Goal: Task Accomplishment & Management: Manage account settings

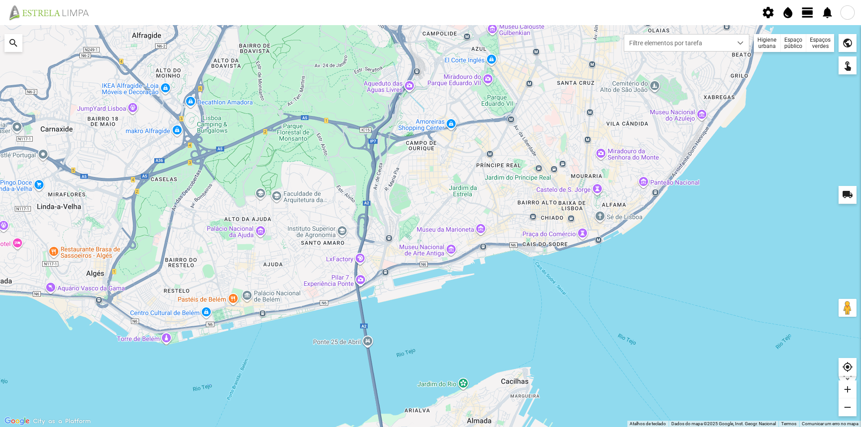
click at [820, 47] on div "Espaços verdes" at bounding box center [820, 43] width 28 height 18
click at [802, 60] on span at bounding box center [802, 60] width 0 height 0
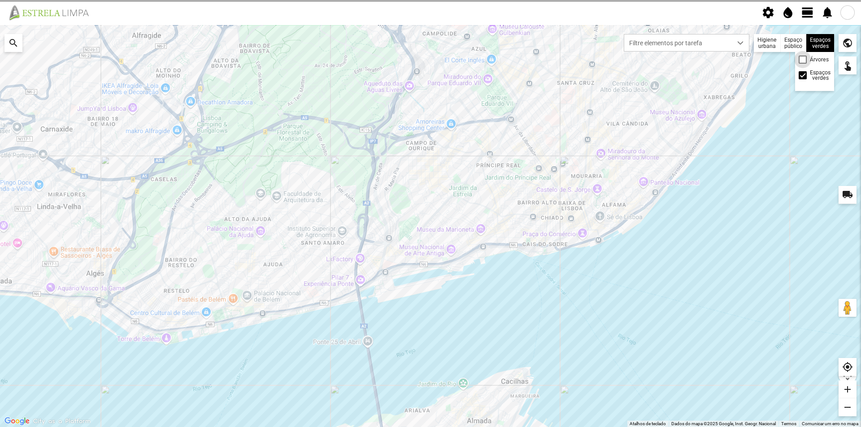
scroll to position [4, 5]
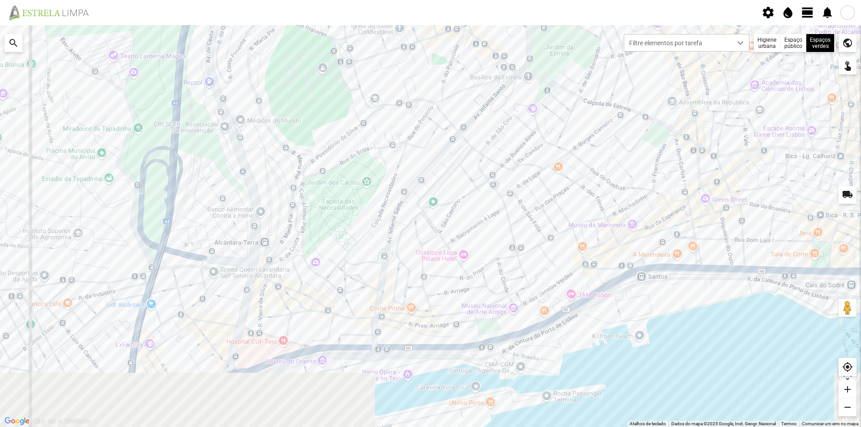
drag, startPoint x: 576, startPoint y: 202, endPoint x: 555, endPoint y: 147, distance: 58.4
click at [555, 147] on div at bounding box center [430, 226] width 861 height 402
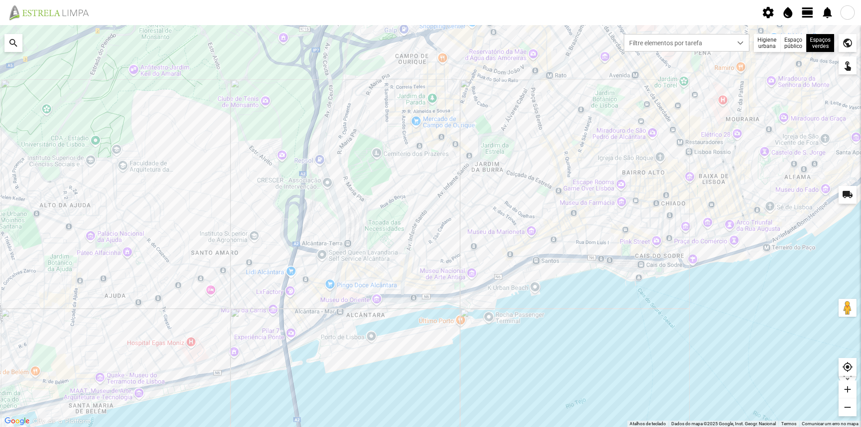
drag, startPoint x: 521, startPoint y: 212, endPoint x: 517, endPoint y: 190, distance: 22.3
click at [517, 190] on div at bounding box center [430, 226] width 861 height 402
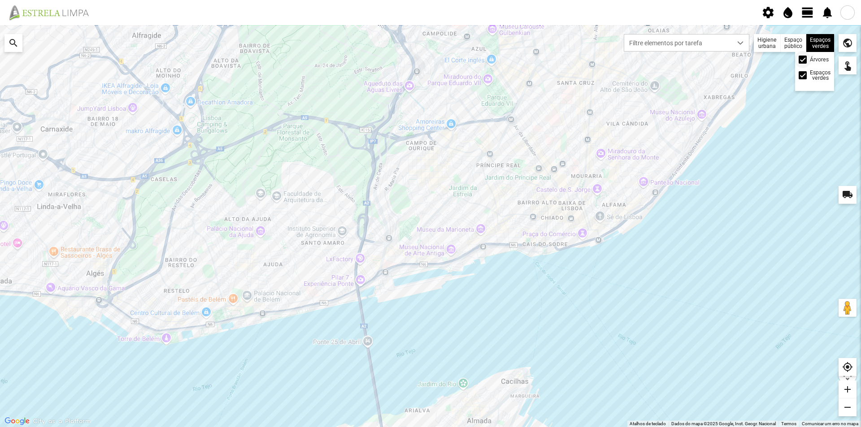
click at [802, 60] on span at bounding box center [802, 60] width 0 height 0
click at [808, 15] on span "view_day" at bounding box center [807, 12] width 13 height 13
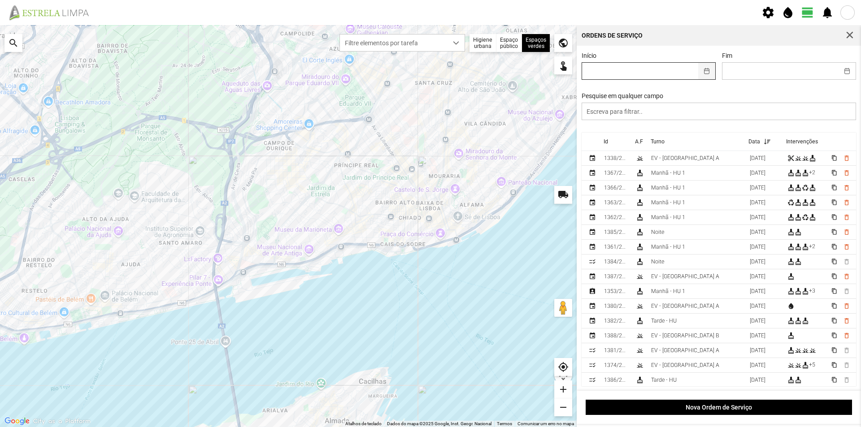
click at [703, 68] on button "button" at bounding box center [706, 71] width 17 height 17
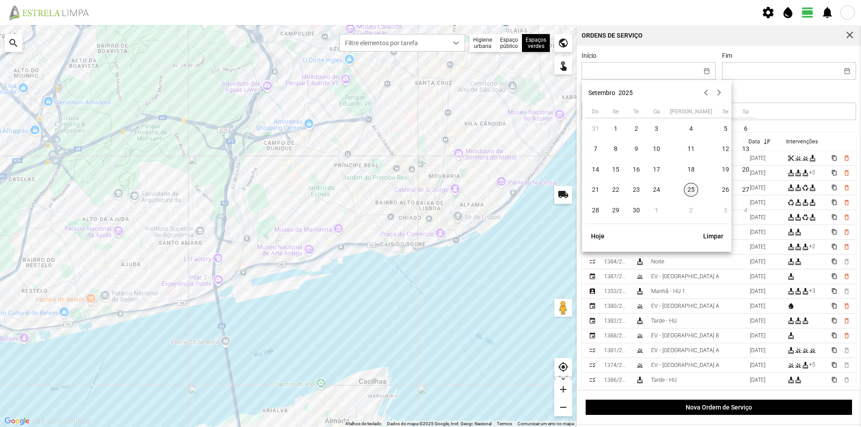
click at [684, 189] on span "25" at bounding box center [691, 190] width 14 height 14
type input "[DATE]"
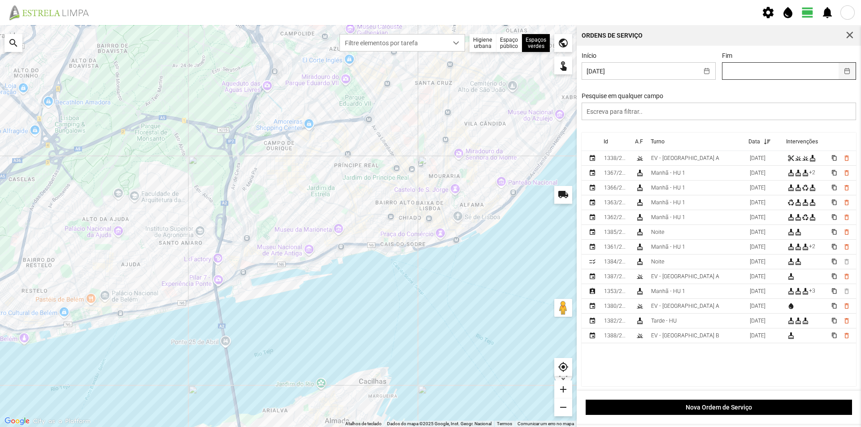
click at [842, 72] on button "button" at bounding box center [846, 71] width 17 height 17
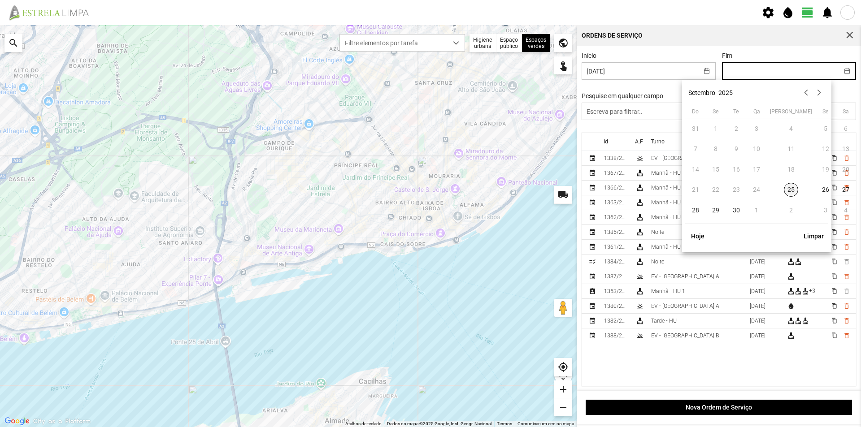
click at [783, 189] on span "25" at bounding box center [790, 190] width 14 height 14
type input "[DATE]"
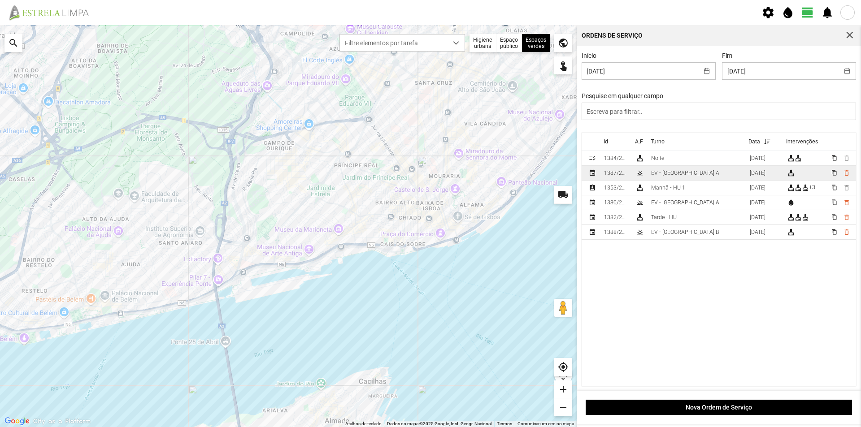
click at [695, 175] on td "EV - [GEOGRAPHIC_DATA] A" at bounding box center [696, 173] width 99 height 15
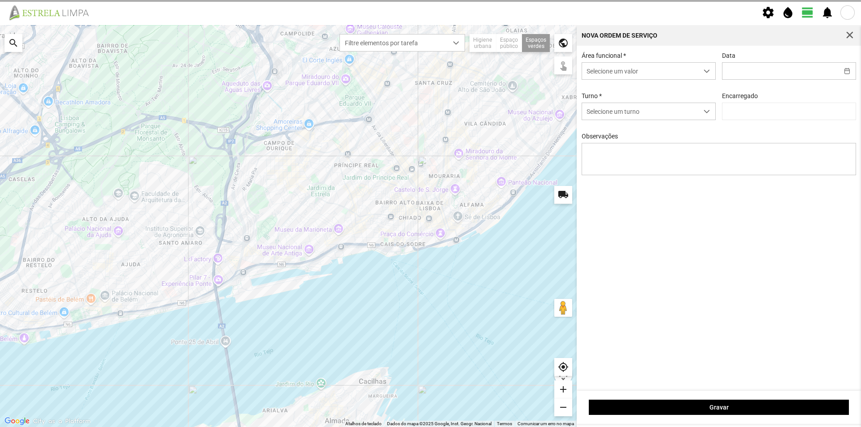
type input "[DATE]"
type textarea "Praça da Constituição"
type input "[PERSON_NAME]"
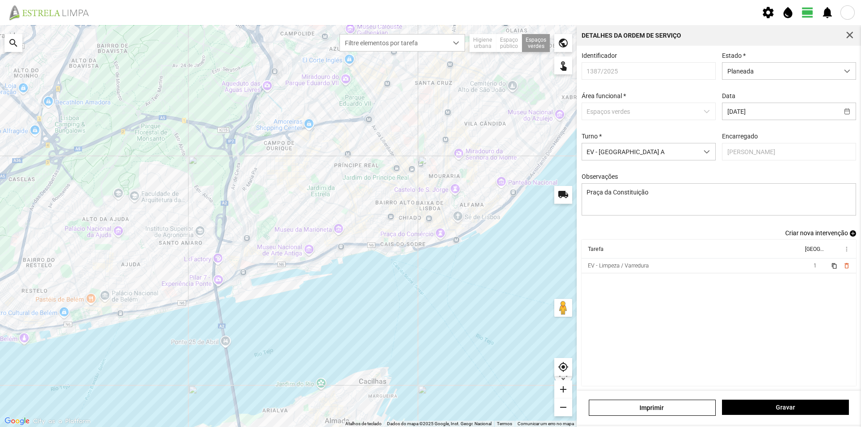
click at [849, 236] on span "add" at bounding box center [852, 233] width 6 height 6
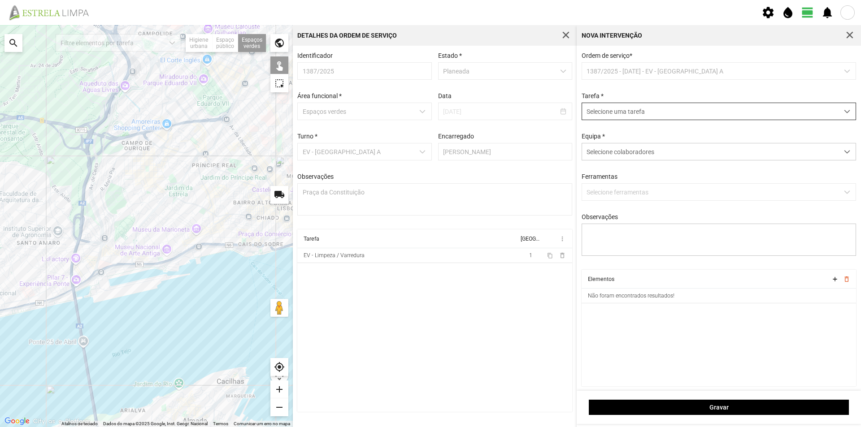
click at [616, 113] on span "Selecione uma tarefa" at bounding box center [710, 111] width 256 height 17
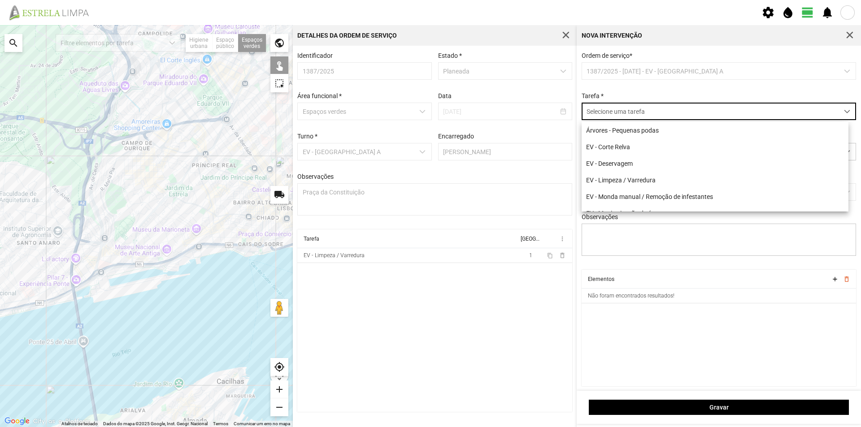
scroll to position [5, 40]
click at [625, 150] on li "EV - Corte Relva" at bounding box center [714, 147] width 267 height 17
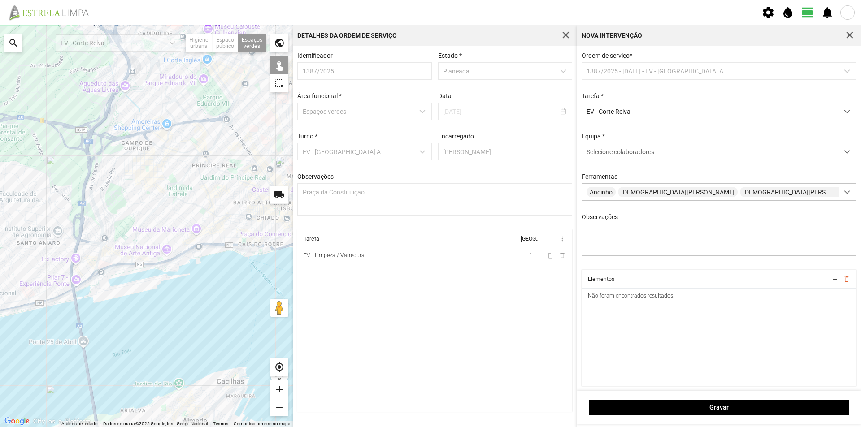
click at [659, 154] on div "Selecione colaboradores" at bounding box center [710, 151] width 256 height 17
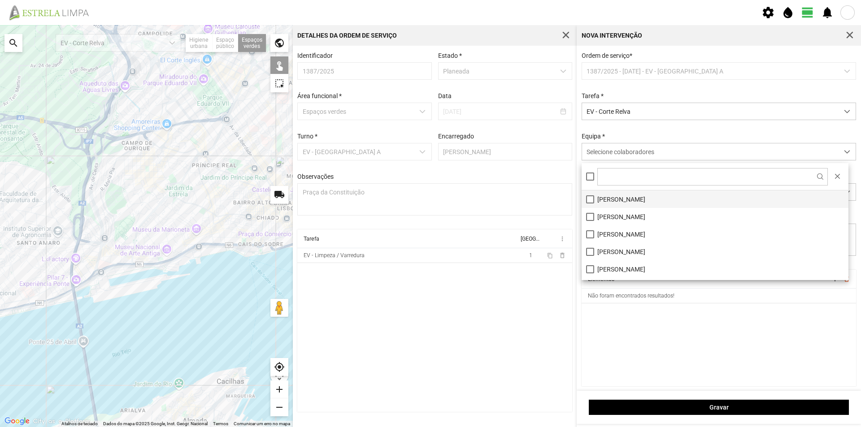
click at [627, 203] on li "[PERSON_NAME]" at bounding box center [714, 198] width 267 height 17
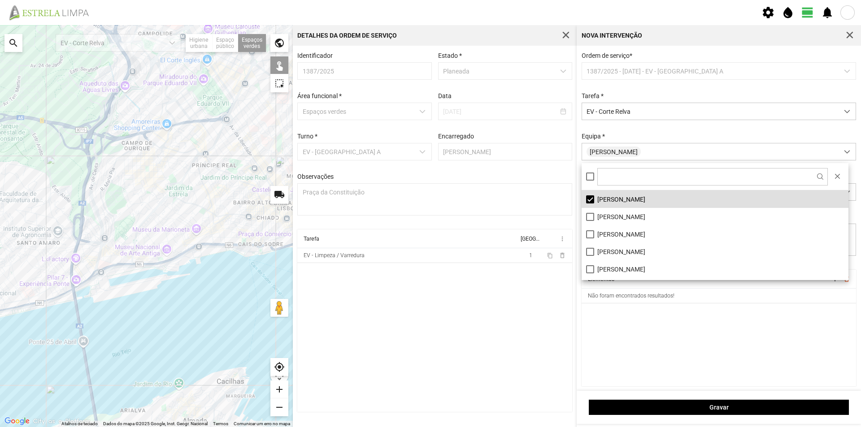
click at [653, 316] on cdk-virtual-scroll-viewport "Elementos add delete_outline Não foram encontrados resultados!" at bounding box center [718, 328] width 275 height 117
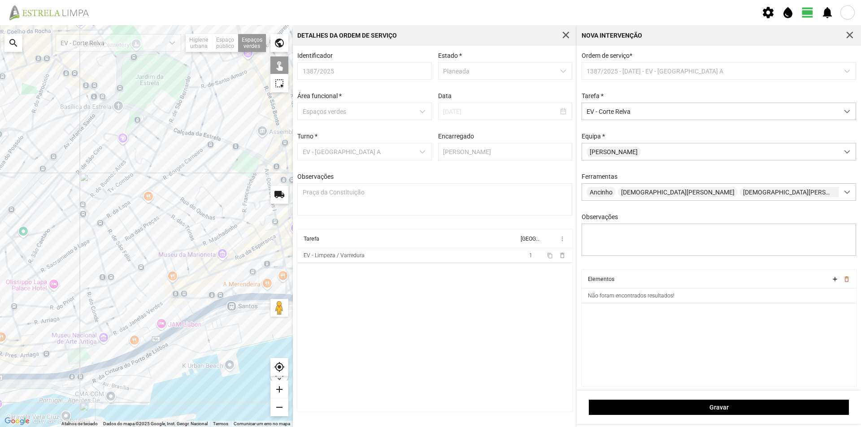
drag, startPoint x: 183, startPoint y: 208, endPoint x: 145, endPoint y: 222, distance: 40.6
click at [145, 222] on div at bounding box center [146, 226] width 293 height 402
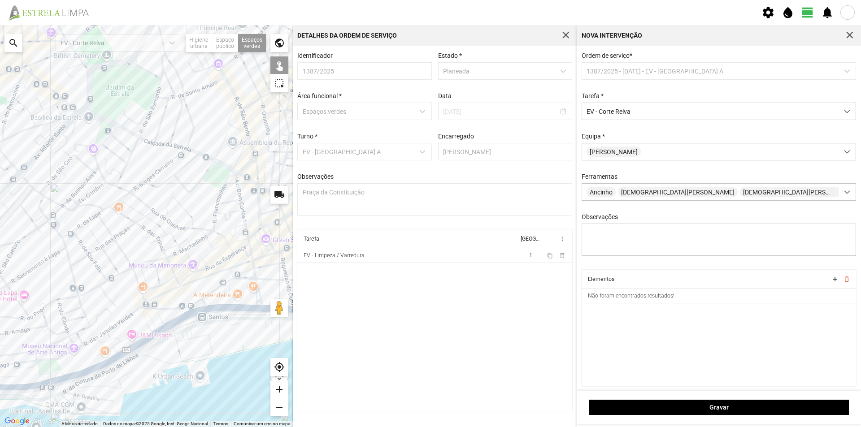
click at [233, 120] on div at bounding box center [146, 226] width 293 height 402
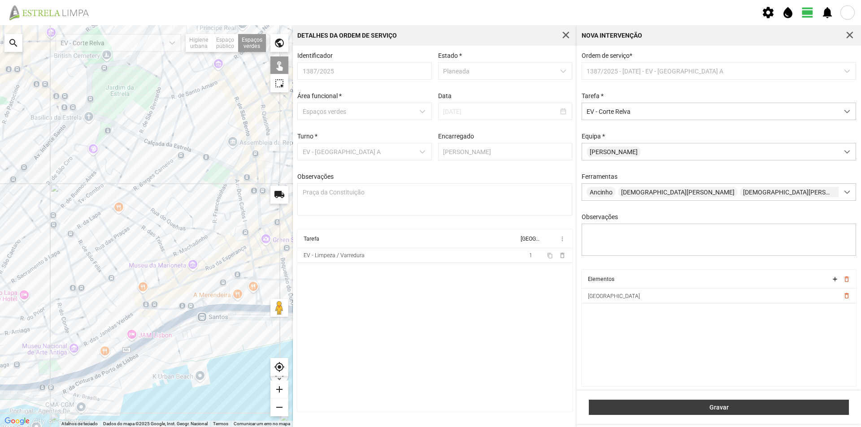
click at [660, 409] on span "Gravar" at bounding box center [718, 407] width 251 height 7
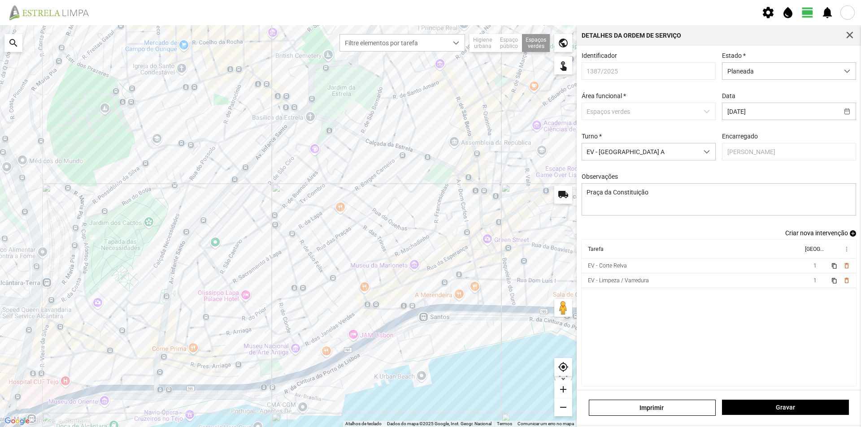
click at [849, 236] on span "add" at bounding box center [852, 233] width 6 height 6
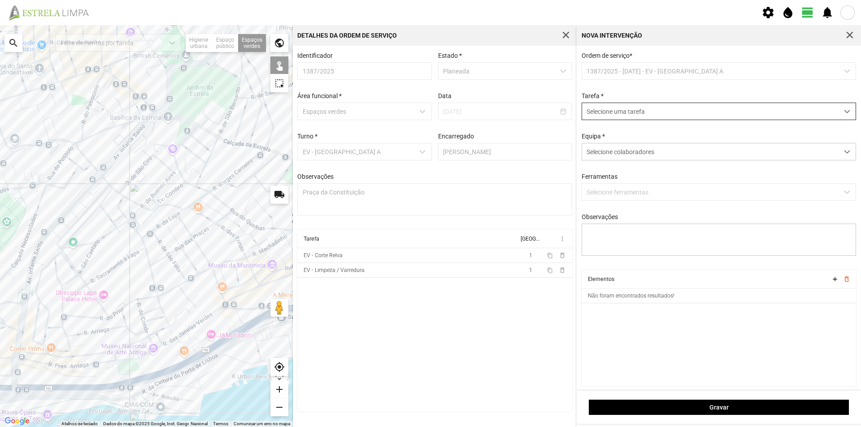
click at [597, 116] on span "Selecione uma tarefa" at bounding box center [710, 111] width 256 height 17
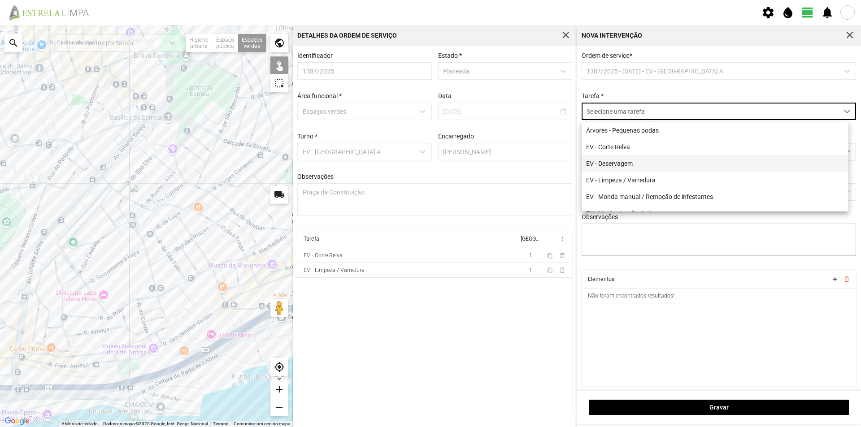
click at [622, 164] on li "EV - Deservagem" at bounding box center [714, 163] width 267 height 17
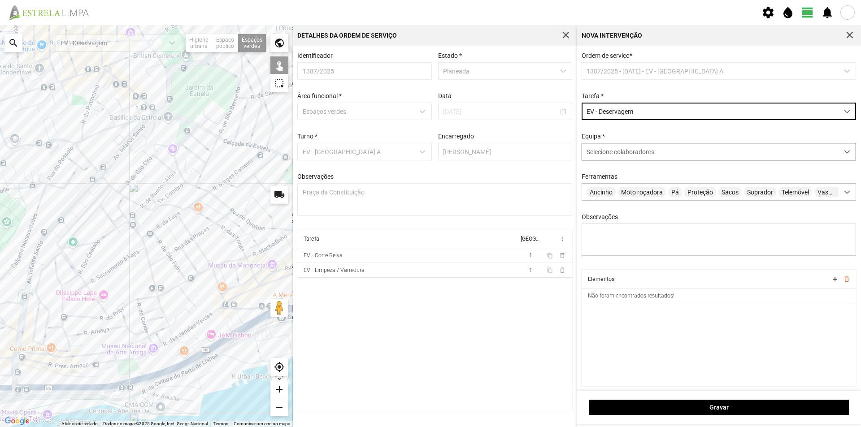
click at [618, 155] on span "Selecione colaboradores" at bounding box center [620, 151] width 68 height 7
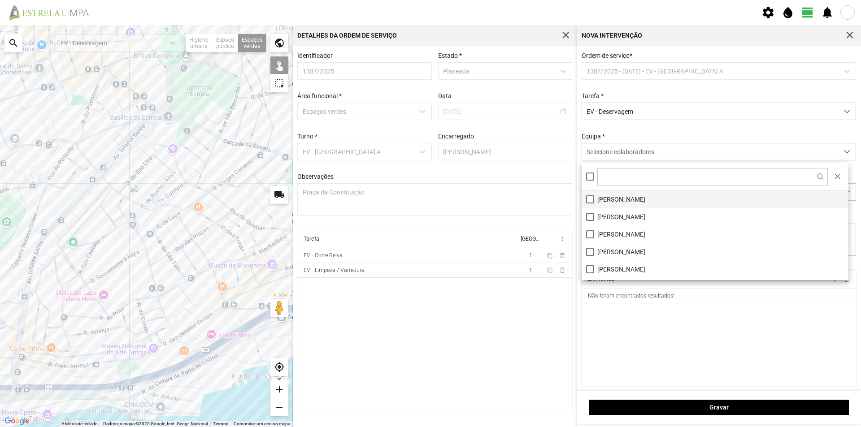
click at [617, 199] on li "[PERSON_NAME]" at bounding box center [714, 198] width 267 height 17
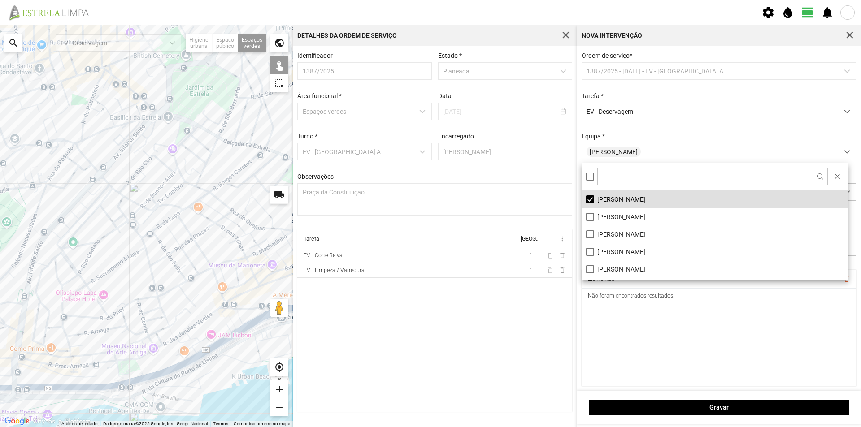
click at [641, 357] on cdk-virtual-scroll-viewport "Elementos add delete_outline Não foram encontrados resultados!" at bounding box center [718, 328] width 275 height 117
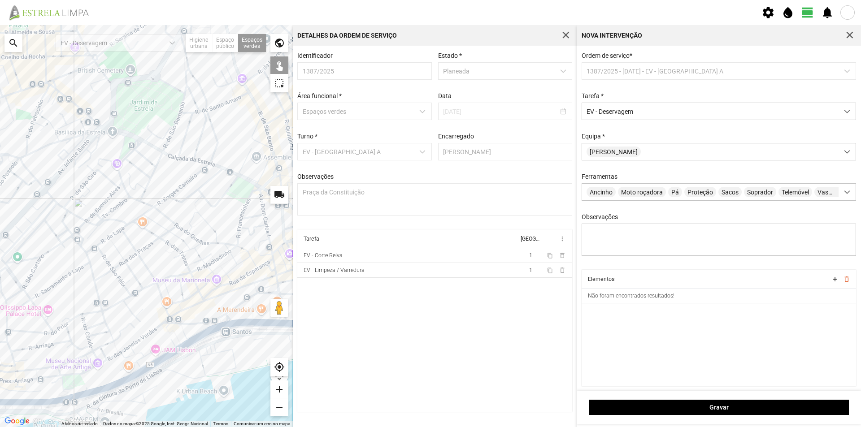
drag, startPoint x: 255, startPoint y: 156, endPoint x: 196, endPoint y: 173, distance: 60.9
click at [196, 173] on div at bounding box center [146, 226] width 293 height 402
click at [262, 138] on div at bounding box center [146, 226] width 293 height 402
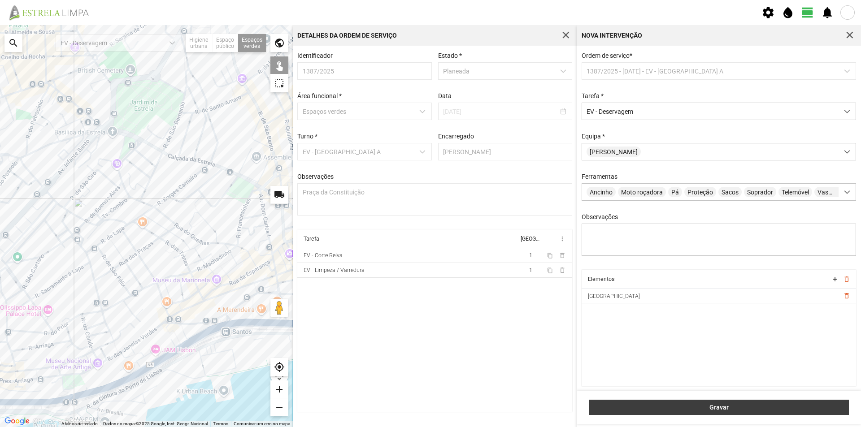
click at [686, 410] on span "Gravar" at bounding box center [718, 407] width 251 height 7
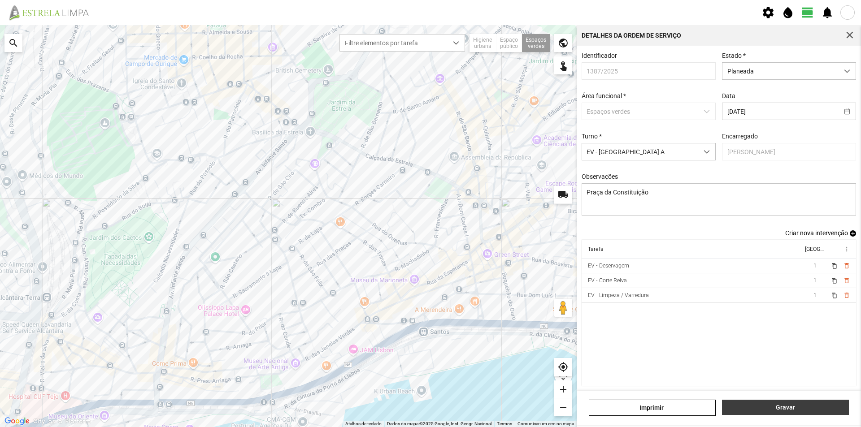
click at [777, 404] on span "Gravar" at bounding box center [785, 407] width 117 height 7
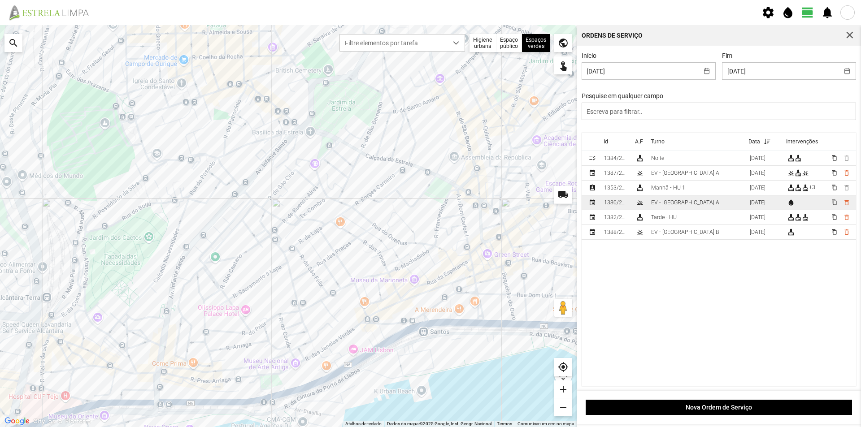
click at [678, 204] on div "EV - [GEOGRAPHIC_DATA] A" at bounding box center [685, 202] width 68 height 6
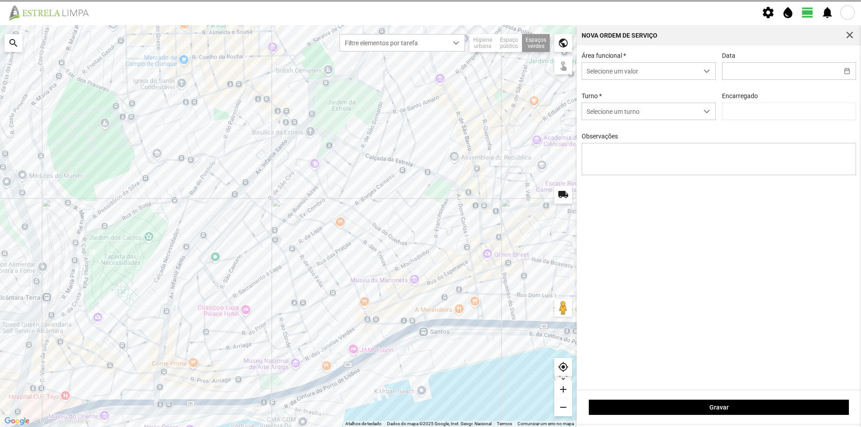
type input "[DATE]"
type textarea "Jardim [PERSON_NAME] do [PERSON_NAME]"
type input "[PERSON_NAME]"
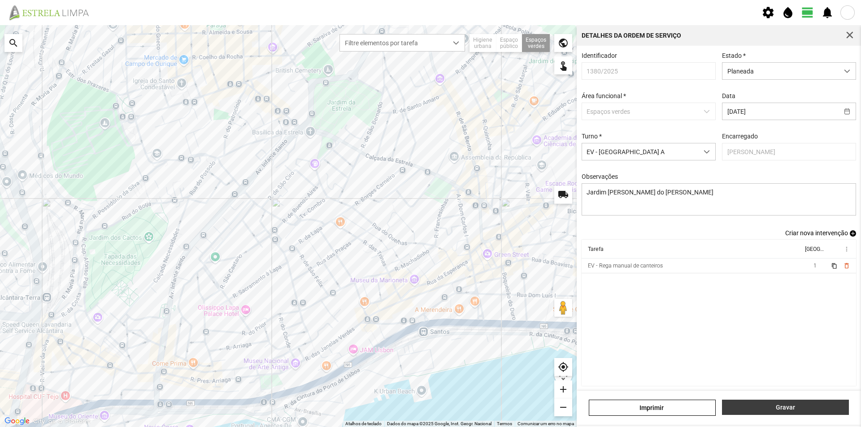
click at [769, 410] on span "Gravar" at bounding box center [785, 407] width 117 height 7
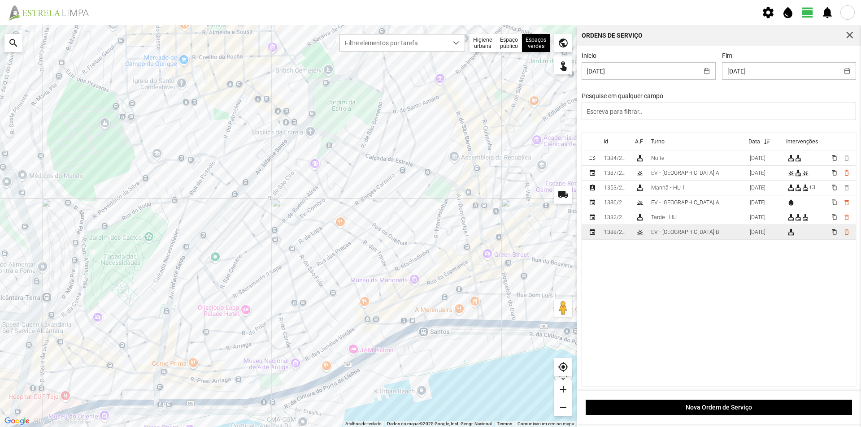
click at [689, 234] on td "EV - [GEOGRAPHIC_DATA] B" at bounding box center [696, 232] width 99 height 15
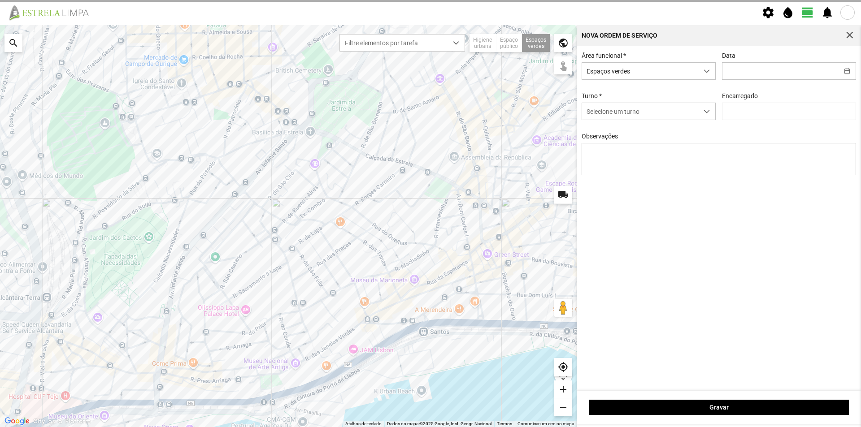
type input "[DATE]"
type input "[PERSON_NAME]"
type textarea "Reocolher papeleiras"
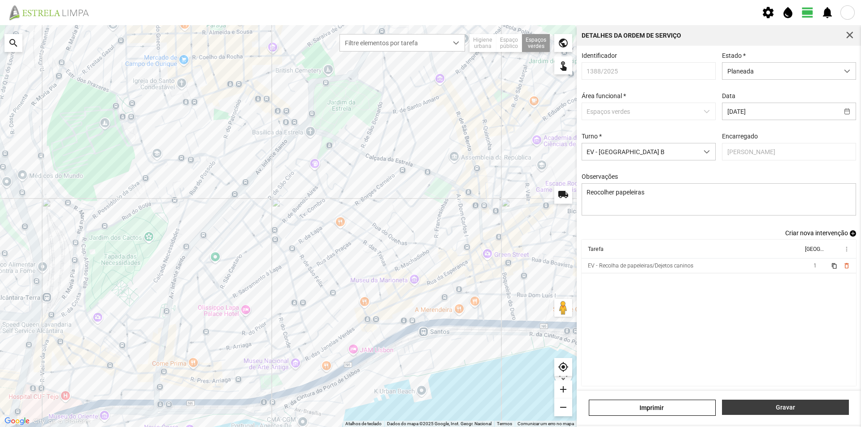
click at [772, 409] on span "Gravar" at bounding box center [785, 407] width 117 height 7
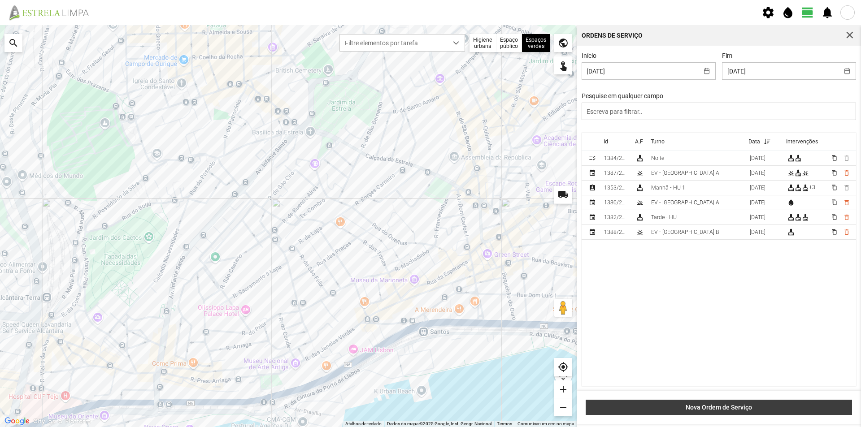
click at [716, 407] on span "Nova Ordem de Serviço" at bounding box center [718, 407] width 257 height 7
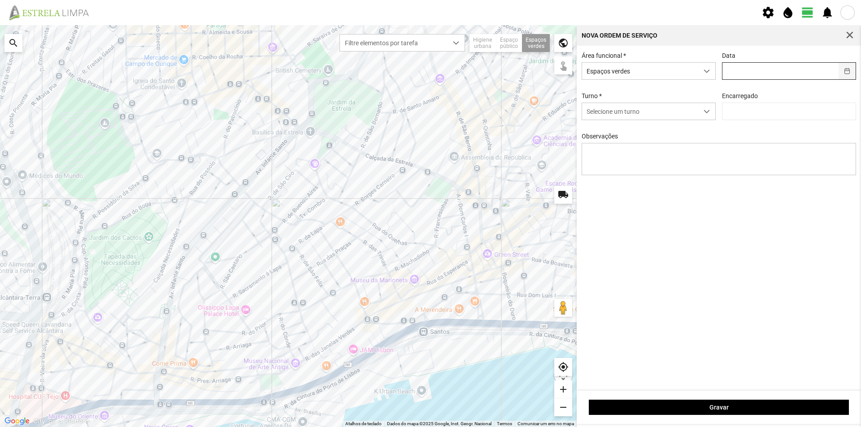
click at [842, 71] on button "button" at bounding box center [846, 71] width 17 height 17
click at [791, 189] on span "25" at bounding box center [798, 190] width 14 height 14
type input "[DATE]"
click at [695, 112] on span "Selecione um turno" at bounding box center [640, 111] width 116 height 17
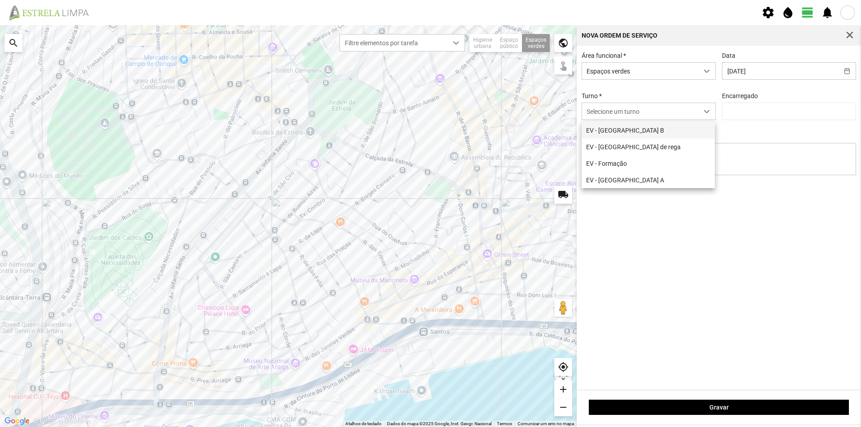
click at [664, 130] on li "EV - [GEOGRAPHIC_DATA] B" at bounding box center [647, 130] width 133 height 17
type input "[PERSON_NAME]"
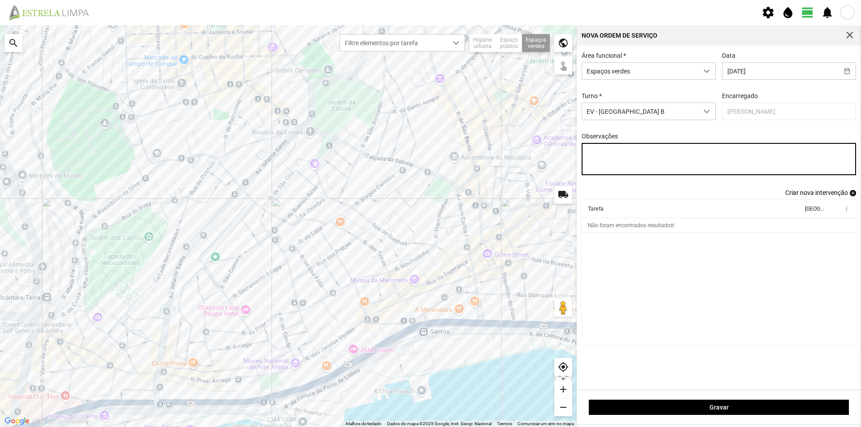
click at [599, 156] on textarea "Observações" at bounding box center [718, 159] width 275 height 32
type textarea "[GEOGRAPHIC_DATA]"
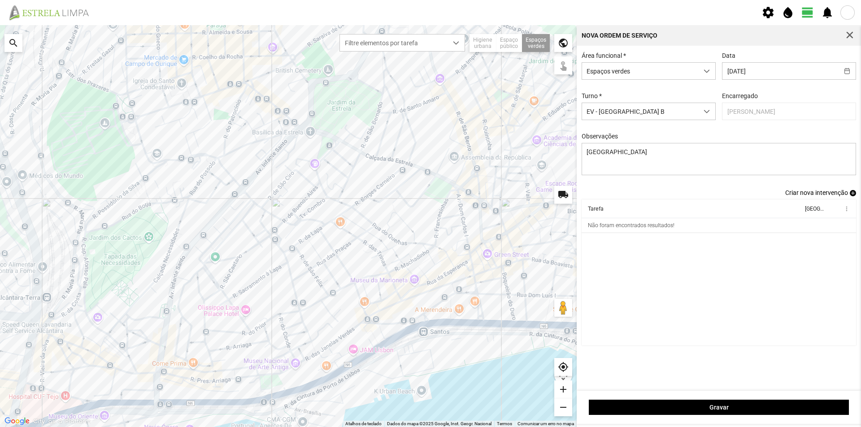
click at [851, 196] on span "add" at bounding box center [852, 193] width 6 height 6
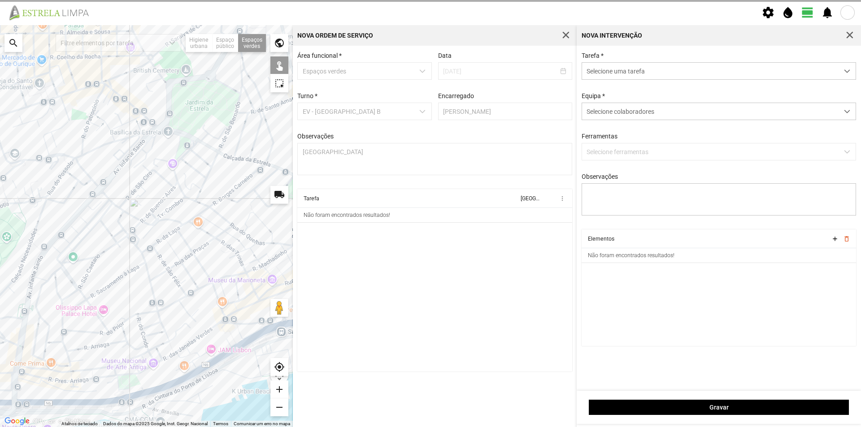
click at [667, 76] on span "Selecione uma tarefa" at bounding box center [710, 71] width 256 height 17
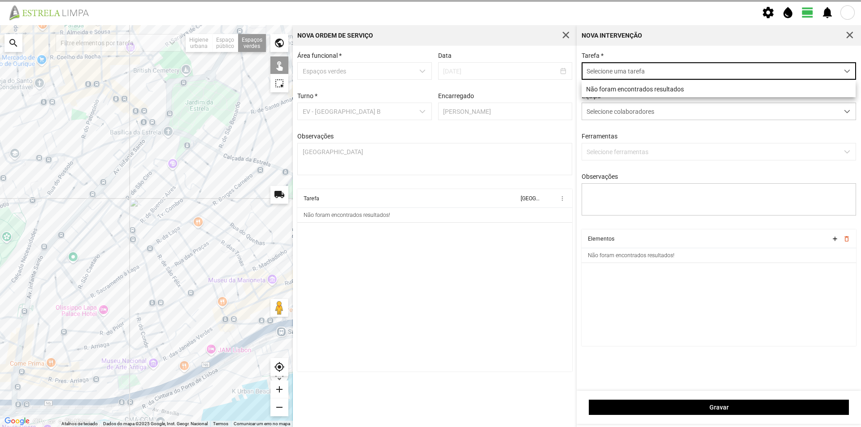
scroll to position [5, 40]
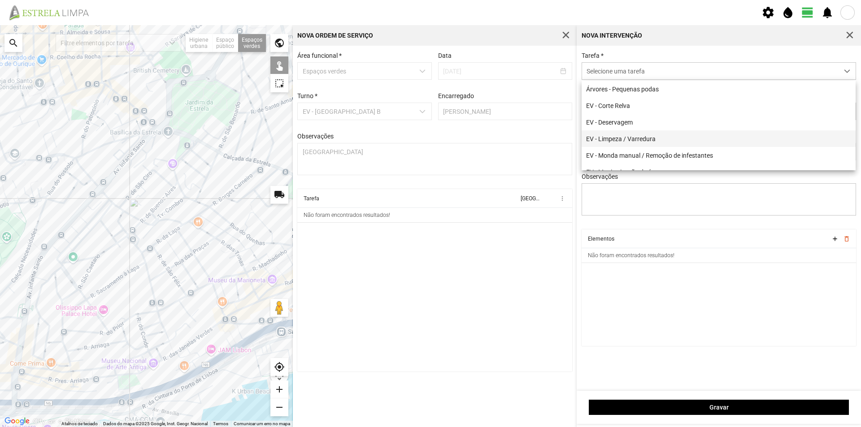
click at [649, 140] on li "EV - Limpeza / Varredura" at bounding box center [718, 138] width 274 height 17
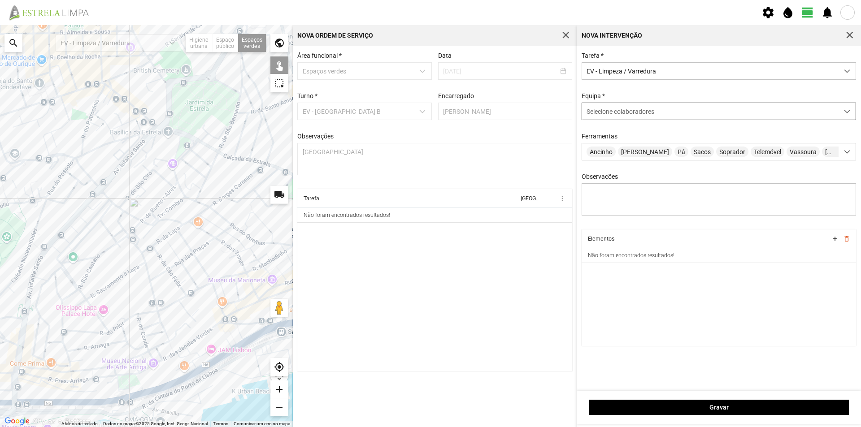
click at [632, 114] on span "Selecione colaboradores" at bounding box center [620, 111] width 68 height 7
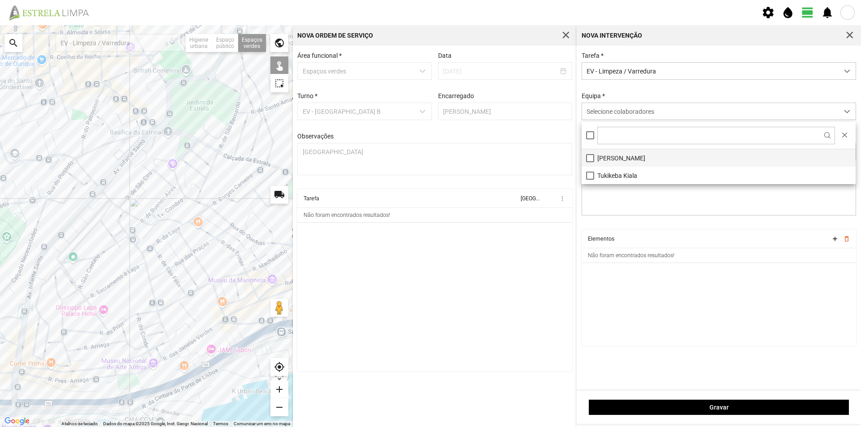
click at [627, 156] on li "[PERSON_NAME]" at bounding box center [718, 157] width 274 height 17
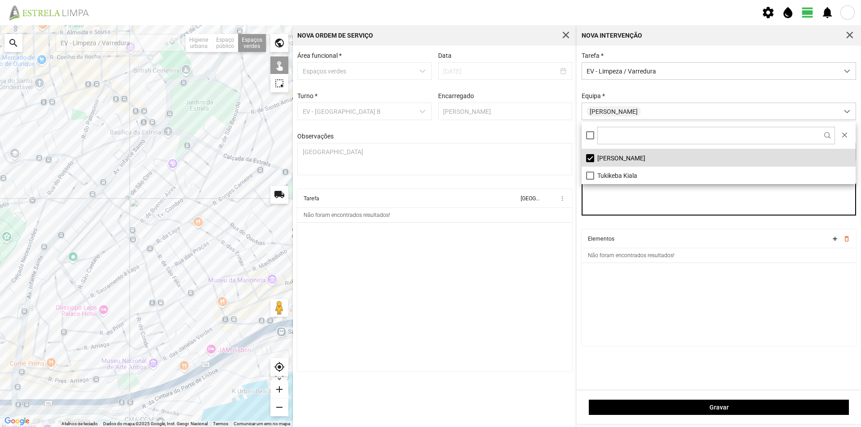
click at [632, 199] on textarea "Observações" at bounding box center [718, 199] width 275 height 32
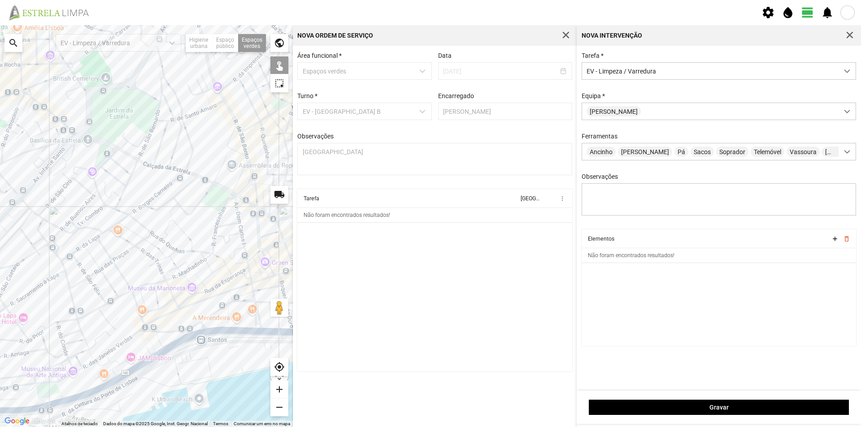
drag, startPoint x: 181, startPoint y: 274, endPoint x: 99, endPoint y: 281, distance: 82.7
click at [99, 282] on div at bounding box center [146, 226] width 293 height 402
click at [226, 208] on div at bounding box center [146, 226] width 293 height 402
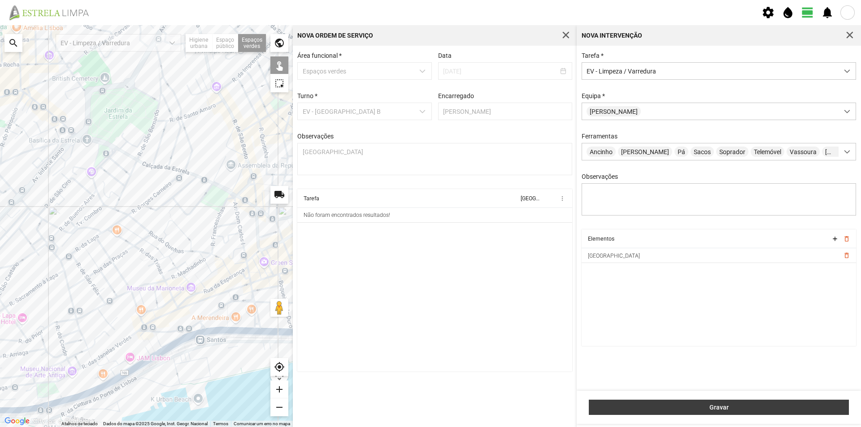
click at [715, 408] on span "Gravar" at bounding box center [718, 407] width 251 height 7
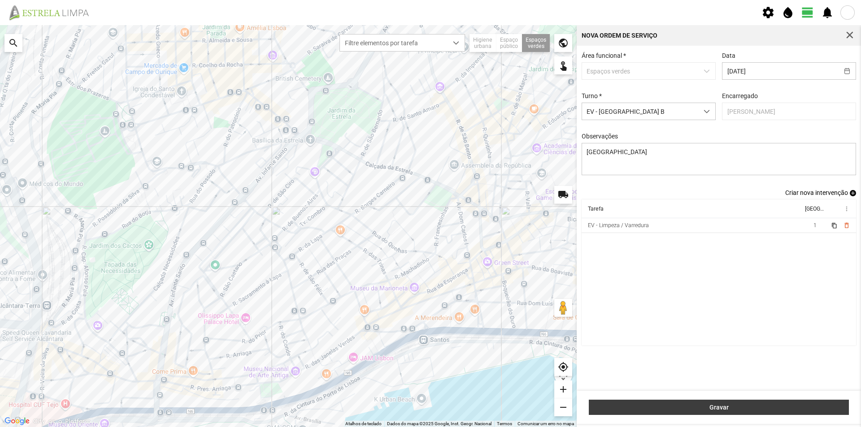
click at [752, 406] on span "Gravar" at bounding box center [718, 407] width 251 height 7
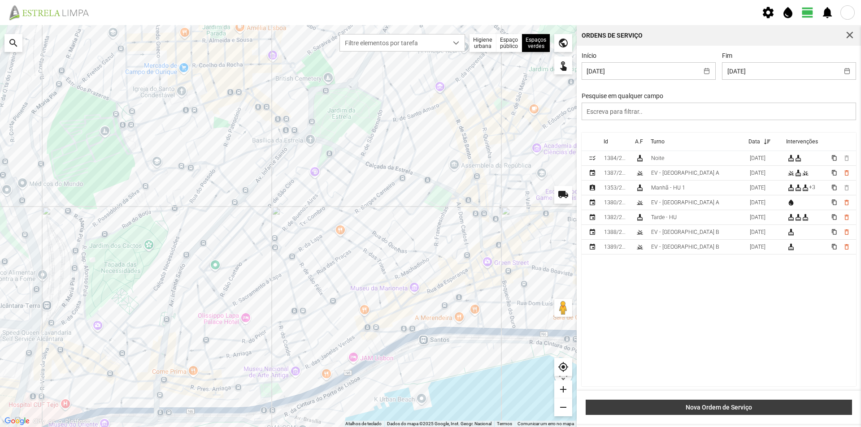
click at [736, 406] on span "Nova Ordem de Serviço" at bounding box center [718, 407] width 257 height 7
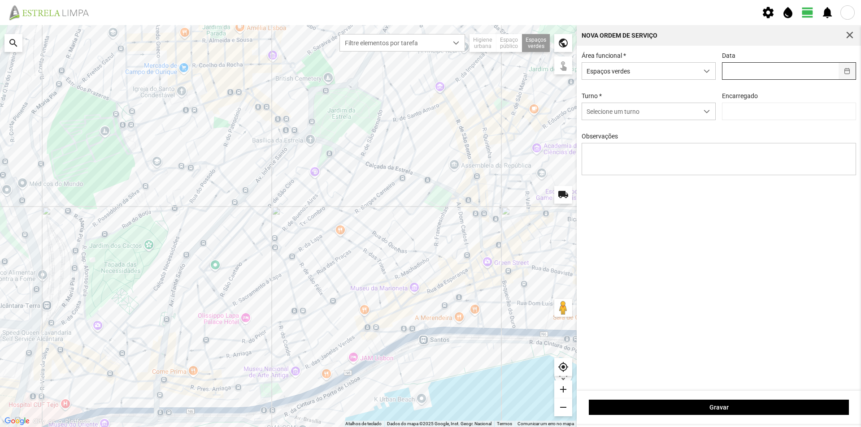
click at [844, 72] on button "button" at bounding box center [846, 71] width 17 height 17
click at [791, 190] on span "25" at bounding box center [798, 190] width 14 height 14
type input "[DATE]"
click at [658, 113] on span "Selecione um turno" at bounding box center [640, 111] width 116 height 17
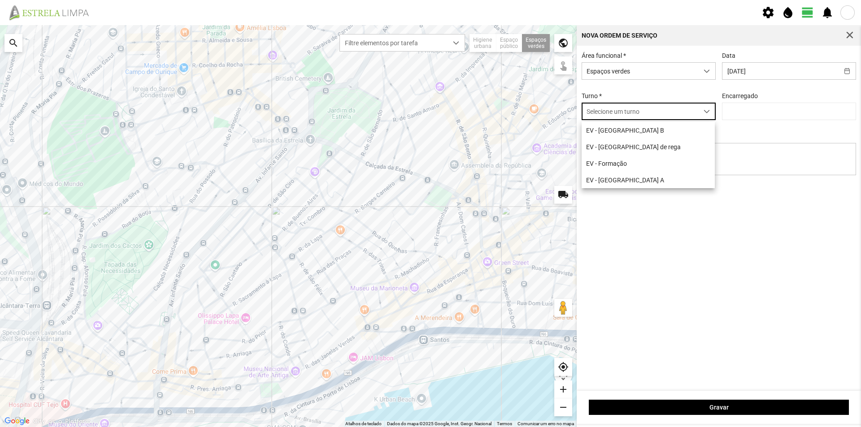
scroll to position [5, 40]
click at [632, 132] on li "EV - [GEOGRAPHIC_DATA] B" at bounding box center [647, 130] width 133 height 17
type input "[PERSON_NAME]"
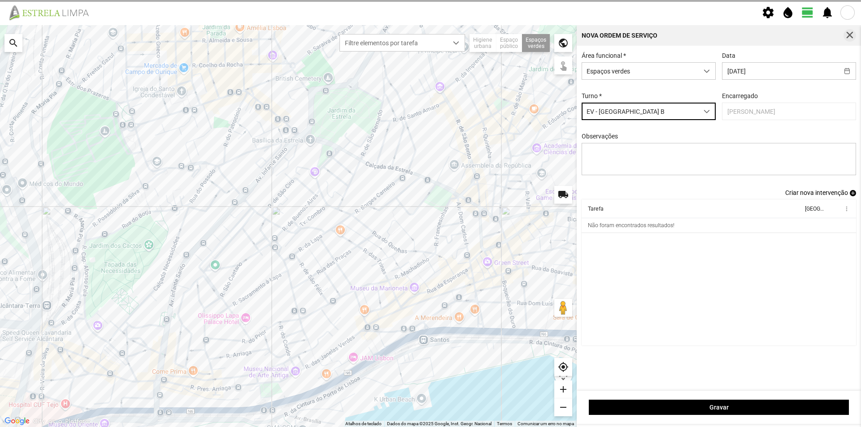
click at [850, 33] on span "button" at bounding box center [849, 35] width 8 height 8
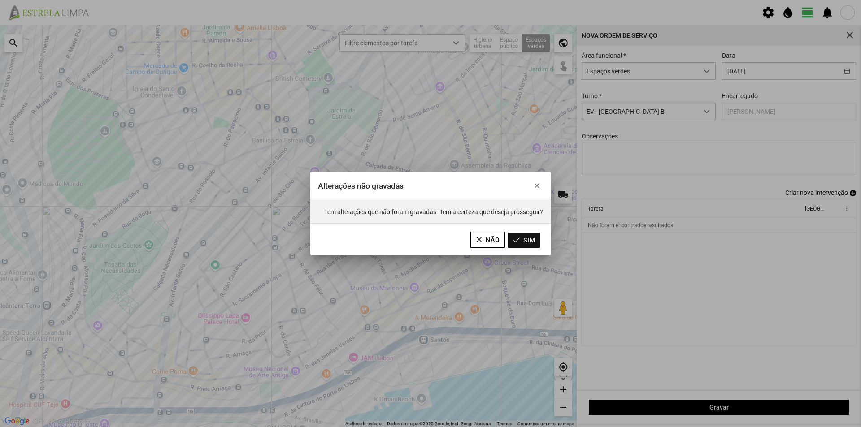
click at [534, 236] on button "Sim" at bounding box center [524, 240] width 32 height 15
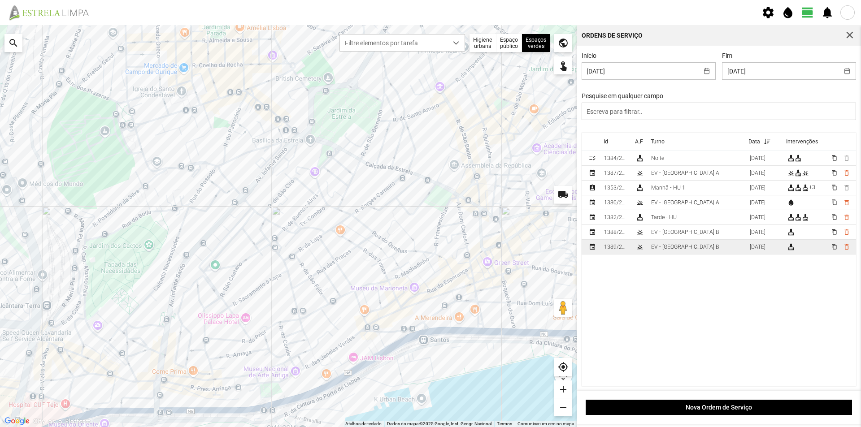
click at [669, 247] on div "EV - [GEOGRAPHIC_DATA] B" at bounding box center [685, 247] width 68 height 6
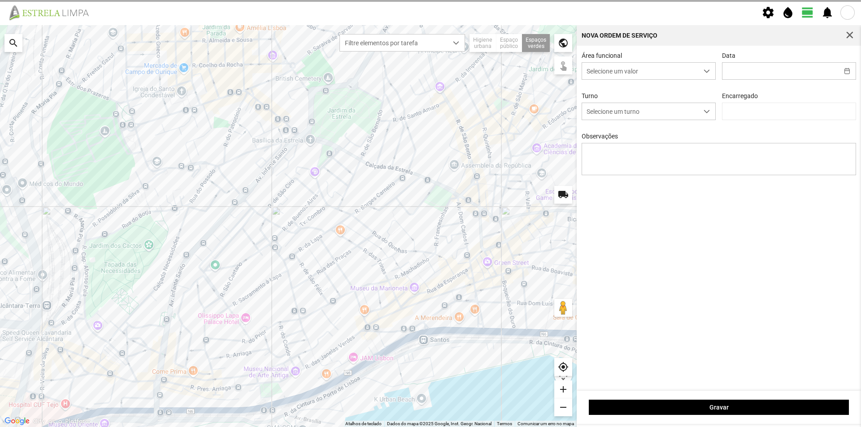
type input "[DATE]"
type textarea "[GEOGRAPHIC_DATA]"
type input "[PERSON_NAME]"
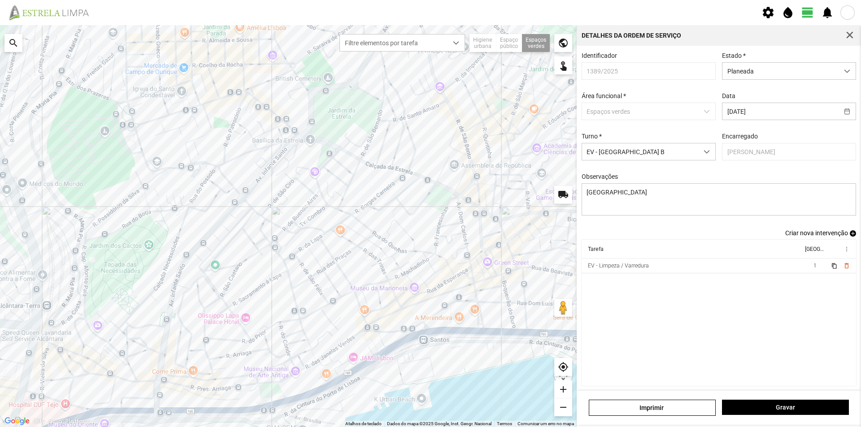
click at [849, 237] on span "add" at bounding box center [852, 233] width 6 height 6
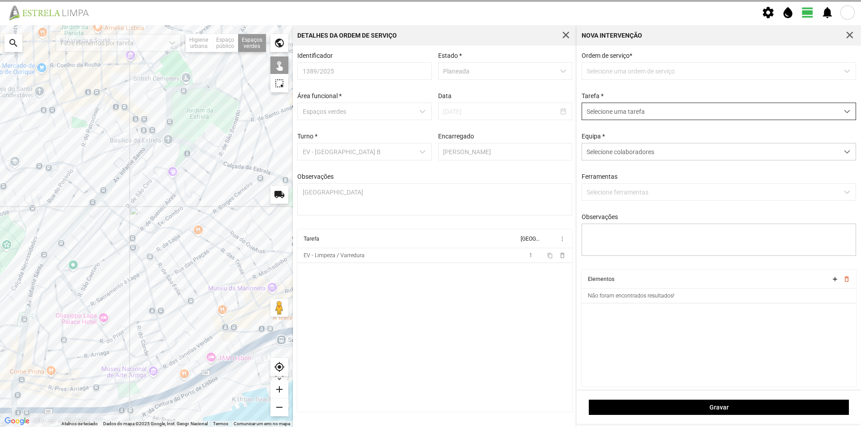
click at [627, 115] on span "Selecione uma tarefa" at bounding box center [710, 111] width 256 height 17
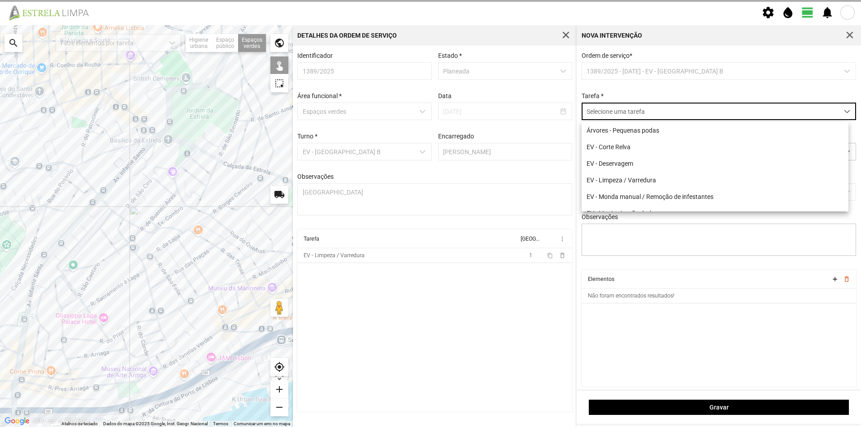
scroll to position [5, 40]
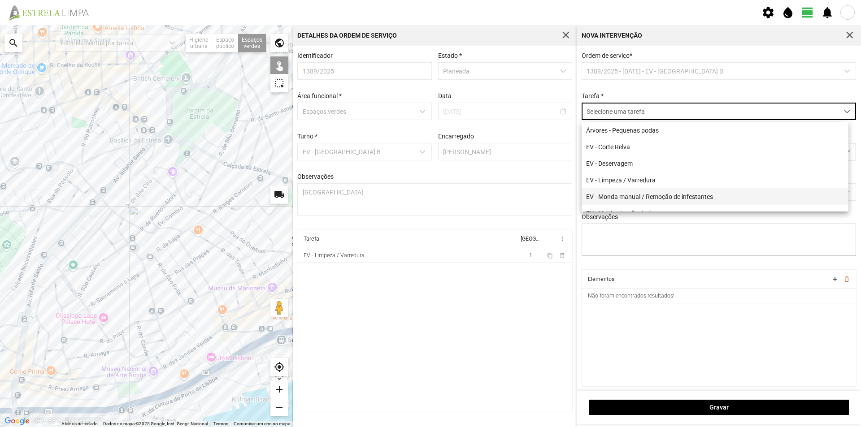
click at [653, 198] on li "EV - Monda manual / Remoção de infestantes" at bounding box center [714, 196] width 267 height 17
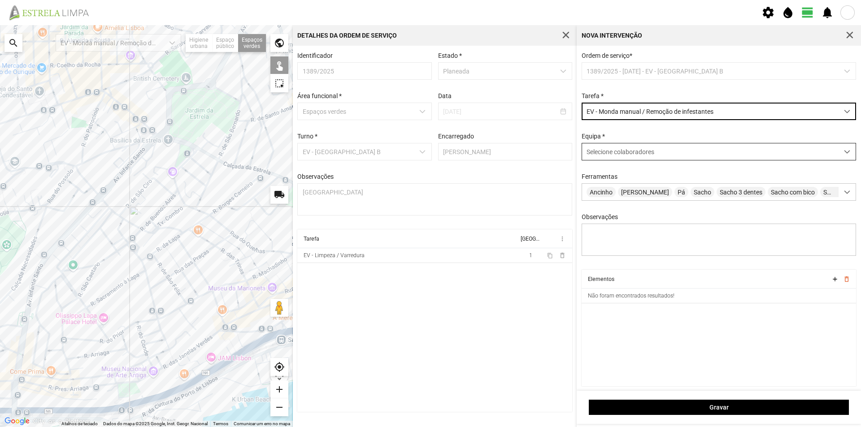
click at [612, 152] on span "Selecione colaboradores" at bounding box center [620, 151] width 68 height 7
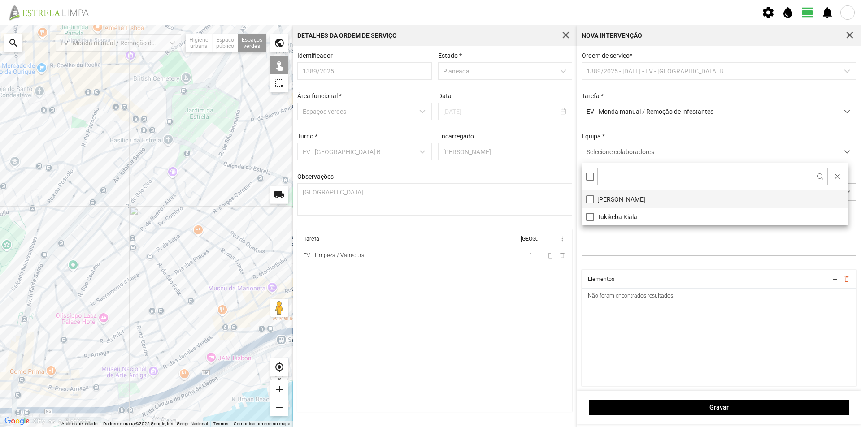
click at [614, 198] on li "[PERSON_NAME]" at bounding box center [714, 198] width 267 height 17
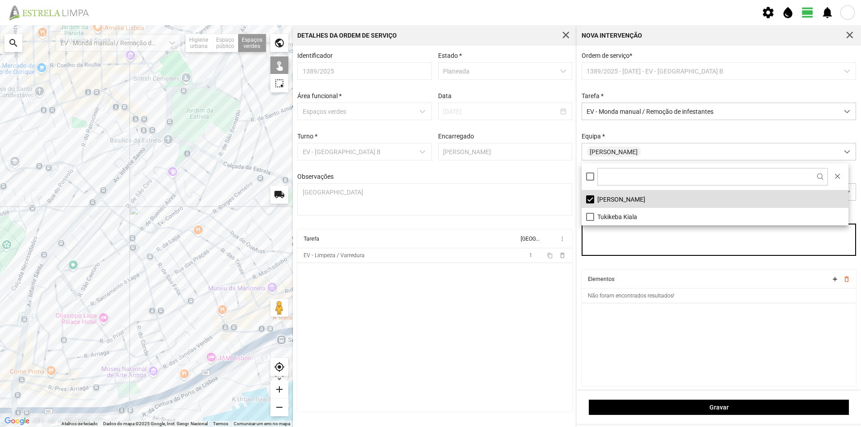
click at [639, 244] on textarea "Observações" at bounding box center [718, 240] width 275 height 32
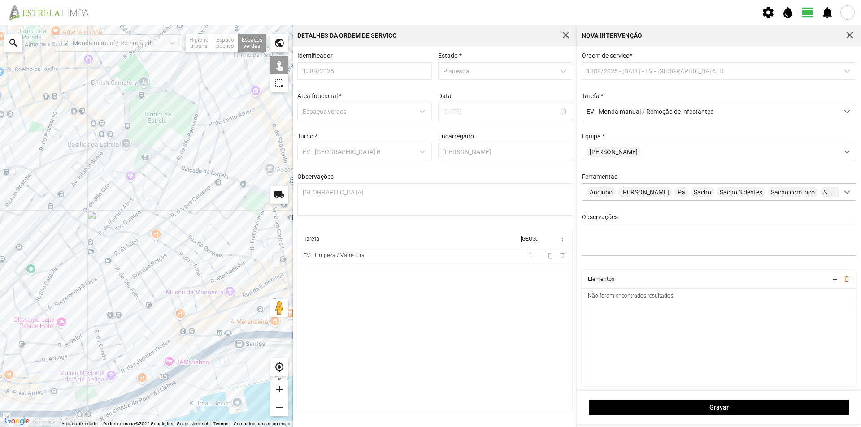
drag, startPoint x: 199, startPoint y: 268, endPoint x: 175, endPoint y: 265, distance: 24.9
click at [161, 270] on div at bounding box center [146, 226] width 293 height 402
click at [262, 213] on div at bounding box center [146, 226] width 293 height 402
click at [246, 196] on div at bounding box center [146, 226] width 293 height 402
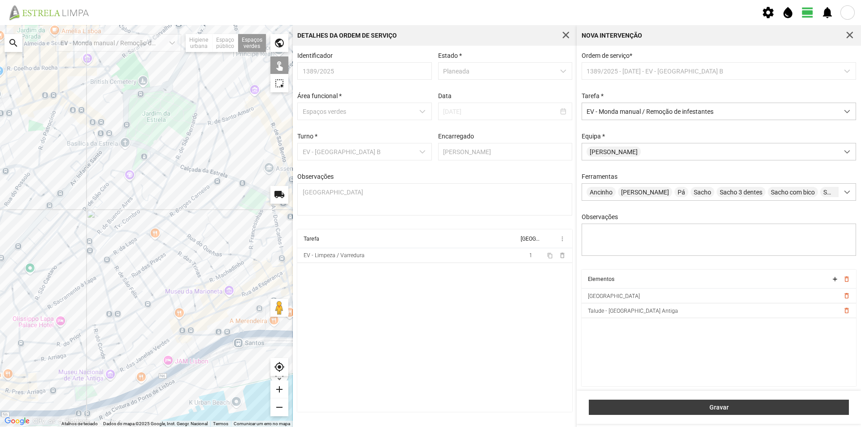
click at [696, 407] on span "Gravar" at bounding box center [718, 407] width 251 height 7
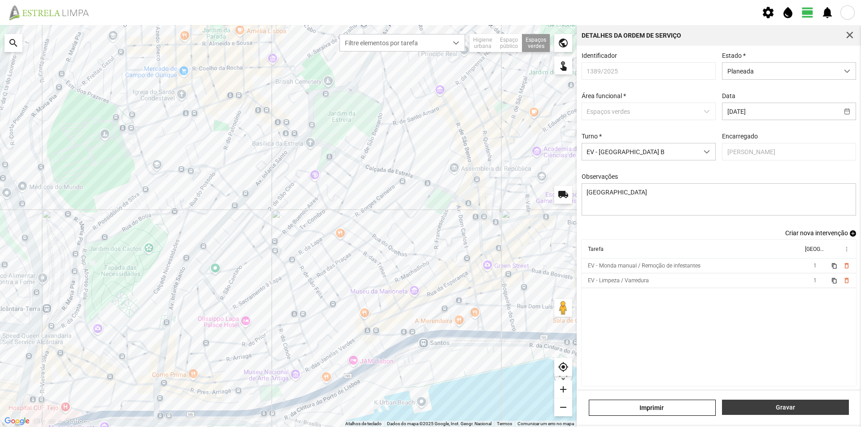
click at [778, 407] on span "Gravar" at bounding box center [785, 407] width 117 height 7
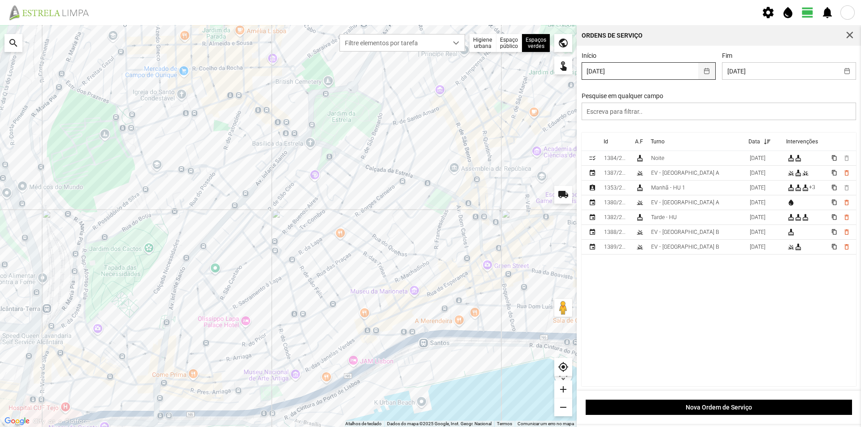
click at [704, 73] on button "button" at bounding box center [706, 71] width 17 height 17
click at [838, 72] on button "button" at bounding box center [846, 71] width 17 height 17
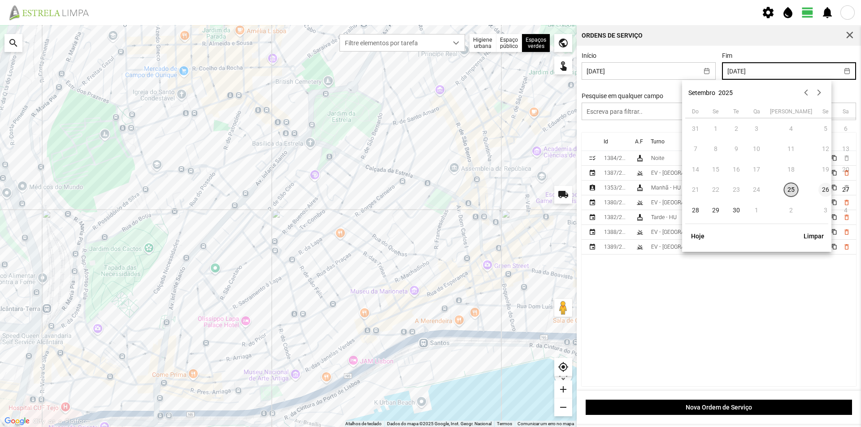
click at [818, 191] on span "26" at bounding box center [825, 190] width 14 height 14
type input "[DATE]"
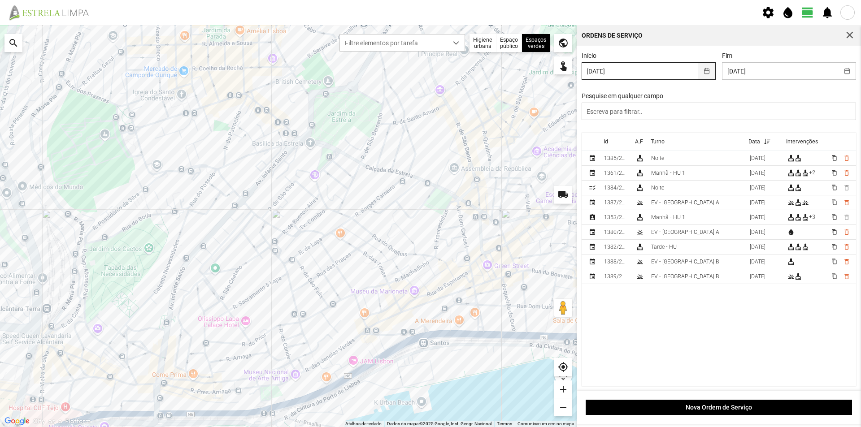
click at [700, 71] on button "button" at bounding box center [706, 71] width 17 height 17
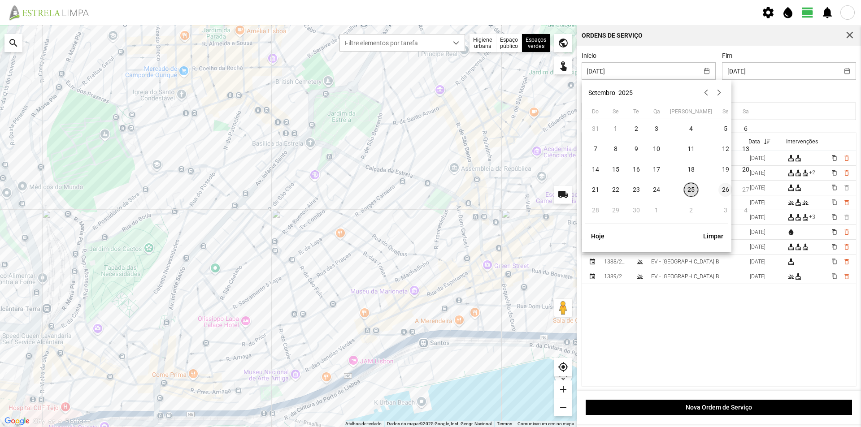
click at [718, 190] on span "26" at bounding box center [725, 190] width 14 height 14
type input "[DATE]"
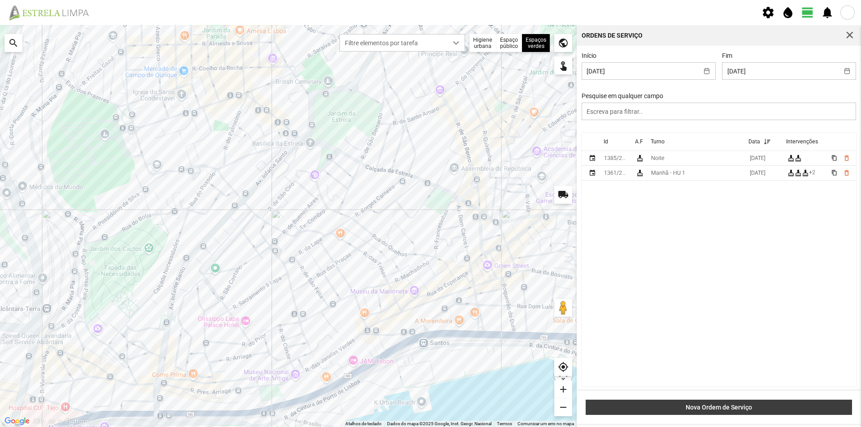
click at [728, 407] on span "Nova Ordem de Serviço" at bounding box center [718, 407] width 257 height 7
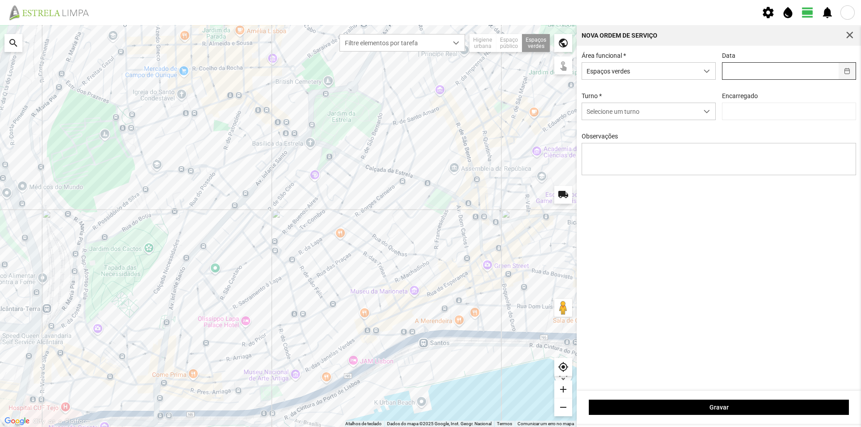
click at [846, 73] on button "button" at bounding box center [846, 71] width 17 height 17
click at [825, 189] on span "26" at bounding box center [832, 190] width 14 height 14
type input "[DATE]"
click at [651, 116] on span "Selecione um turno" at bounding box center [640, 111] width 116 height 17
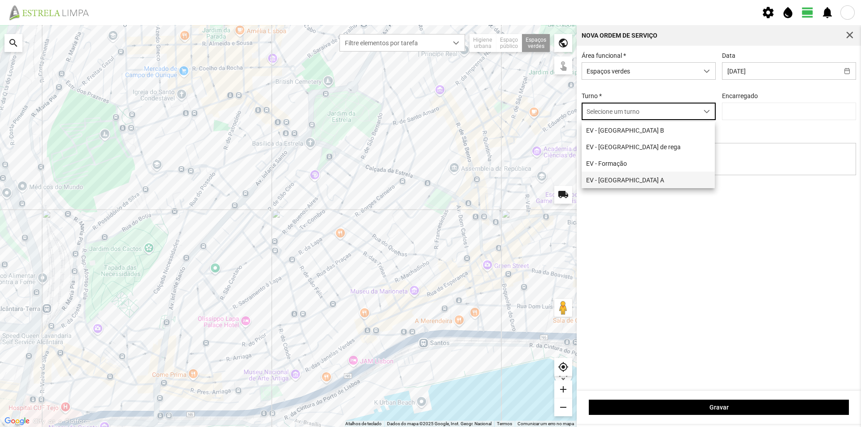
click at [628, 180] on li "EV - [GEOGRAPHIC_DATA] A" at bounding box center [647, 180] width 133 height 17
type input "[PERSON_NAME]"
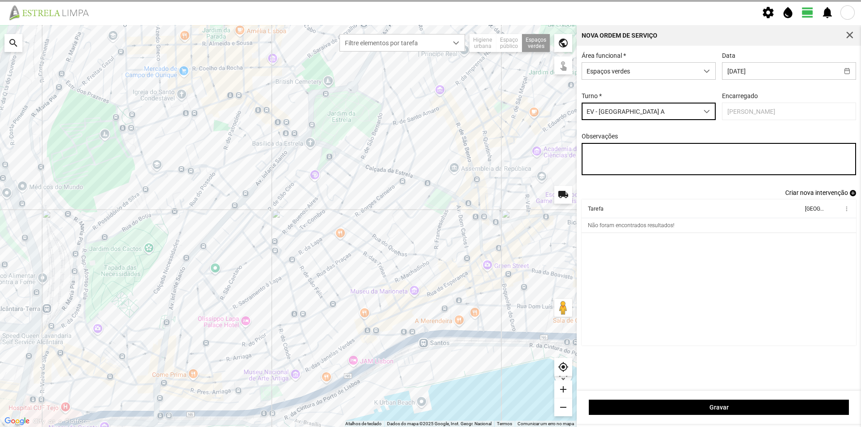
click at [630, 158] on textarea "Observações" at bounding box center [718, 159] width 275 height 32
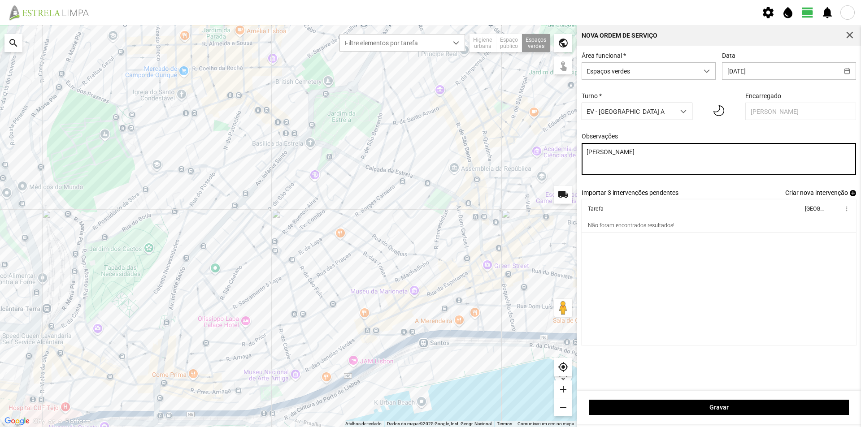
type textarea "[PERSON_NAME]"
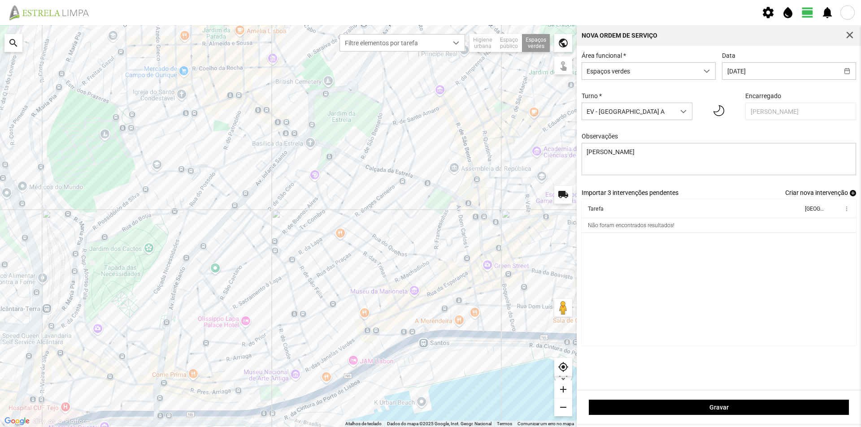
click at [689, 277] on cdk-virtual-scroll-viewport "Tarefa Equipa more_vert Não foram encontrados resultados!" at bounding box center [718, 272] width 275 height 146
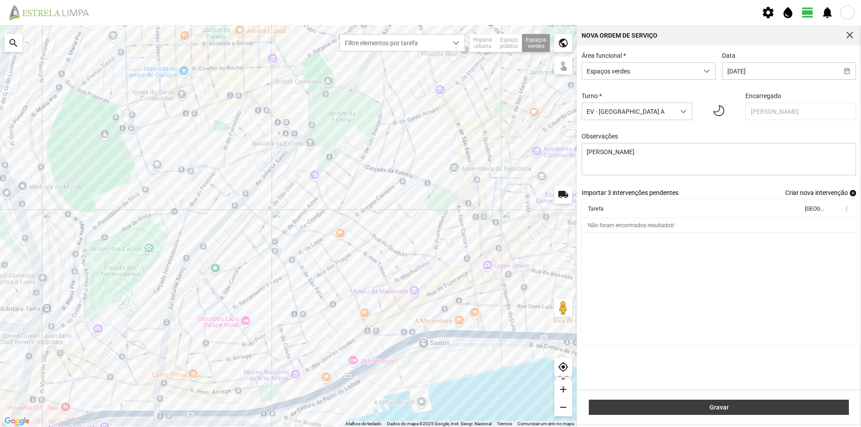
click at [762, 407] on span "Gravar" at bounding box center [718, 407] width 251 height 7
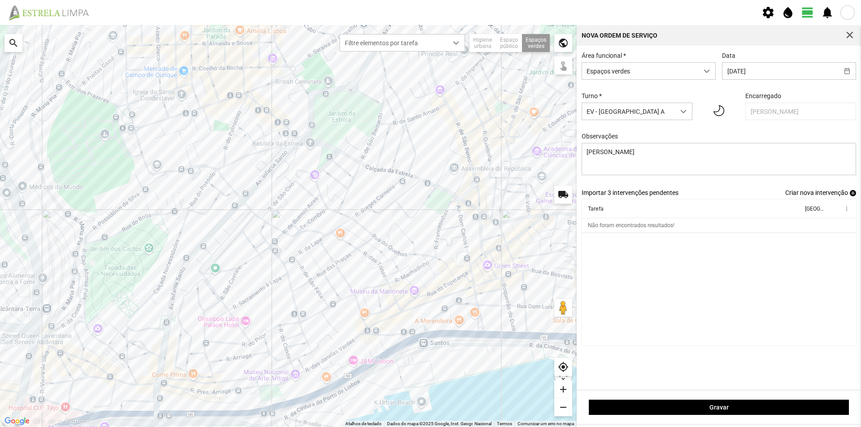
click at [852, 195] on span "add" at bounding box center [852, 193] width 6 height 6
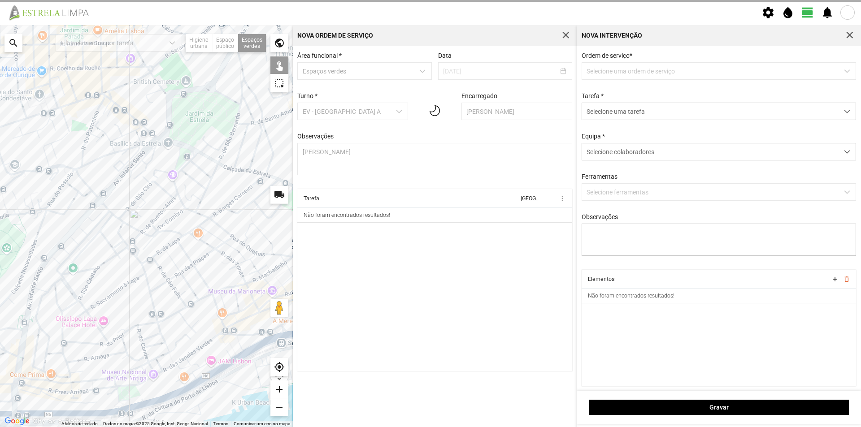
click at [661, 78] on p-dropdown "Selecione uma ordem de serviço" at bounding box center [718, 70] width 275 height 17
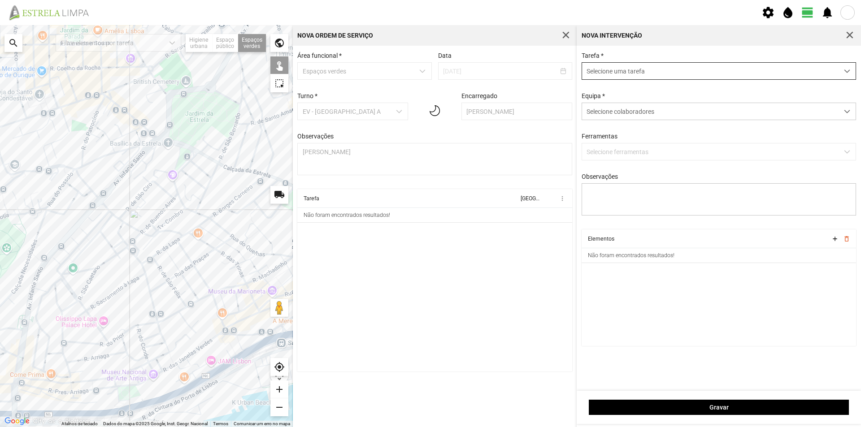
click at [651, 68] on span "Selecione uma tarefa" at bounding box center [710, 71] width 256 height 17
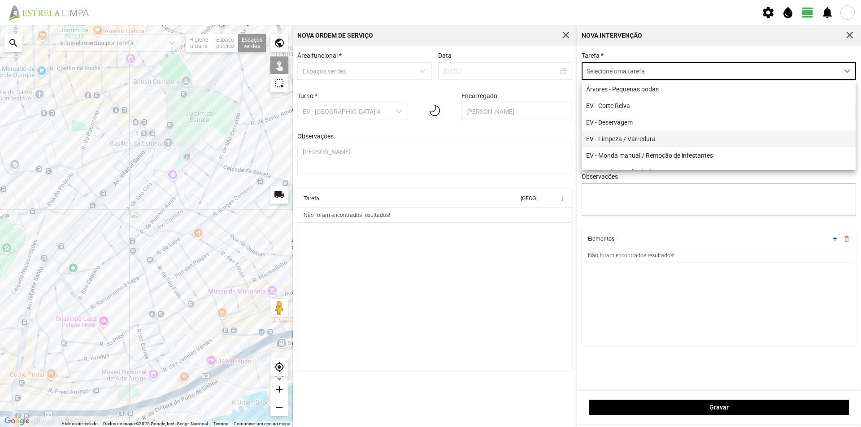
click at [660, 143] on li "EV - Limpeza / Varredura" at bounding box center [718, 138] width 274 height 17
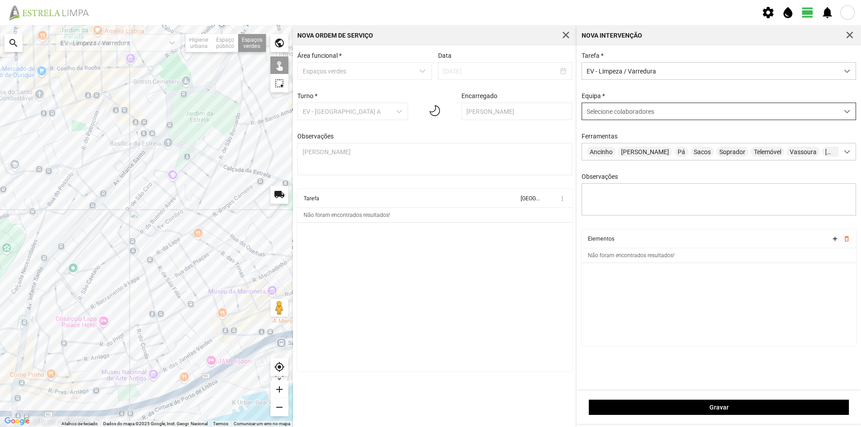
click at [622, 114] on span "Selecione colaboradores" at bounding box center [620, 111] width 68 height 7
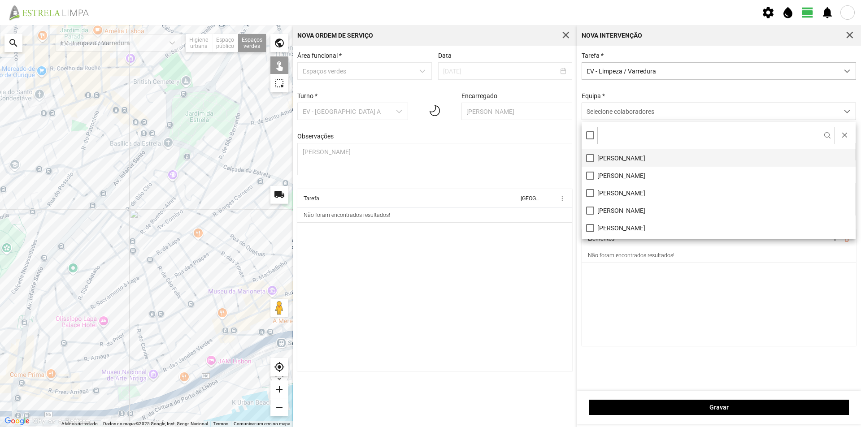
click at [628, 158] on li "[PERSON_NAME]" at bounding box center [718, 157] width 274 height 17
click at [674, 286] on cdk-virtual-scroll-viewport "Elementos add delete_outline Não foram encontrados resultados!" at bounding box center [718, 287] width 275 height 117
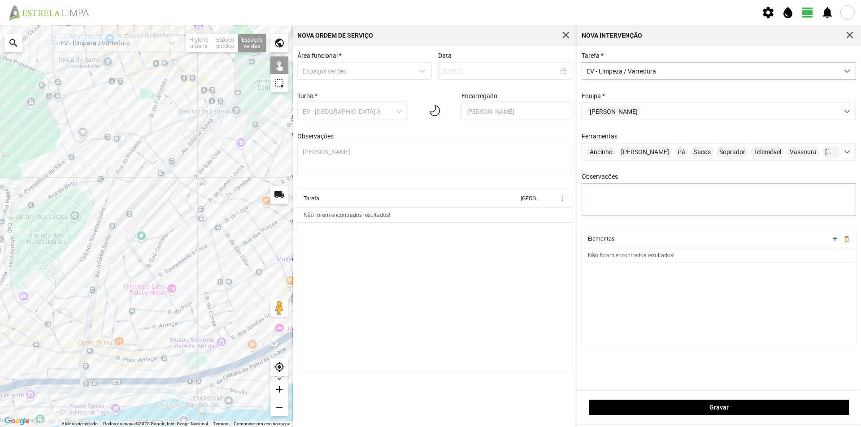
drag, startPoint x: 164, startPoint y: 258, endPoint x: 252, endPoint y: 223, distance: 94.1
click at [252, 223] on div at bounding box center [146, 226] width 293 height 402
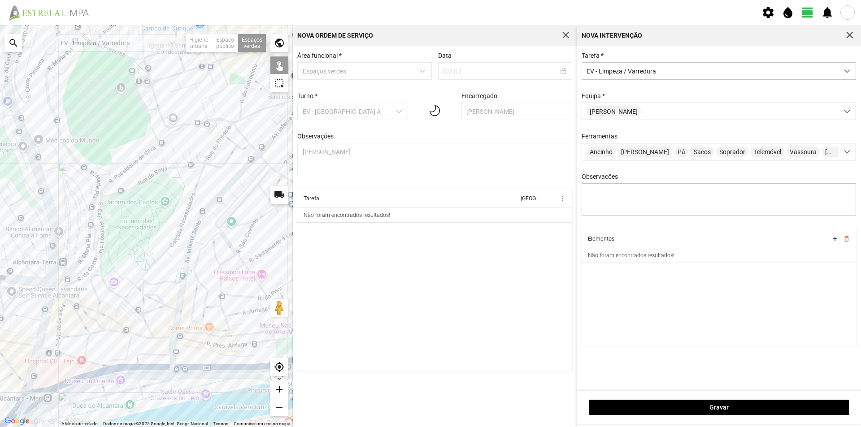
drag, startPoint x: 184, startPoint y: 274, endPoint x: 219, endPoint y: 265, distance: 36.4
click at [219, 265] on div at bounding box center [146, 226] width 293 height 402
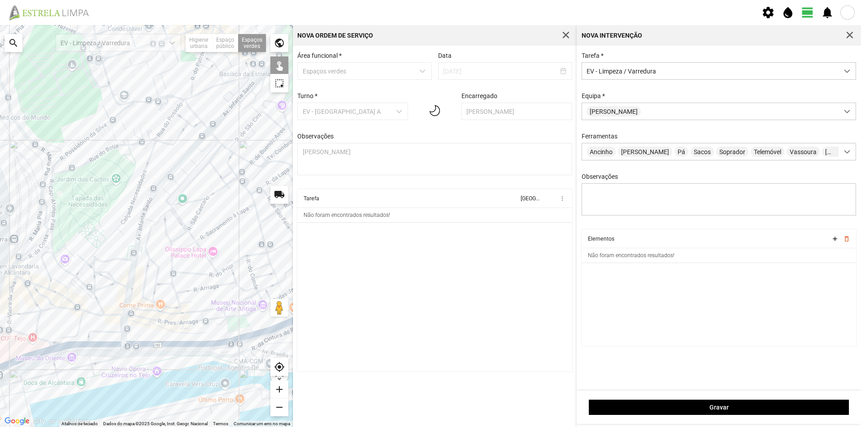
drag, startPoint x: 143, startPoint y: 282, endPoint x: 116, endPoint y: 260, distance: 35.4
click at [116, 260] on div at bounding box center [146, 226] width 293 height 402
drag, startPoint x: 152, startPoint y: 256, endPoint x: 182, endPoint y: 264, distance: 31.5
click at [182, 264] on div at bounding box center [146, 226] width 293 height 402
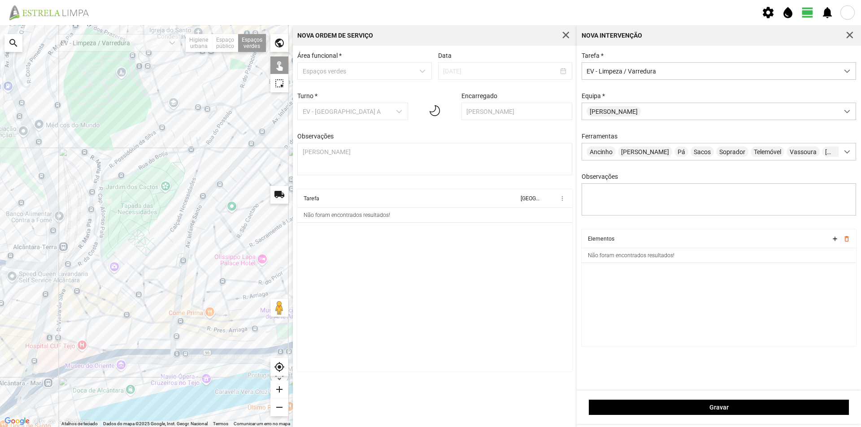
click at [101, 273] on div at bounding box center [146, 226] width 293 height 402
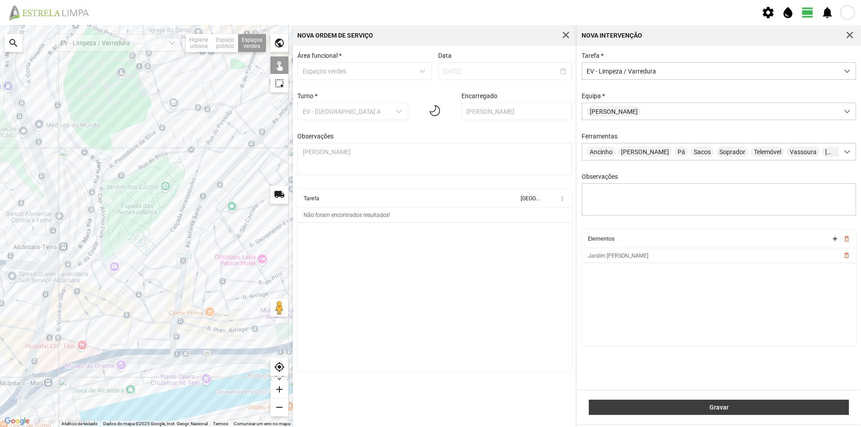
click at [741, 406] on span "Gravar" at bounding box center [718, 407] width 251 height 7
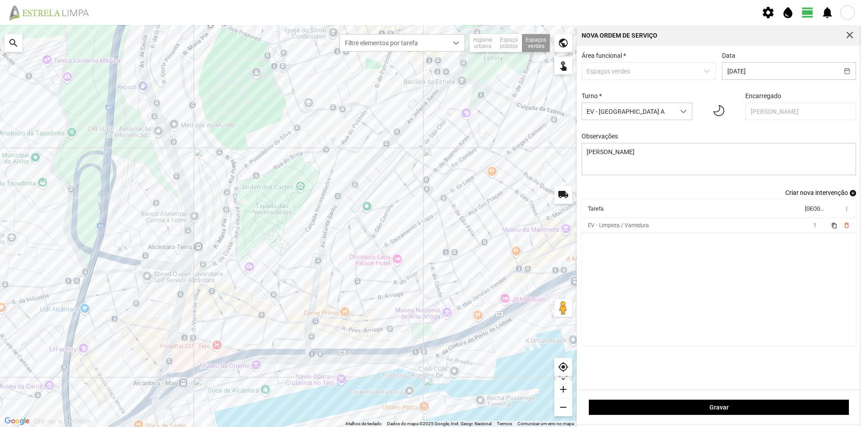
click at [850, 195] on span "add" at bounding box center [852, 193] width 6 height 6
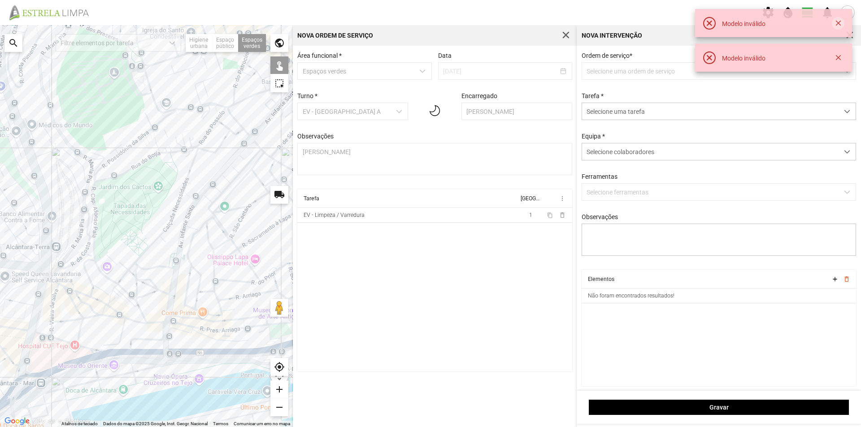
click at [836, 22] on button "button" at bounding box center [837, 23] width 13 height 13
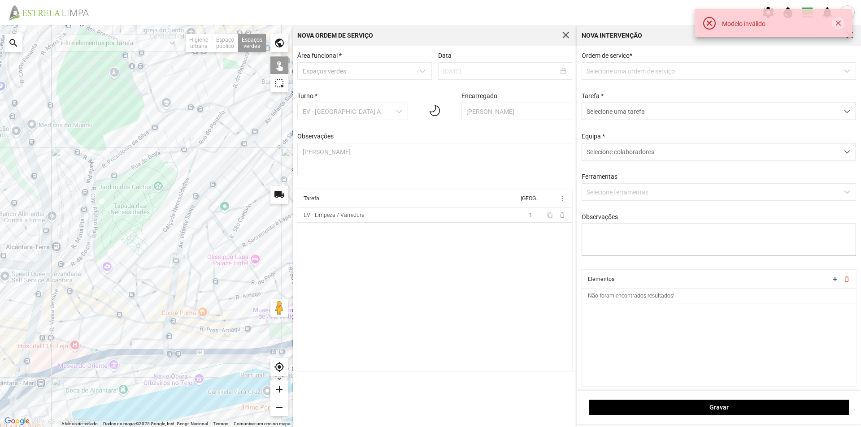
click at [836, 26] on button "button" at bounding box center [837, 23] width 13 height 13
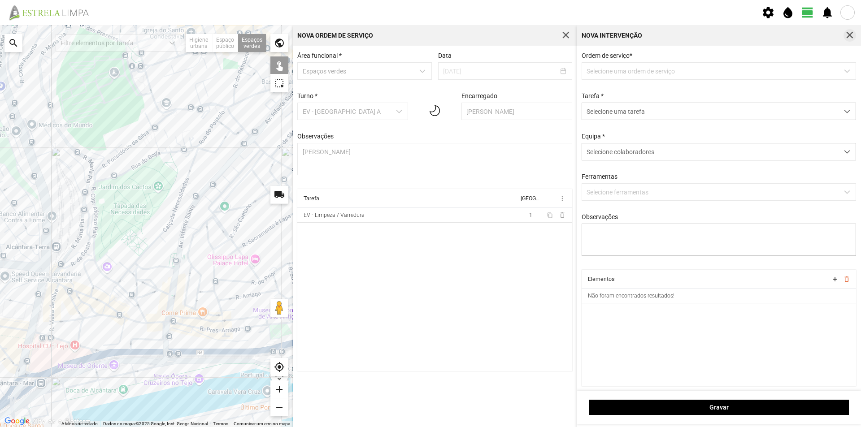
click at [849, 34] on span "button" at bounding box center [849, 35] width 8 height 8
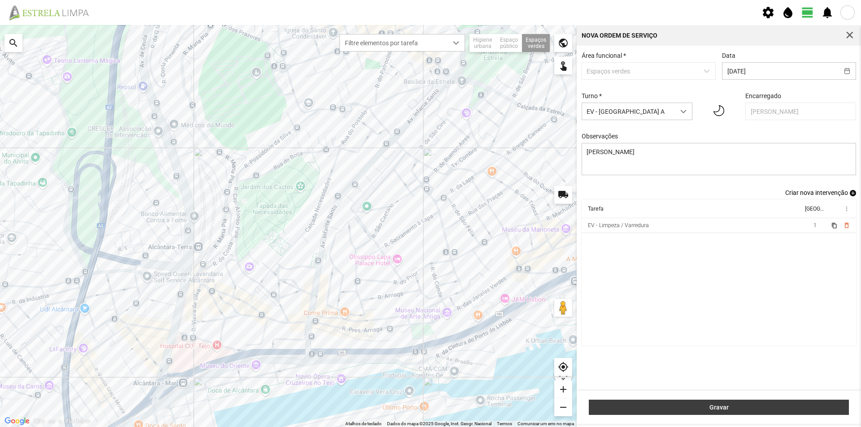
click at [734, 403] on button "Gravar" at bounding box center [719, 407] width 260 height 15
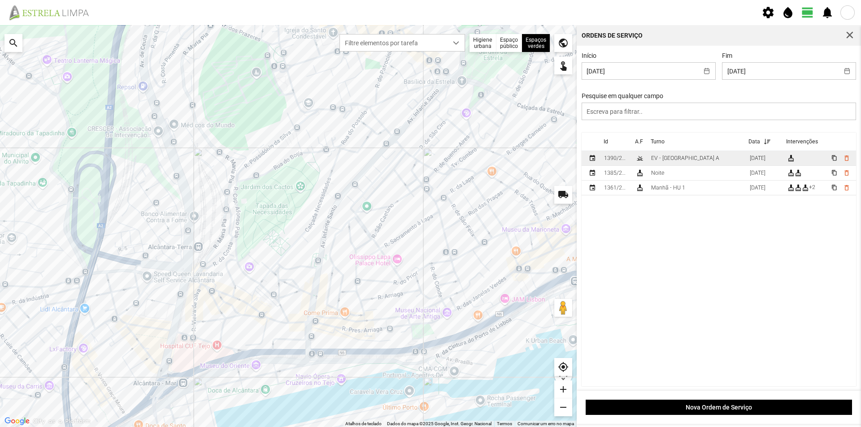
click at [690, 160] on td "EV - [GEOGRAPHIC_DATA] A" at bounding box center [696, 158] width 99 height 15
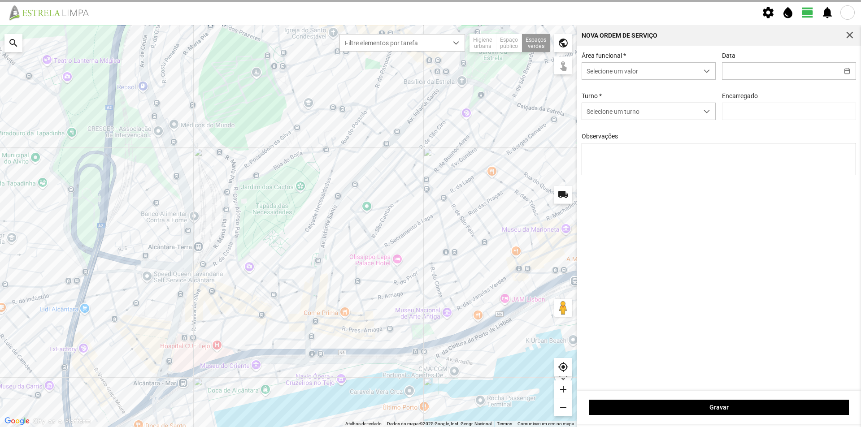
type input "[DATE]"
type textarea "[PERSON_NAME]"
type input "[PERSON_NAME]"
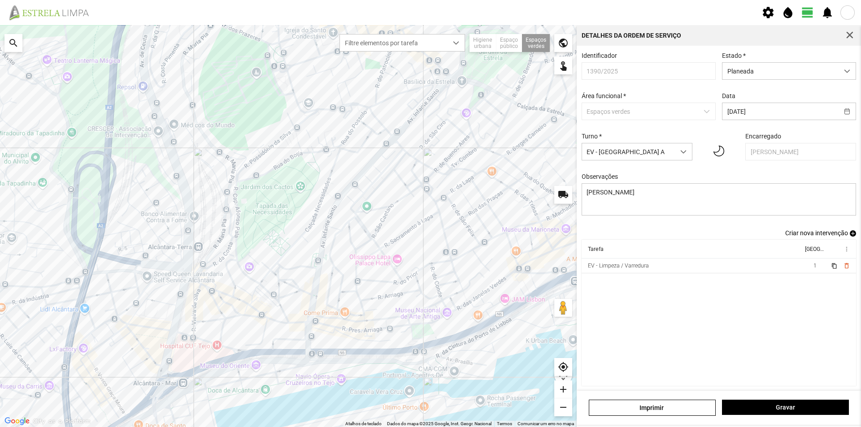
click at [849, 237] on span "add" at bounding box center [852, 233] width 6 height 6
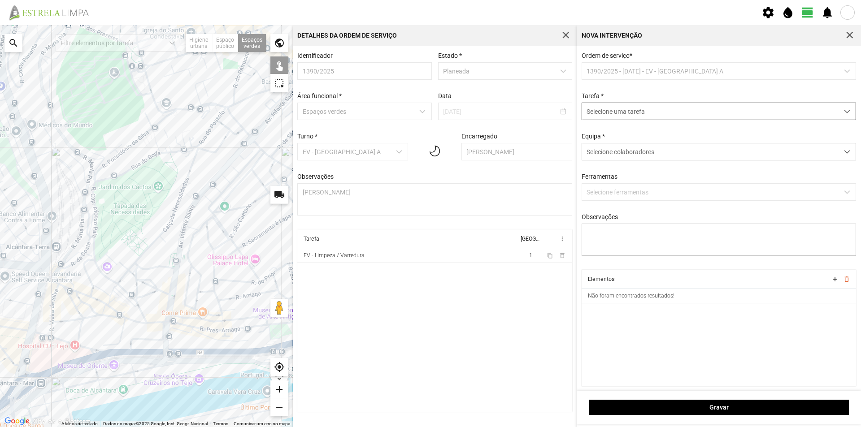
click at [642, 109] on span "Selecione uma tarefa" at bounding box center [710, 111] width 256 height 17
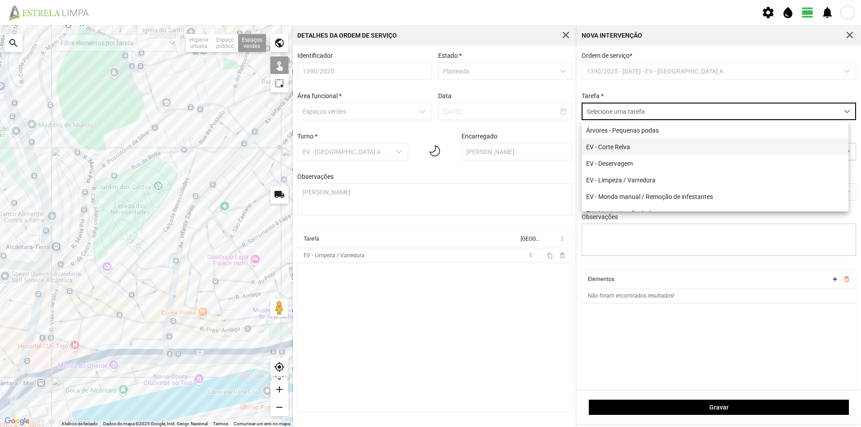
click at [656, 143] on li "EV - Corte Relva" at bounding box center [714, 147] width 267 height 17
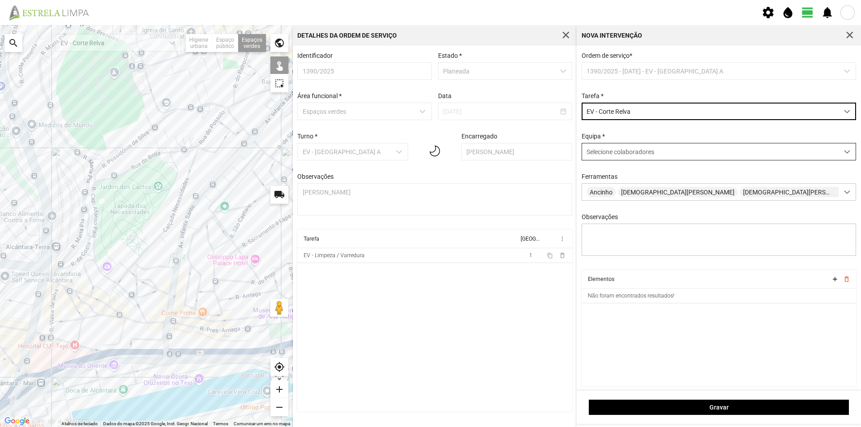
click at [631, 155] on span "Selecione colaboradores" at bounding box center [620, 151] width 68 height 7
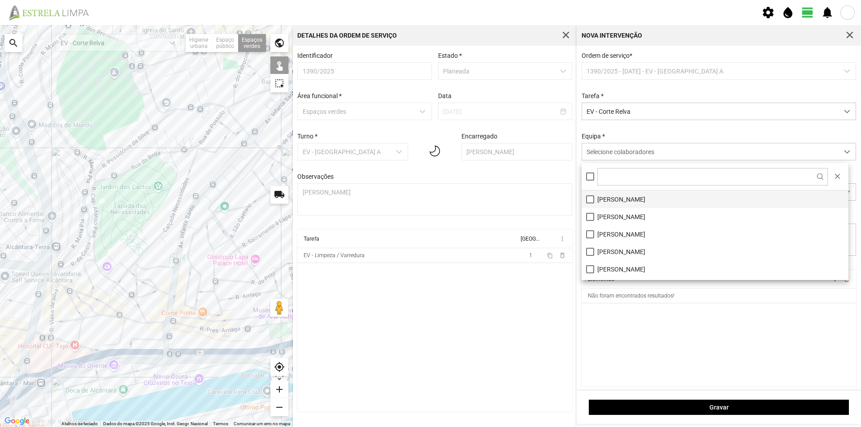
click at [642, 205] on li "[PERSON_NAME]" at bounding box center [714, 198] width 267 height 17
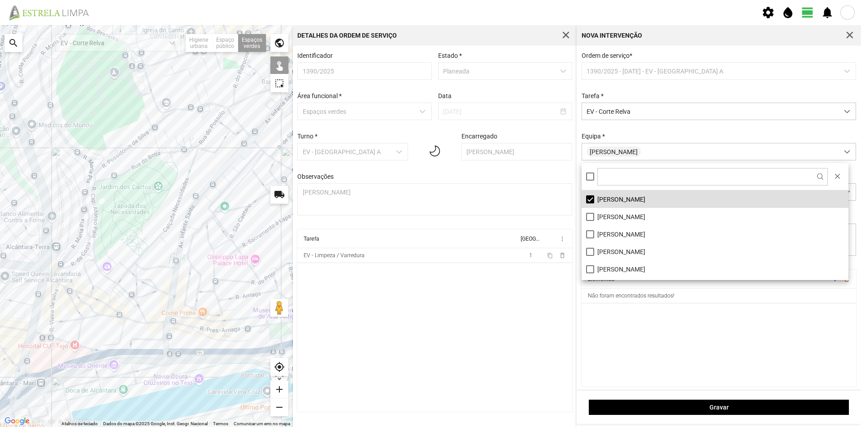
click at [678, 336] on cdk-virtual-scroll-viewport "Elementos add delete_outline Não foram encontrados resultados!" at bounding box center [718, 328] width 275 height 117
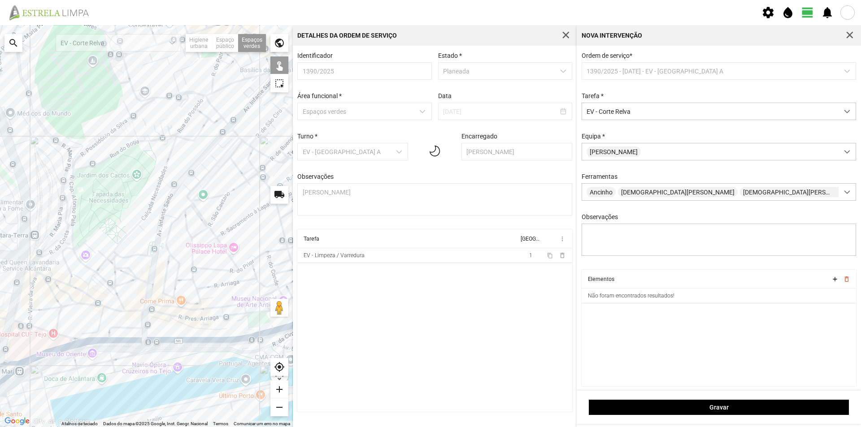
drag, startPoint x: 208, startPoint y: 261, endPoint x: 186, endPoint y: 248, distance: 25.7
click at [186, 248] on div at bounding box center [146, 226] width 293 height 402
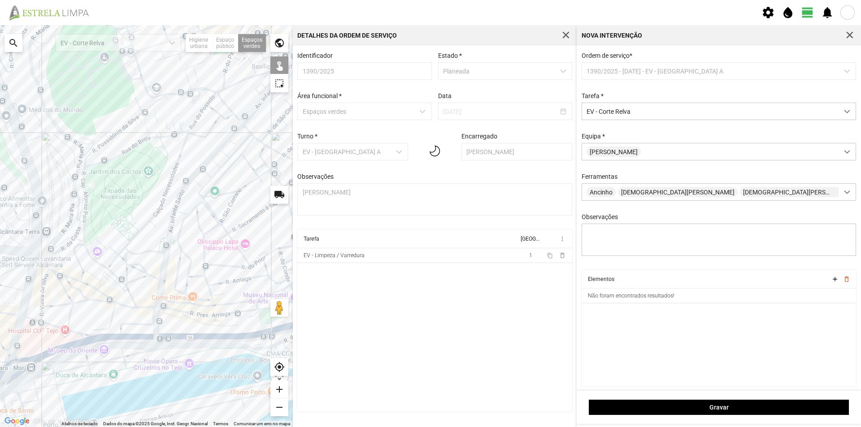
click at [88, 258] on div at bounding box center [146, 226] width 293 height 402
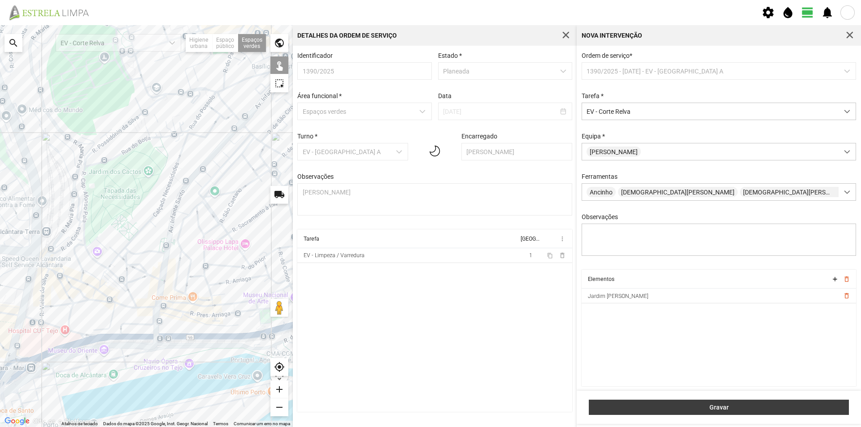
click at [683, 408] on span "Gravar" at bounding box center [718, 407] width 251 height 7
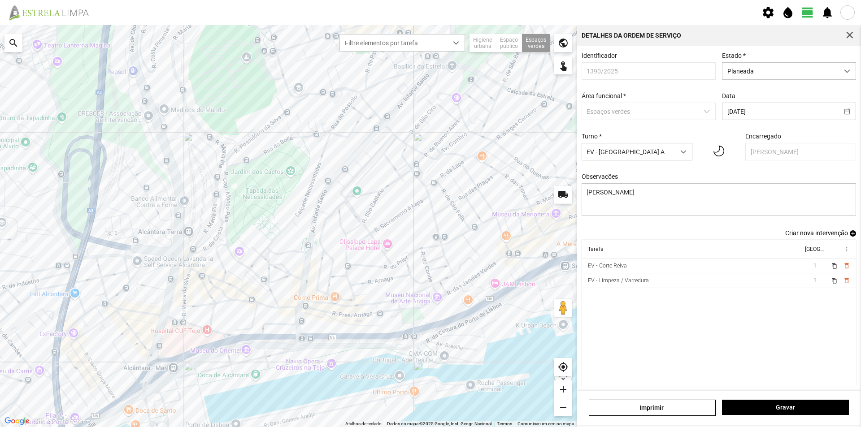
click at [849, 235] on span "add" at bounding box center [852, 233] width 6 height 6
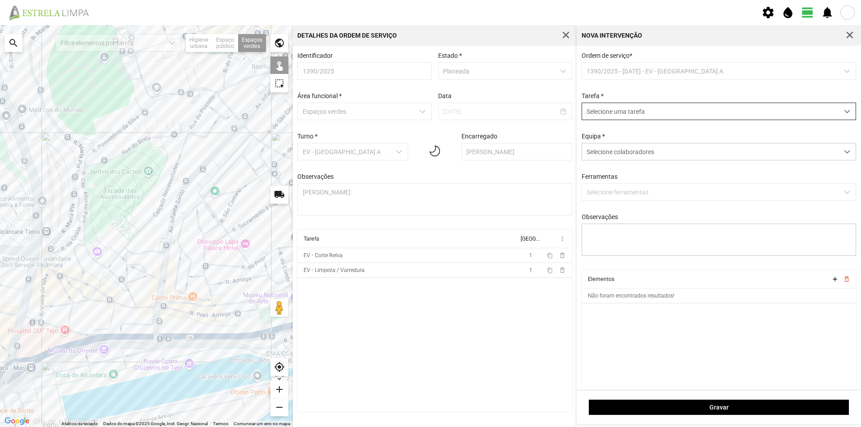
click at [622, 113] on span "Selecione uma tarefa" at bounding box center [710, 111] width 256 height 17
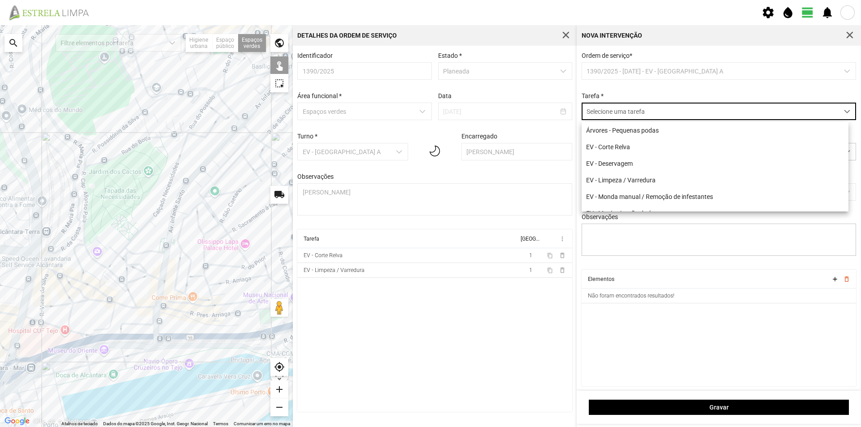
scroll to position [5, 40]
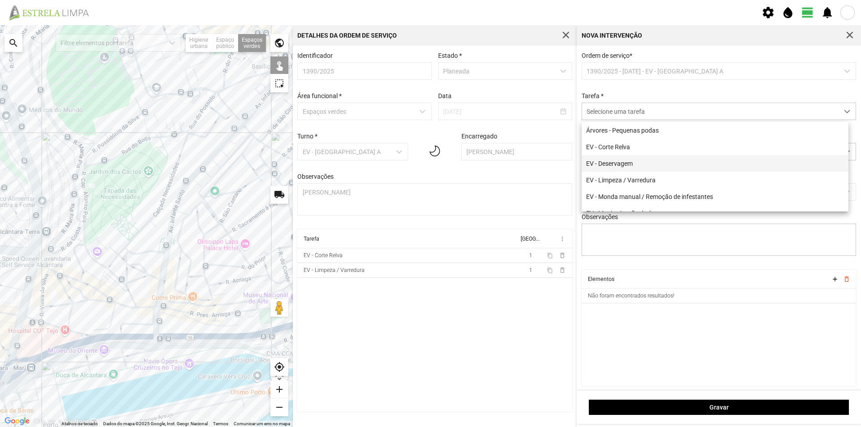
click at [638, 167] on li "EV - Deservagem" at bounding box center [714, 163] width 267 height 17
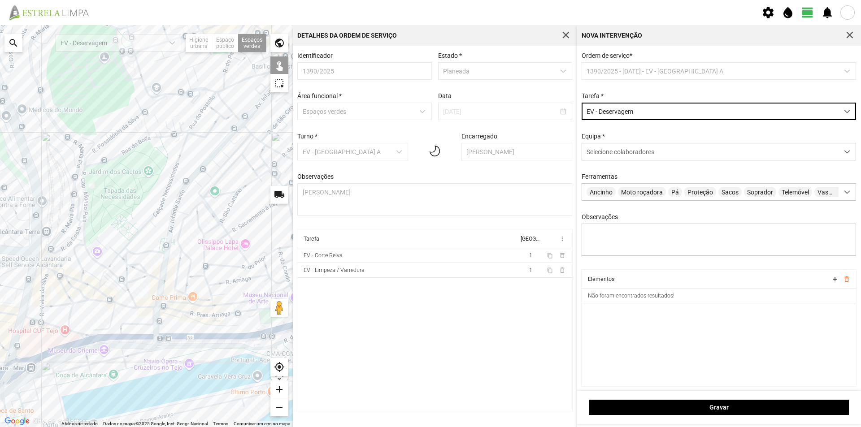
click at [92, 262] on div at bounding box center [146, 226] width 293 height 402
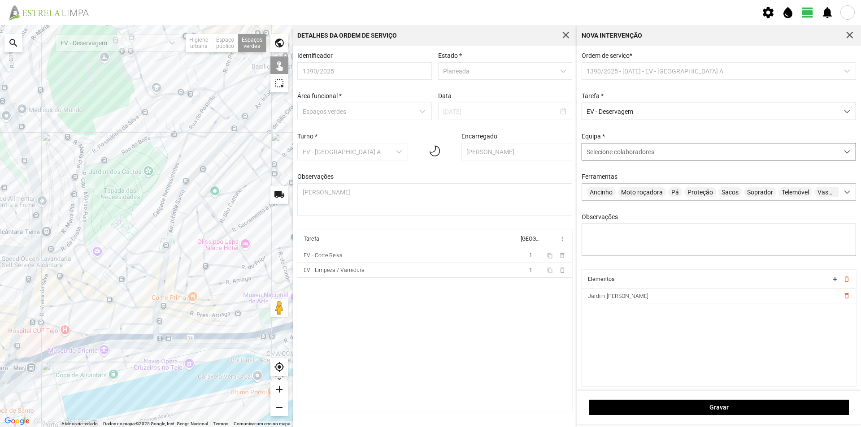
click at [636, 154] on span "Selecione colaboradores" at bounding box center [620, 151] width 68 height 7
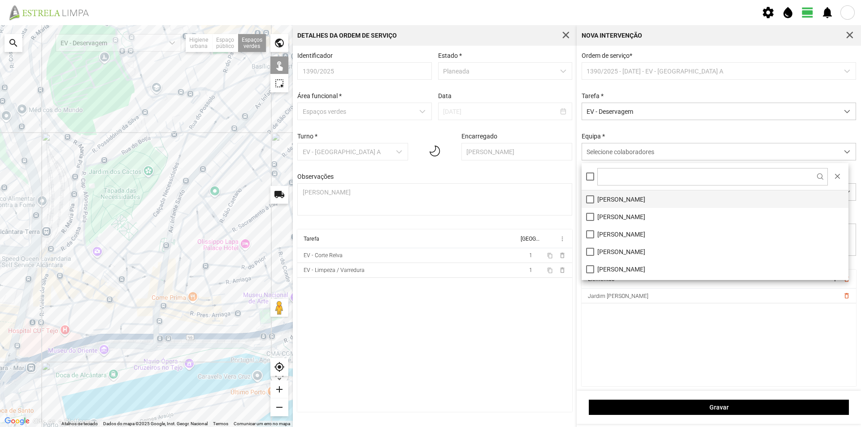
click at [628, 200] on li "[PERSON_NAME]" at bounding box center [714, 198] width 267 height 17
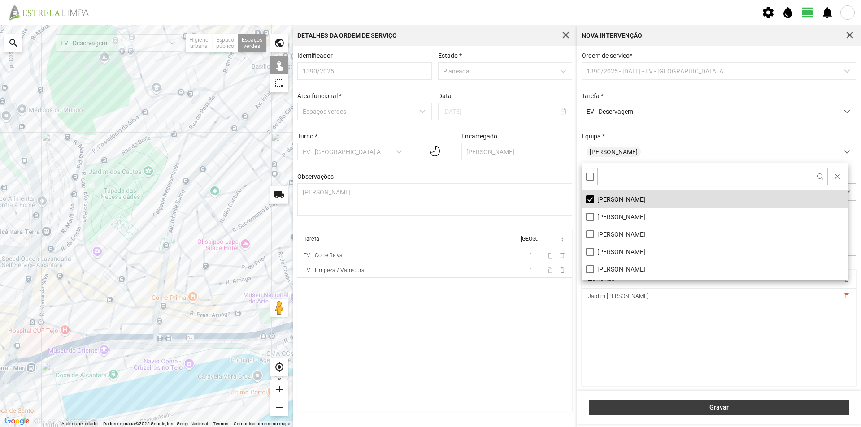
click at [684, 406] on span "Gravar" at bounding box center [718, 407] width 251 height 7
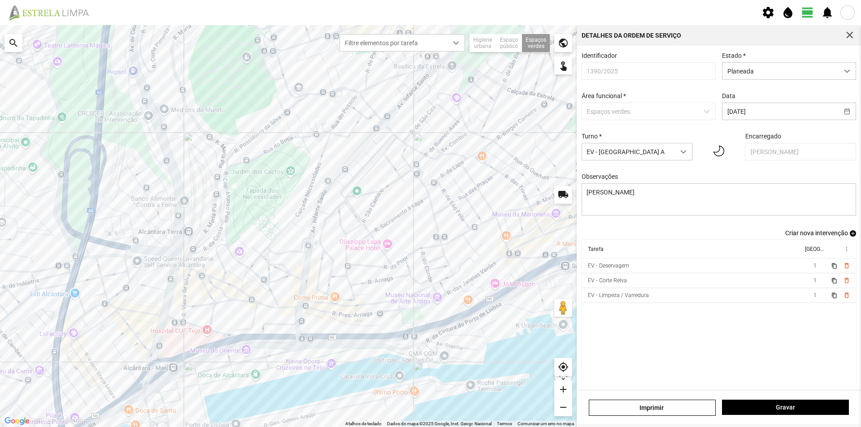
click at [849, 237] on span "add" at bounding box center [852, 233] width 6 height 6
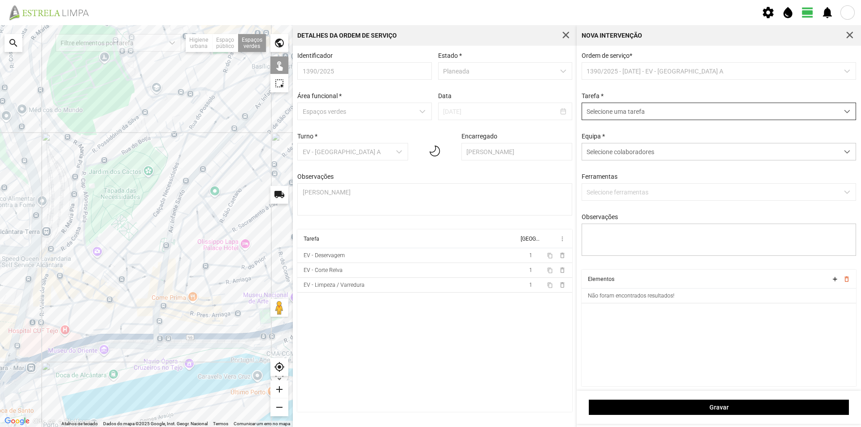
click at [627, 113] on span "Selecione uma tarefa" at bounding box center [710, 111] width 256 height 17
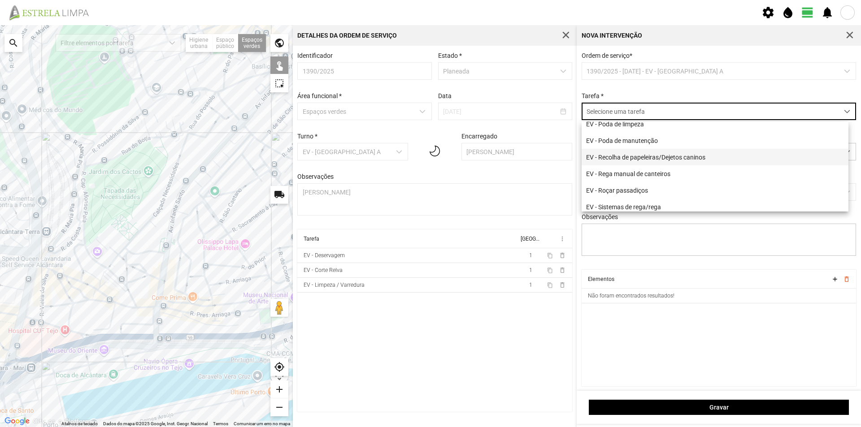
scroll to position [115, 0]
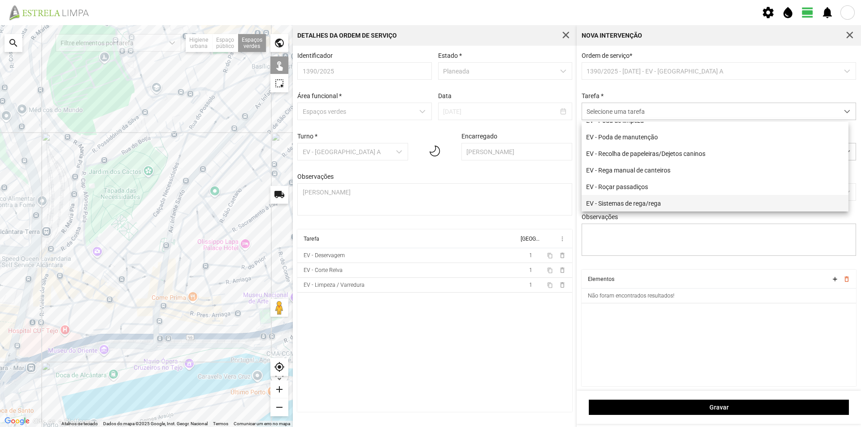
click at [684, 202] on li "EV - Sistemas de rega/rega" at bounding box center [714, 203] width 267 height 17
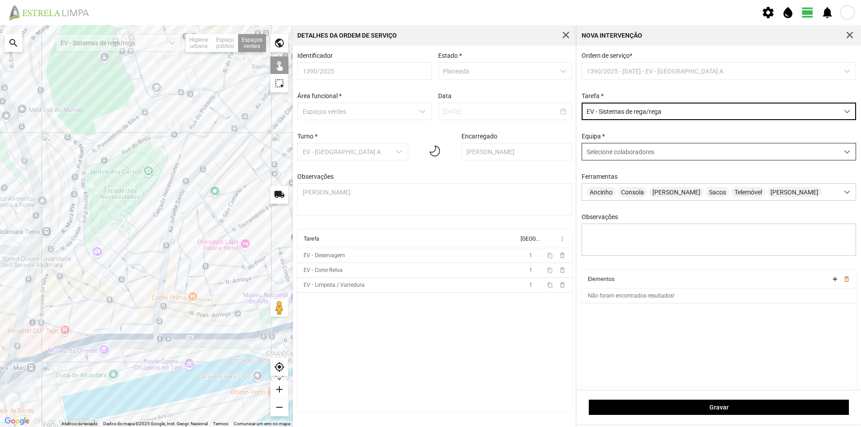
click at [616, 155] on span "Selecione colaboradores" at bounding box center [620, 151] width 68 height 7
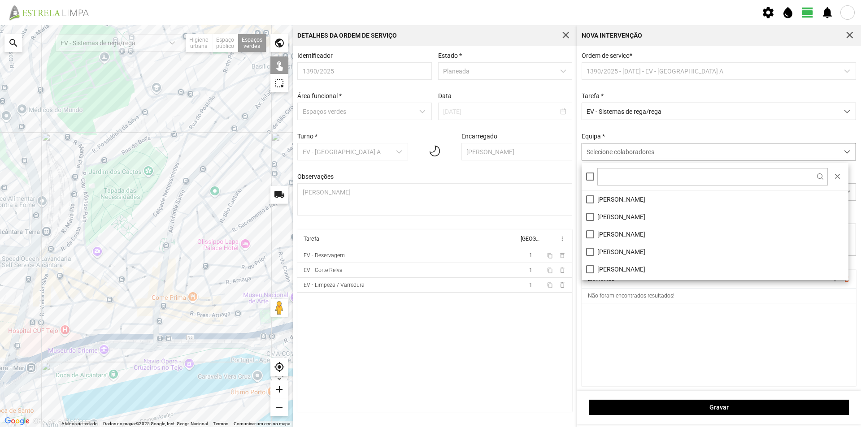
scroll to position [5, 40]
click at [613, 199] on li "[PERSON_NAME]" at bounding box center [714, 198] width 267 height 17
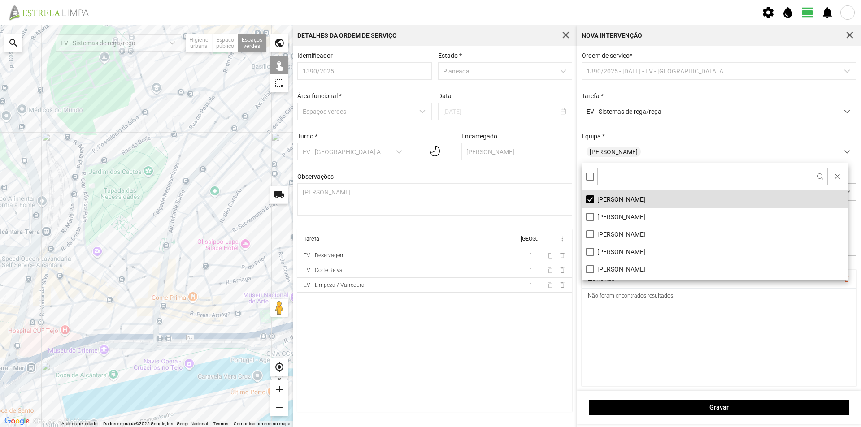
click at [87, 264] on div at bounding box center [146, 226] width 293 height 402
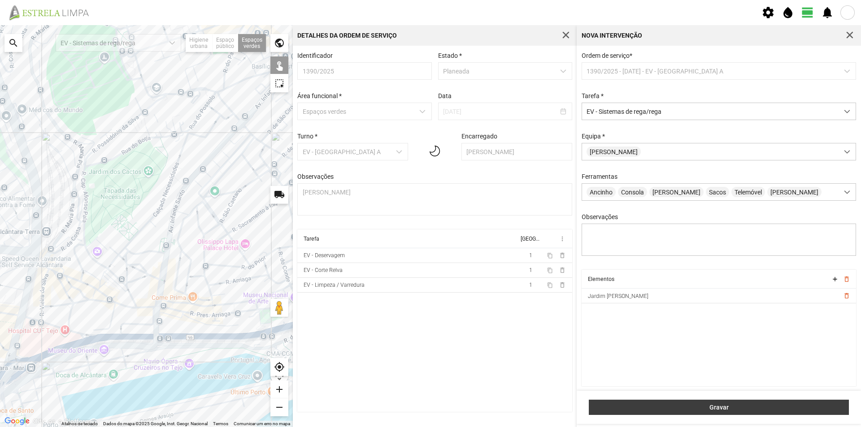
click at [747, 406] on span "Gravar" at bounding box center [718, 407] width 251 height 7
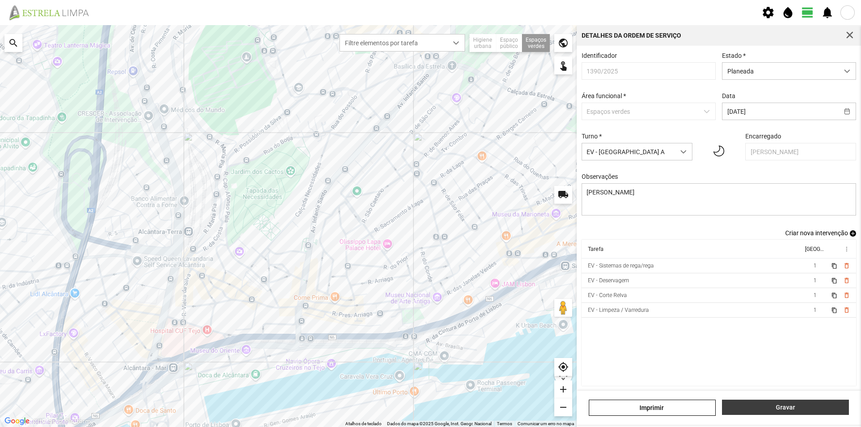
click at [765, 407] on span "Gravar" at bounding box center [785, 407] width 117 height 7
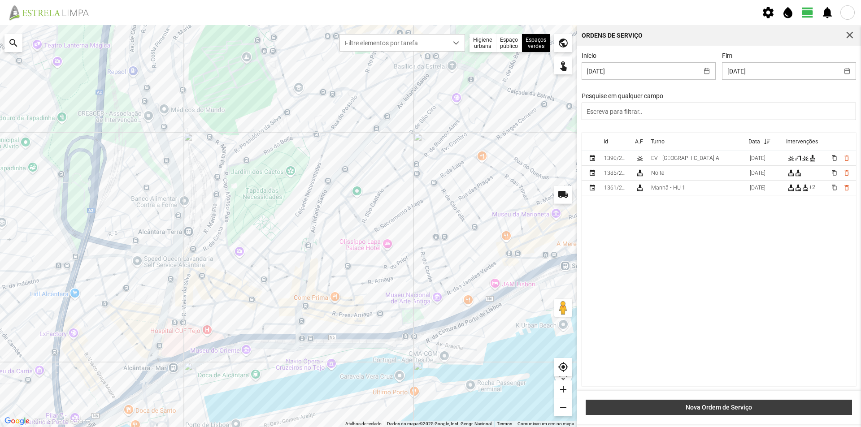
click at [721, 407] on span "Nova Ordem de Serviço" at bounding box center [718, 407] width 257 height 7
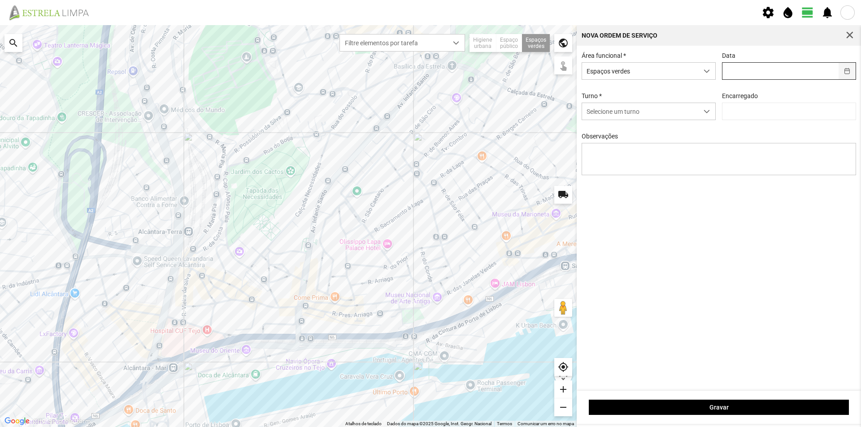
click at [847, 74] on button "button" at bounding box center [846, 71] width 17 height 17
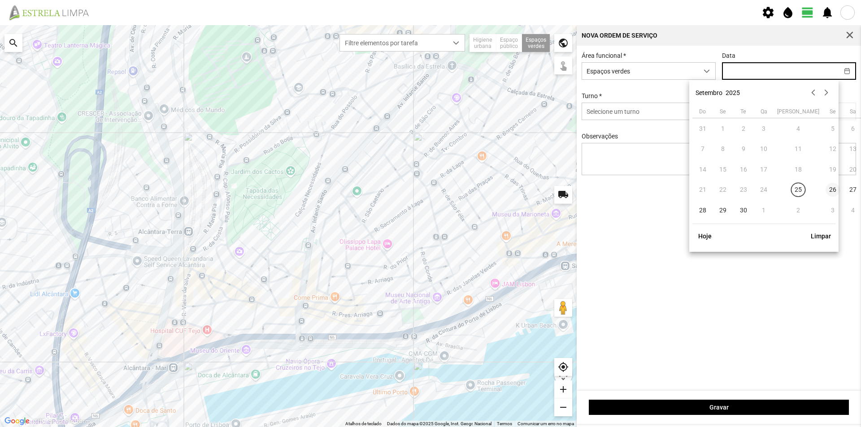
click at [825, 192] on span "26" at bounding box center [832, 190] width 14 height 14
type input "[DATE]"
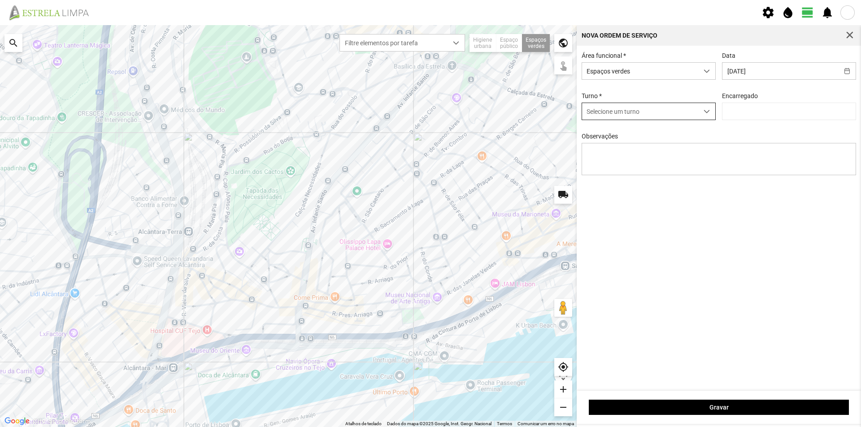
click at [674, 113] on span "Selecione um turno" at bounding box center [640, 111] width 116 height 17
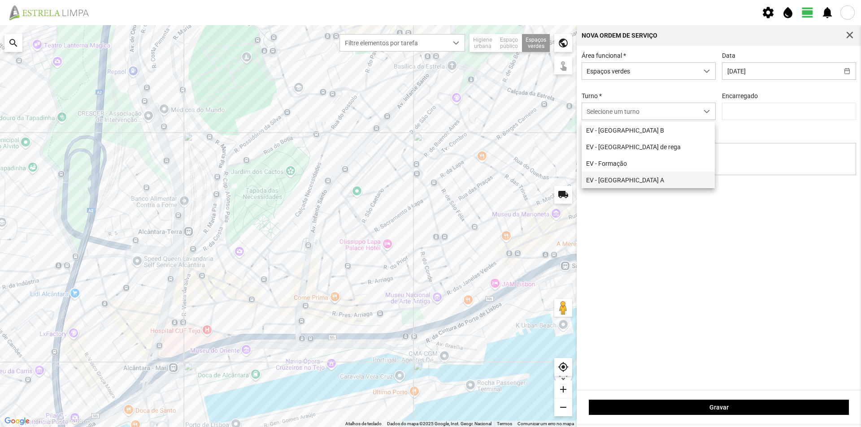
click at [639, 185] on li "EV - [GEOGRAPHIC_DATA] A" at bounding box center [647, 180] width 133 height 17
type input "[PERSON_NAME]"
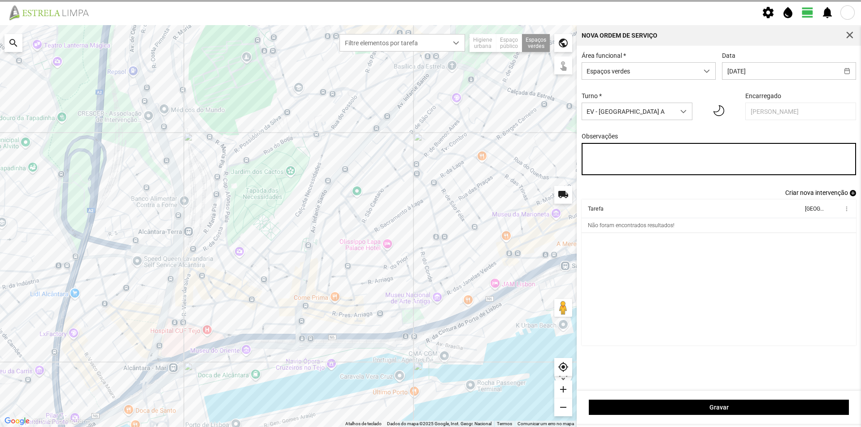
click at [602, 155] on textarea "Observações" at bounding box center [718, 159] width 275 height 32
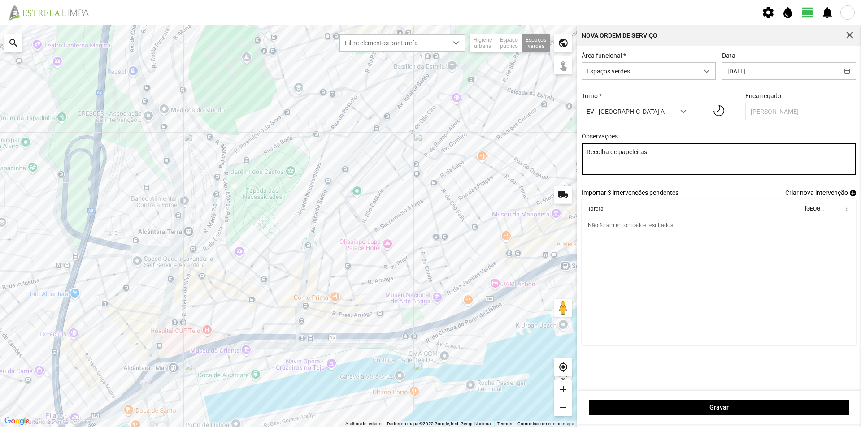
type textarea "Recolha de papeleiras"
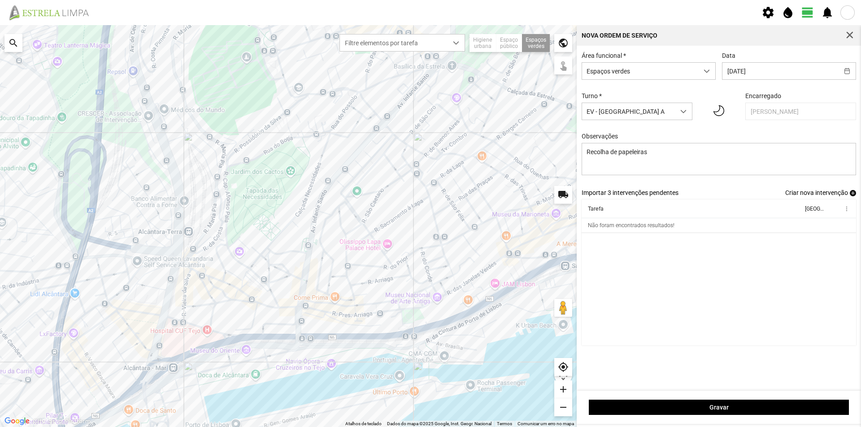
click at [851, 196] on span "add" at bounding box center [852, 193] width 6 height 6
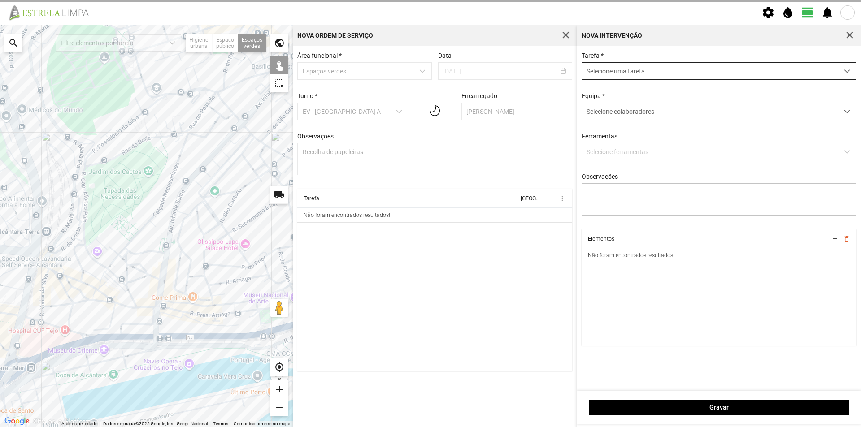
click at [600, 74] on span "Selecione uma tarefa" at bounding box center [710, 71] width 256 height 17
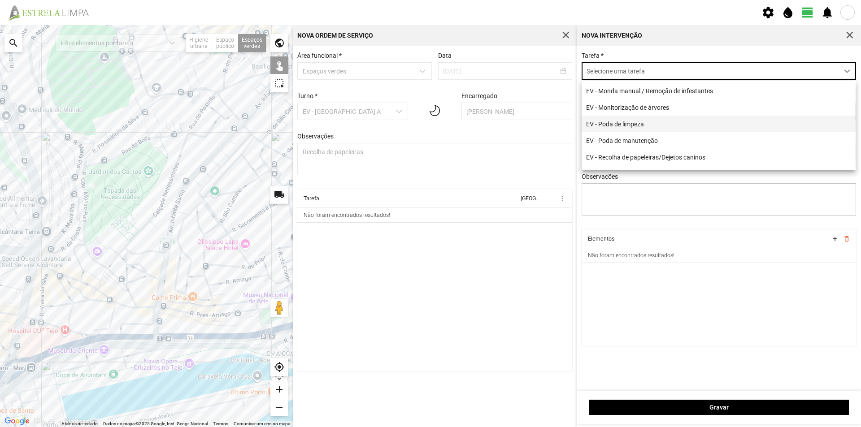
scroll to position [115, 0]
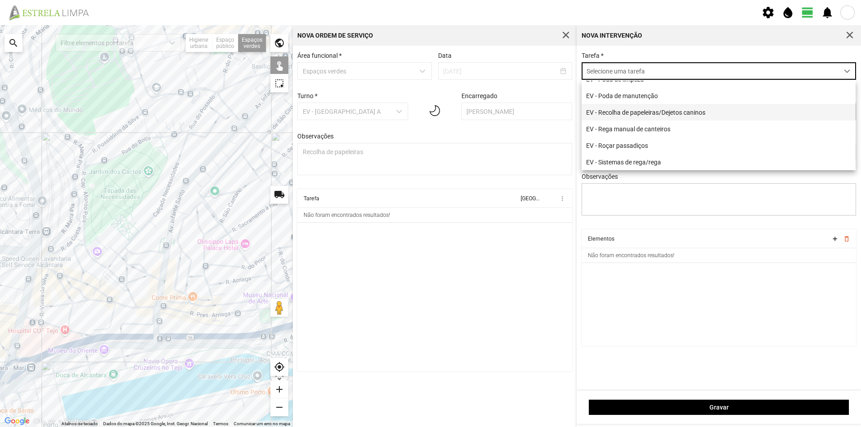
click at [656, 114] on li "EV - Recolha de papeleiras/Dejetos caninos" at bounding box center [718, 112] width 274 height 17
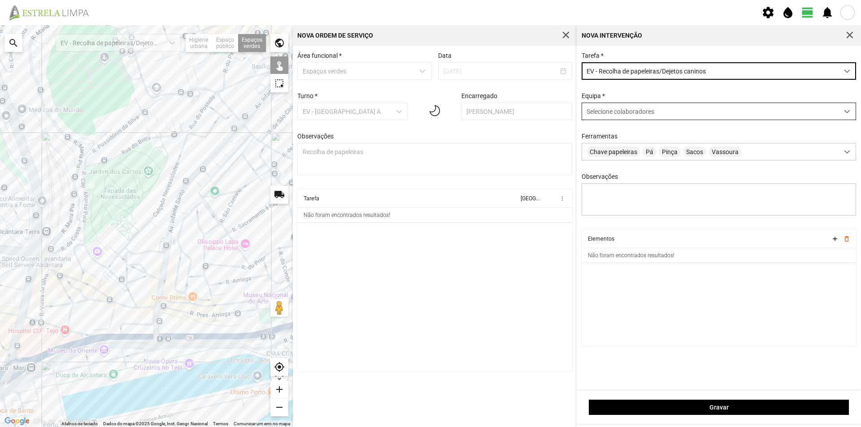
click at [629, 110] on span "Selecione colaboradores" at bounding box center [620, 111] width 68 height 7
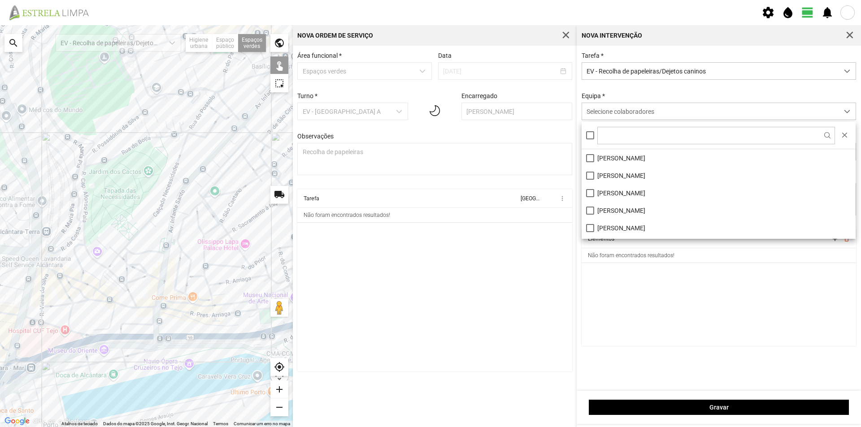
scroll to position [5, 40]
click at [632, 163] on li "[PERSON_NAME]" at bounding box center [718, 157] width 274 height 17
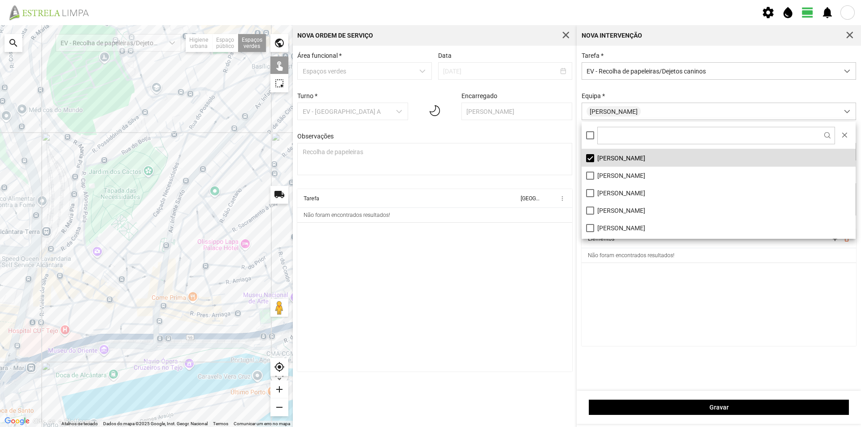
click at [661, 291] on cdk-virtual-scroll-viewport "Elementos add delete_outline Não foram encontrados resultados!" at bounding box center [718, 287] width 275 height 117
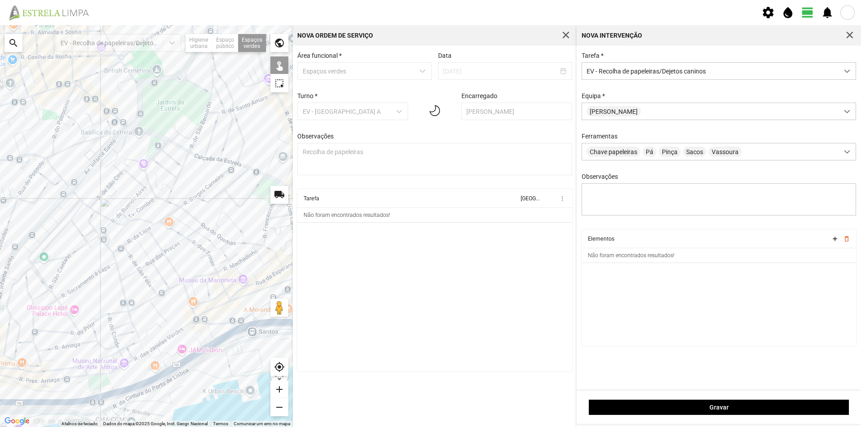
drag, startPoint x: 239, startPoint y: 236, endPoint x: 67, endPoint y: 302, distance: 184.3
click at [67, 303] on div at bounding box center [146, 226] width 293 height 402
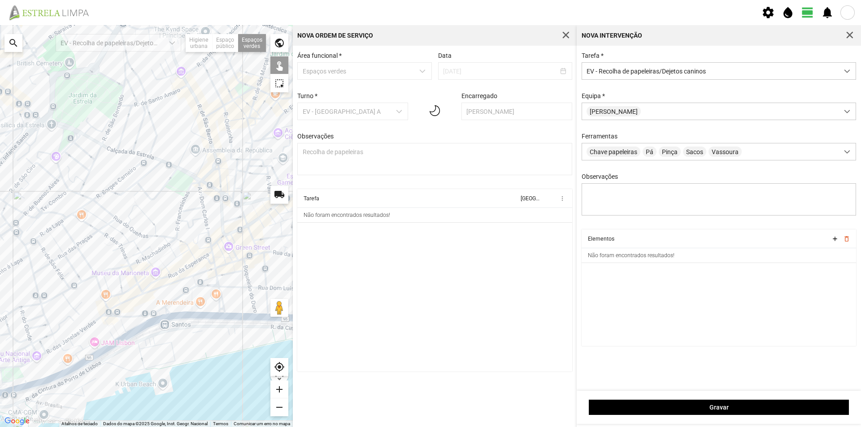
drag, startPoint x: 95, startPoint y: 263, endPoint x: 50, endPoint y: 247, distance: 47.1
click at [50, 247] on div at bounding box center [146, 226] width 293 height 402
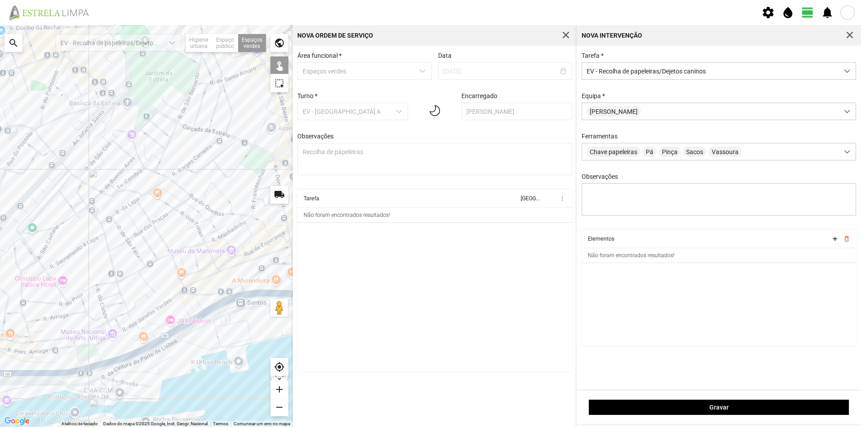
drag, startPoint x: 129, startPoint y: 264, endPoint x: 202, endPoint y: 245, distance: 75.9
click at [202, 245] on div at bounding box center [146, 226] width 293 height 402
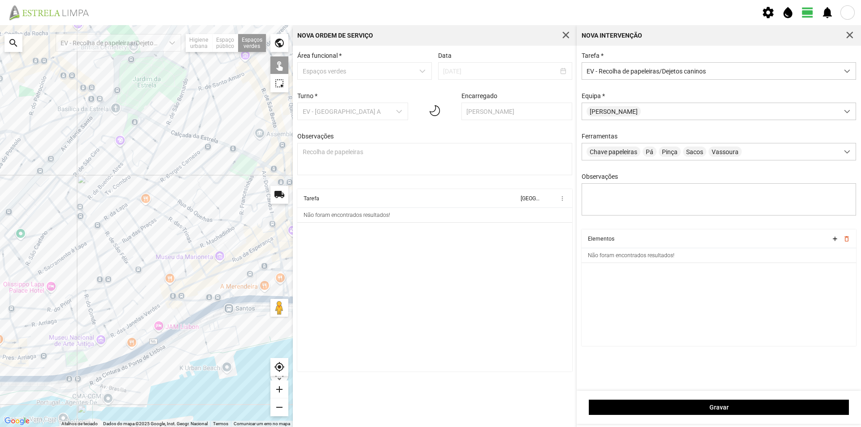
drag, startPoint x: 177, startPoint y: 256, endPoint x: 95, endPoint y: 289, distance: 88.3
click at [95, 290] on div at bounding box center [146, 226] width 293 height 402
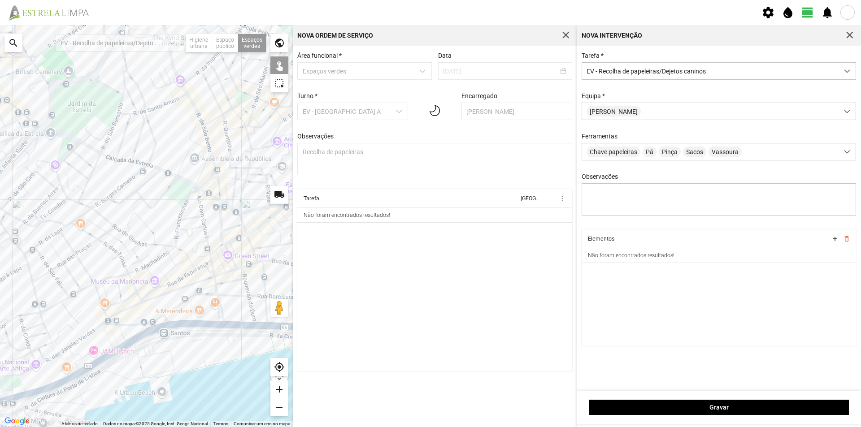
click at [179, 195] on div at bounding box center [146, 226] width 293 height 402
click at [188, 202] on div at bounding box center [146, 226] width 293 height 402
click at [202, 139] on div at bounding box center [146, 226] width 293 height 402
click at [159, 126] on div at bounding box center [146, 226] width 293 height 402
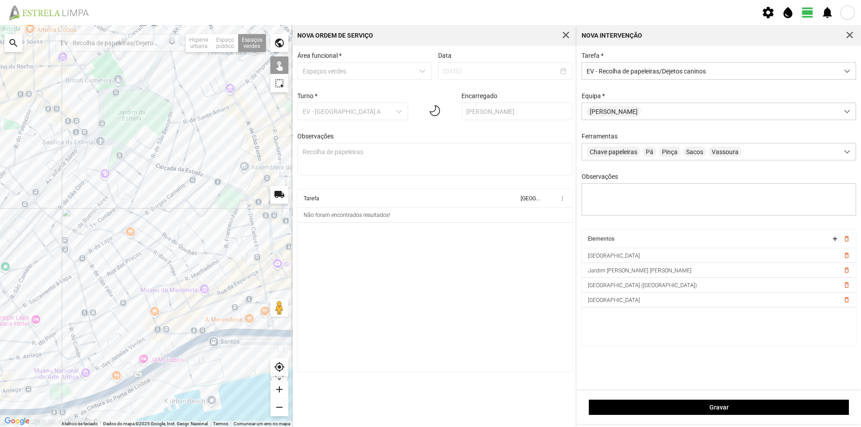
drag, startPoint x: 128, startPoint y: 160, endPoint x: 196, endPoint y: 168, distance: 68.7
click at [196, 168] on div at bounding box center [146, 226] width 293 height 402
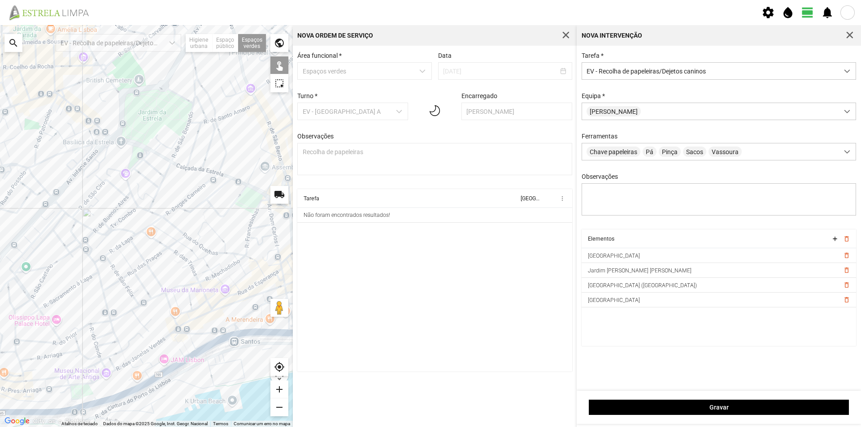
click at [134, 158] on div at bounding box center [146, 226] width 293 height 402
click at [165, 184] on div at bounding box center [146, 226] width 293 height 402
click at [166, 184] on div at bounding box center [146, 226] width 293 height 402
click at [103, 138] on div at bounding box center [146, 226] width 293 height 402
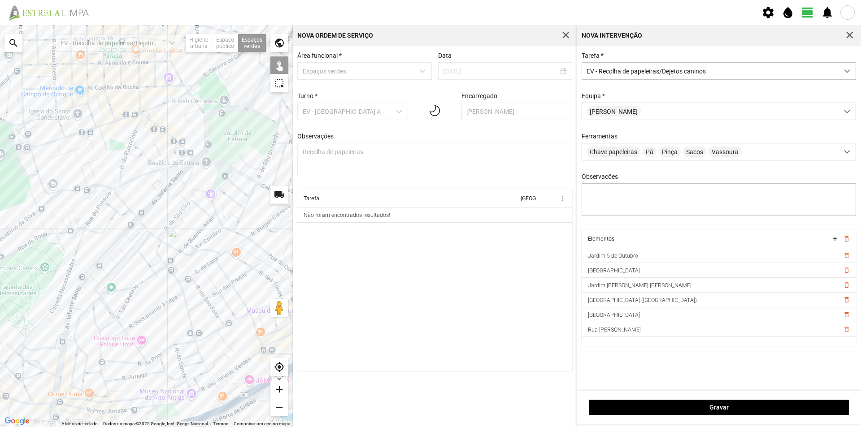
drag, startPoint x: 100, startPoint y: 176, endPoint x: 186, endPoint y: 197, distance: 88.6
click at [186, 197] on div at bounding box center [146, 226] width 293 height 402
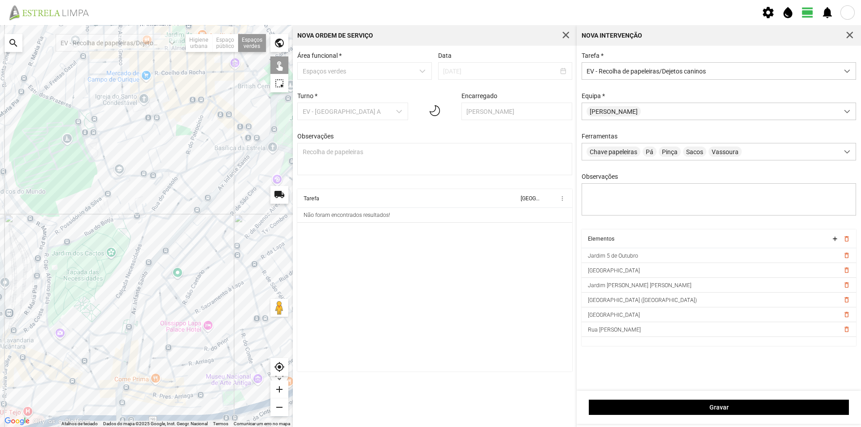
drag, startPoint x: 142, startPoint y: 185, endPoint x: 207, endPoint y: 170, distance: 67.1
click at [207, 170] on div at bounding box center [146, 226] width 293 height 402
click at [88, 141] on div at bounding box center [146, 226] width 293 height 402
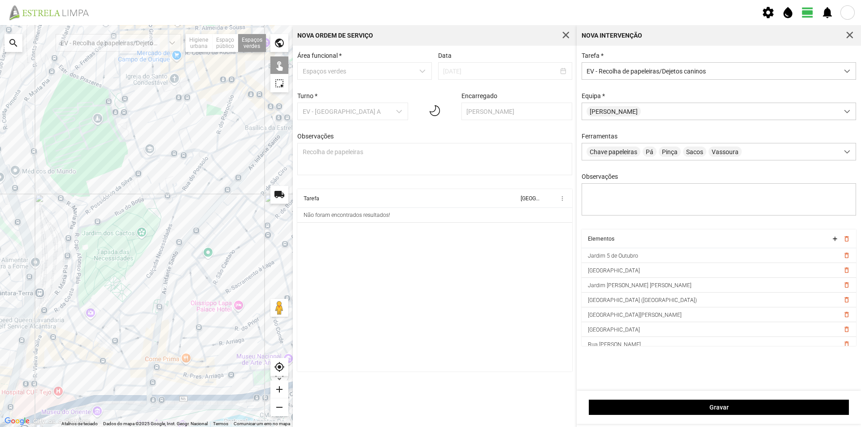
drag, startPoint x: 86, startPoint y: 197, endPoint x: 120, endPoint y: 176, distance: 39.9
click at [120, 176] on div at bounding box center [146, 226] width 293 height 402
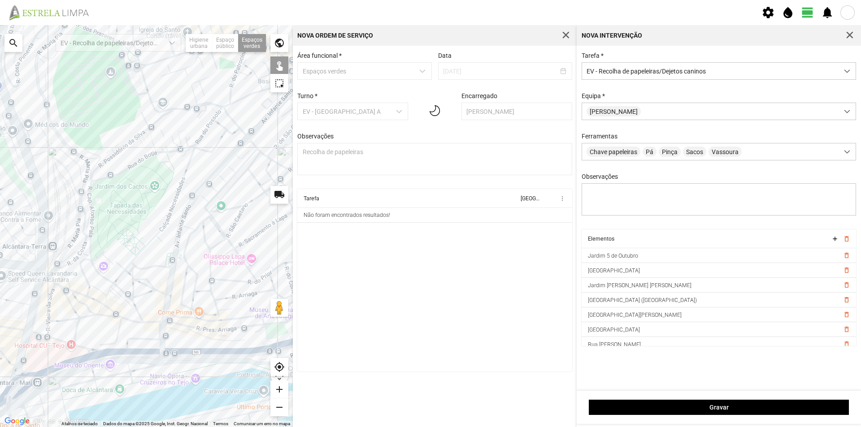
drag, startPoint x: 142, startPoint y: 206, endPoint x: 152, endPoint y: 163, distance: 43.8
click at [153, 160] on div at bounding box center [146, 226] width 293 height 402
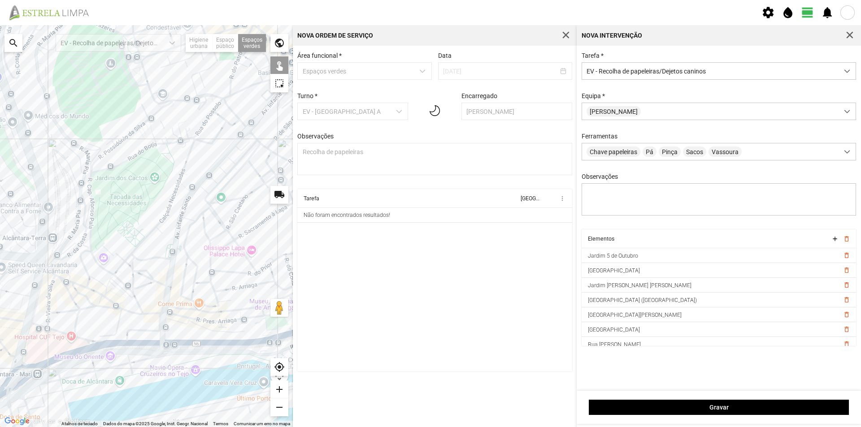
click at [94, 264] on div at bounding box center [146, 226] width 293 height 402
click at [106, 305] on div at bounding box center [146, 226] width 293 height 402
click at [193, 184] on div at bounding box center [146, 226] width 293 height 402
click at [198, 196] on div at bounding box center [146, 226] width 293 height 402
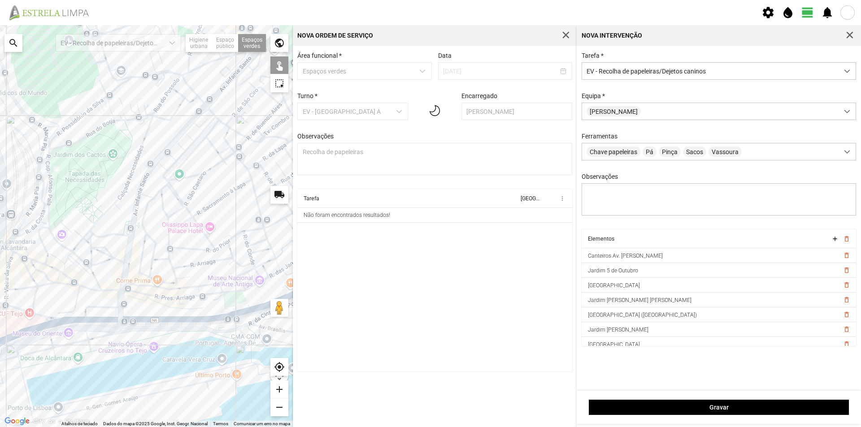
drag, startPoint x: 169, startPoint y: 245, endPoint x: 130, endPoint y: 221, distance: 46.9
click at [130, 221] on div at bounding box center [146, 226] width 293 height 402
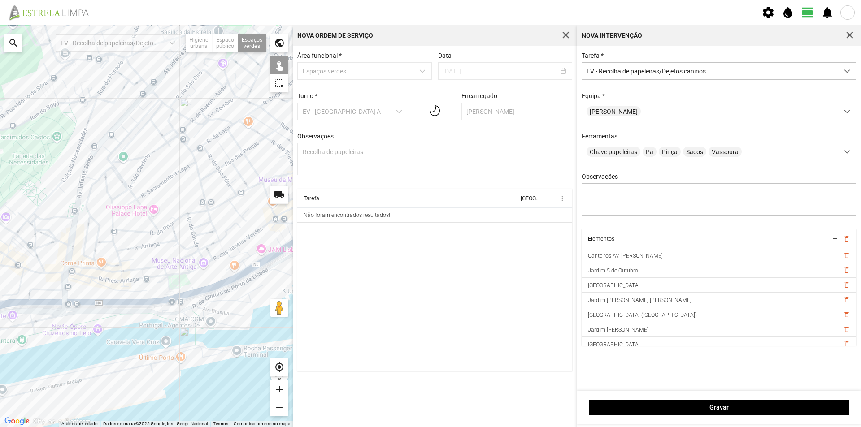
drag, startPoint x: 196, startPoint y: 230, endPoint x: 149, endPoint y: 218, distance: 48.6
click at [149, 218] on div at bounding box center [146, 226] width 293 height 402
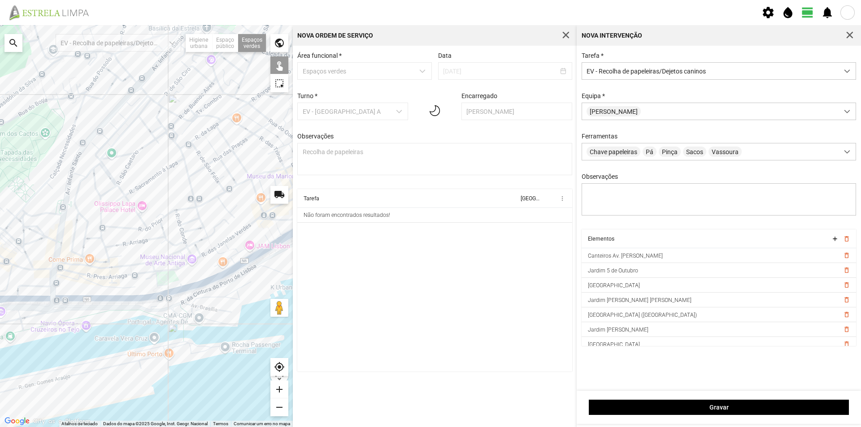
click at [170, 276] on div at bounding box center [146, 226] width 293 height 402
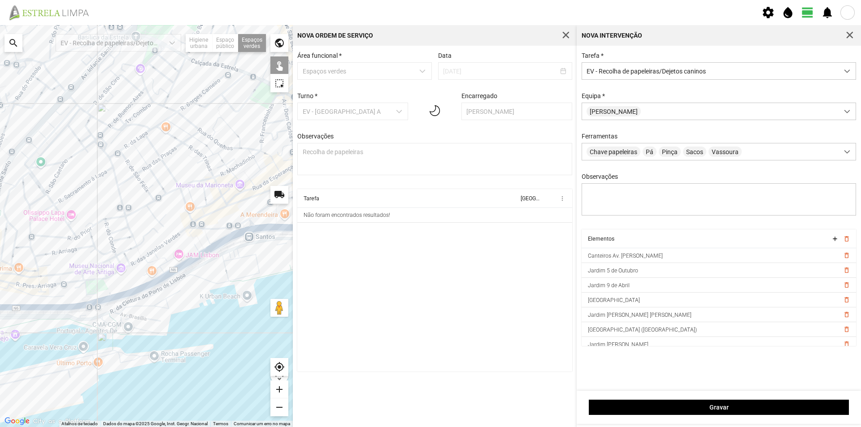
drag, startPoint x: 213, startPoint y: 242, endPoint x: 104, endPoint y: 254, distance: 109.6
click at [106, 254] on div at bounding box center [146, 226] width 293 height 402
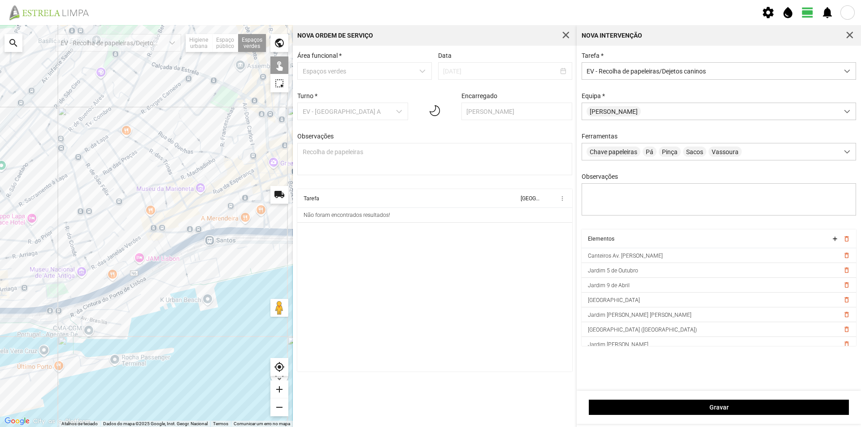
click at [222, 220] on div at bounding box center [146, 226] width 293 height 402
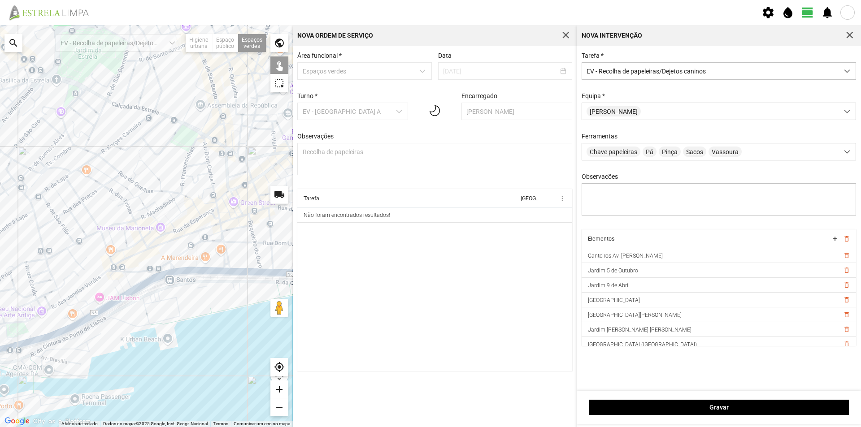
drag, startPoint x: 209, startPoint y: 172, endPoint x: 171, endPoint y: 208, distance: 52.0
click at [171, 208] on div at bounding box center [146, 226] width 293 height 402
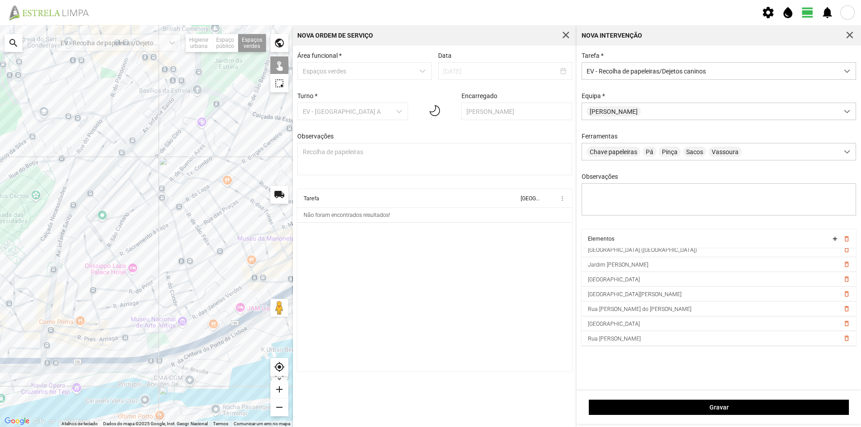
drag, startPoint x: 93, startPoint y: 230, endPoint x: 229, endPoint y: 239, distance: 135.7
click at [229, 239] on div at bounding box center [146, 226] width 293 height 402
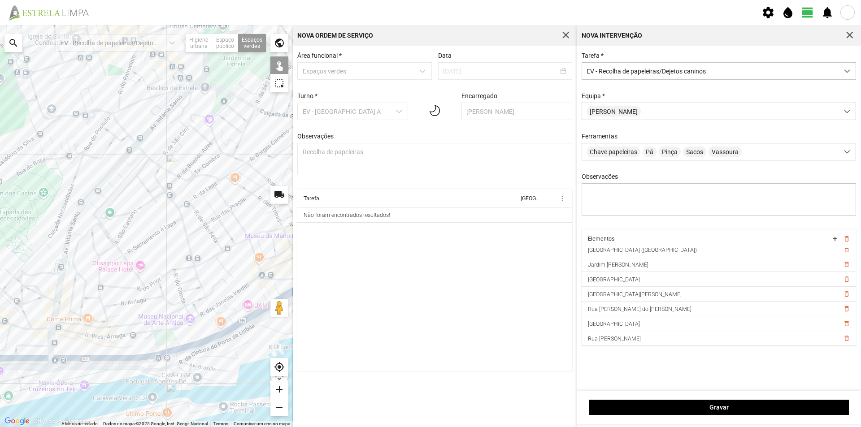
drag, startPoint x: 143, startPoint y: 272, endPoint x: 181, endPoint y: 234, distance: 53.2
click at [181, 234] on div at bounding box center [146, 226] width 293 height 402
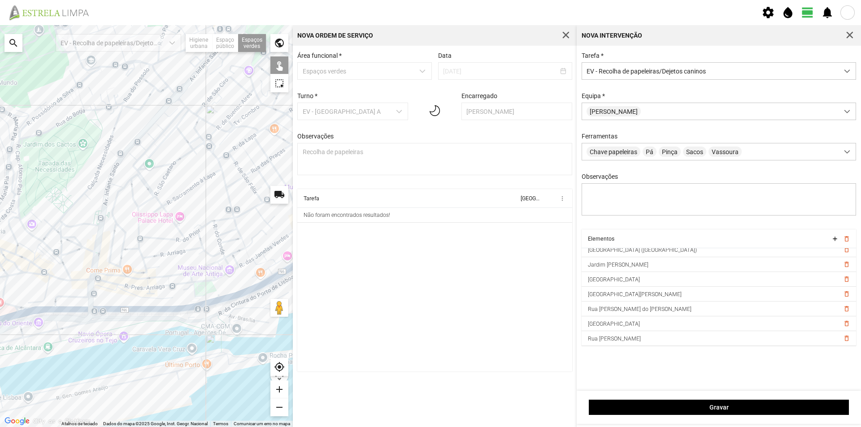
click at [97, 288] on div at bounding box center [146, 226] width 293 height 402
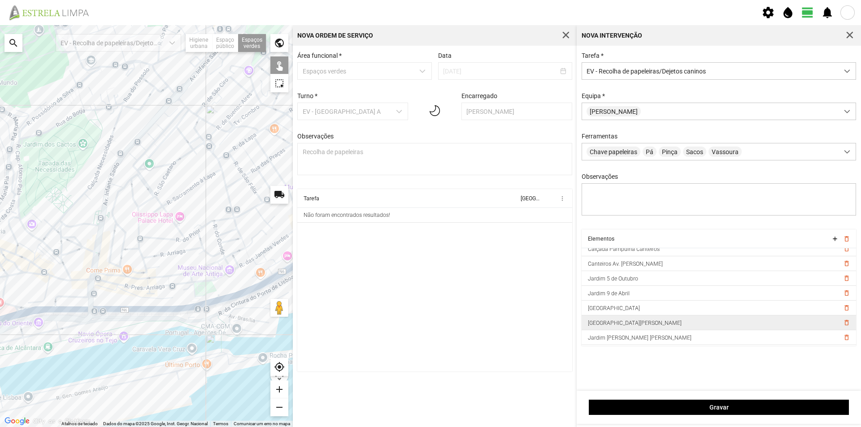
scroll to position [0, 0]
click at [95, 290] on div at bounding box center [146, 226] width 293 height 402
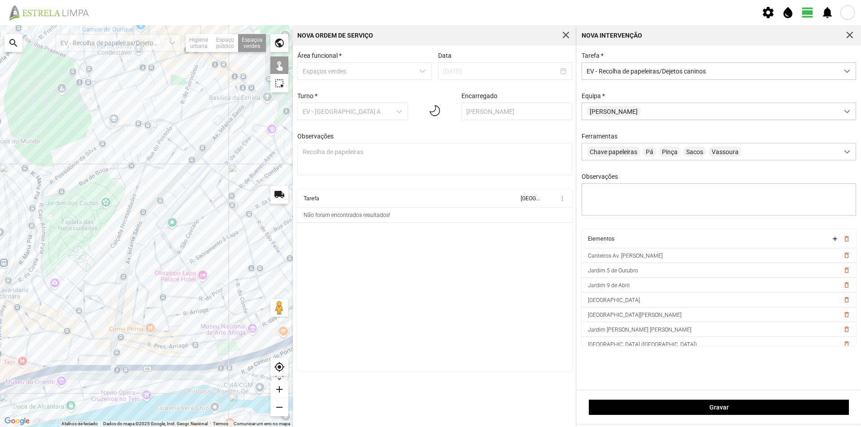
drag, startPoint x: 172, startPoint y: 229, endPoint x: 195, endPoint y: 282, distance: 58.2
click at [195, 282] on div at bounding box center [146, 226] width 293 height 402
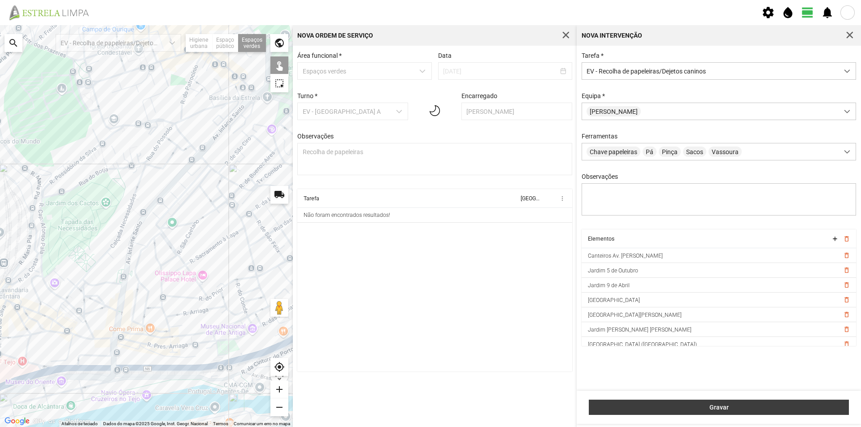
click at [701, 405] on span "Gravar" at bounding box center [718, 407] width 251 height 7
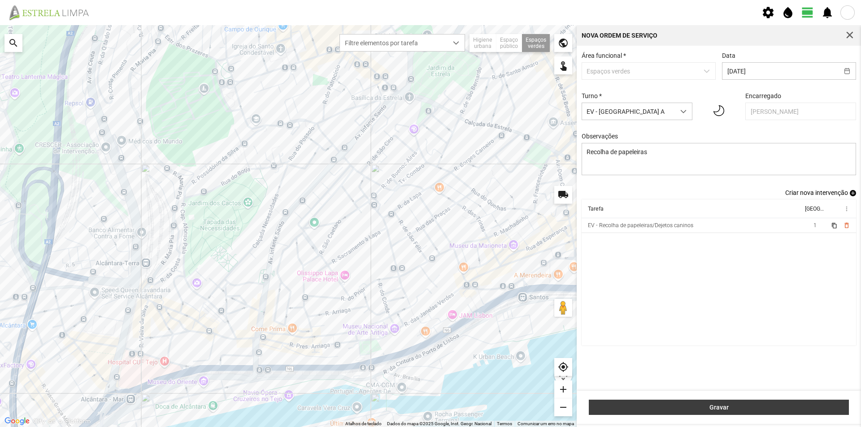
click at [723, 407] on span "Gravar" at bounding box center [718, 407] width 251 height 7
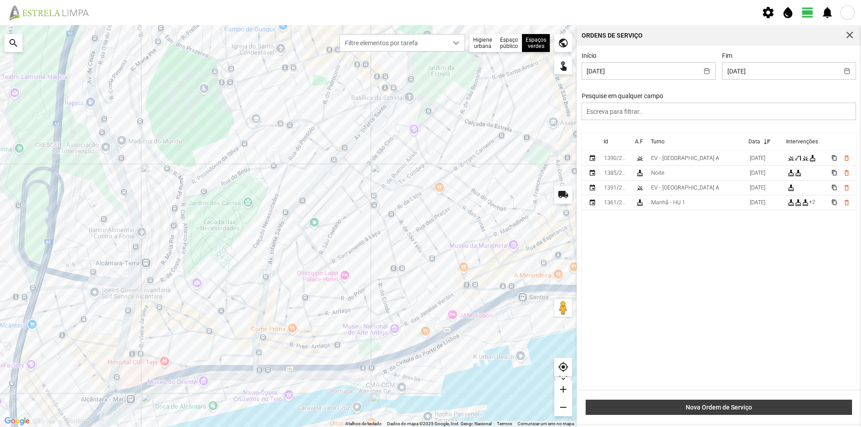
click at [711, 404] on span "Nova Ordem de Serviço" at bounding box center [718, 407] width 257 height 7
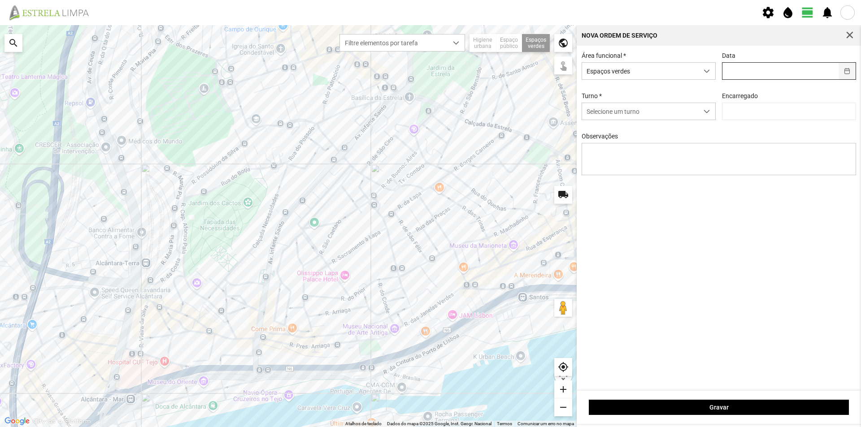
click at [847, 71] on button "button" at bounding box center [846, 71] width 17 height 17
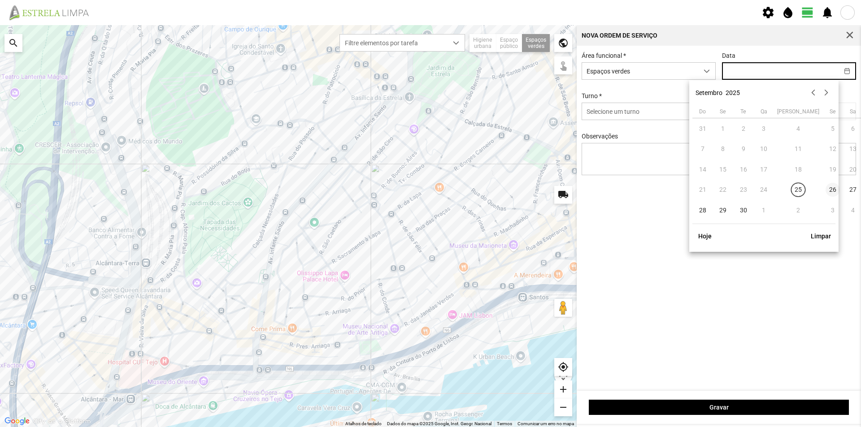
click at [825, 188] on span "26" at bounding box center [832, 190] width 14 height 14
type input "[DATE]"
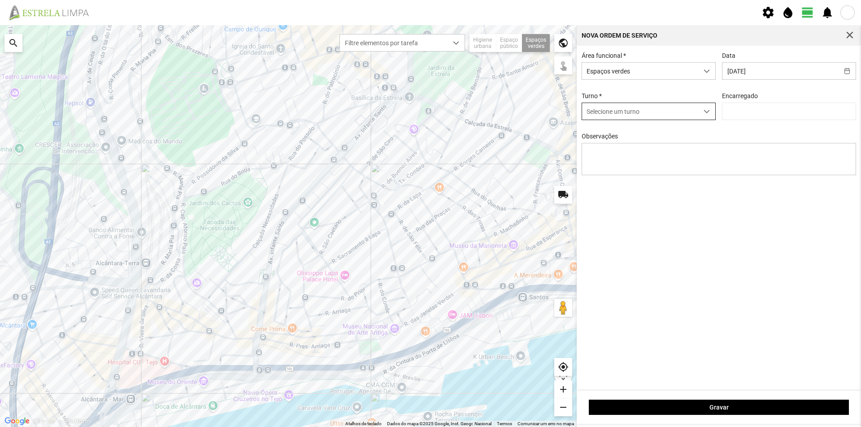
click at [684, 110] on span "Selecione um turno" at bounding box center [640, 111] width 116 height 17
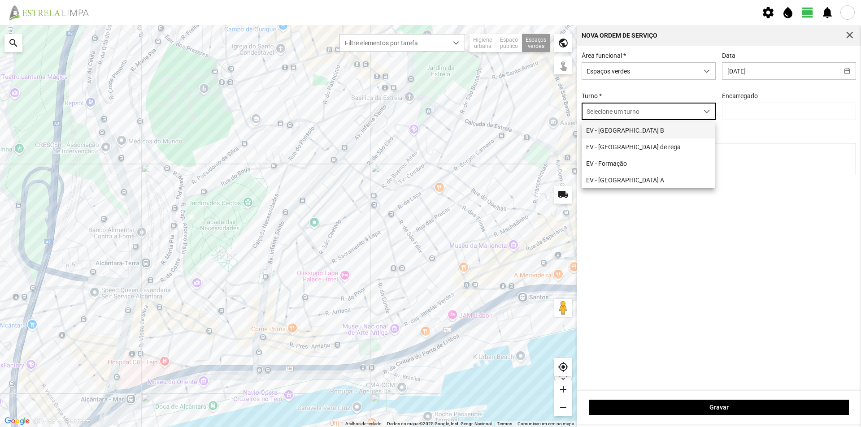
click at [667, 130] on li "EV - [GEOGRAPHIC_DATA] B" at bounding box center [647, 130] width 133 height 17
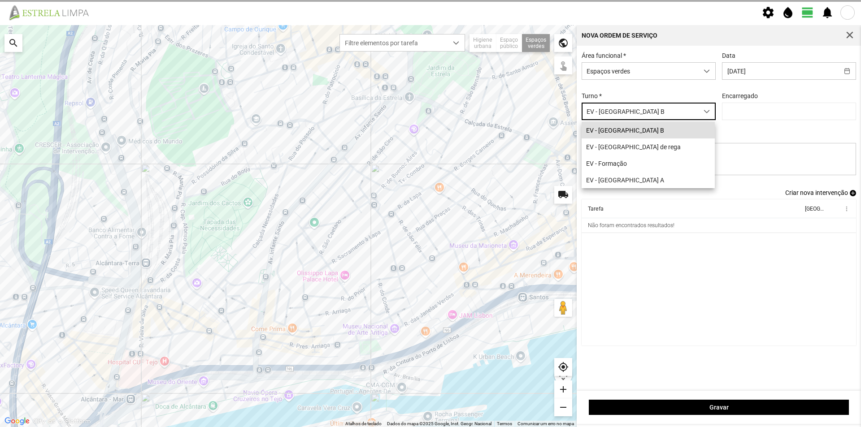
type input "[PERSON_NAME]"
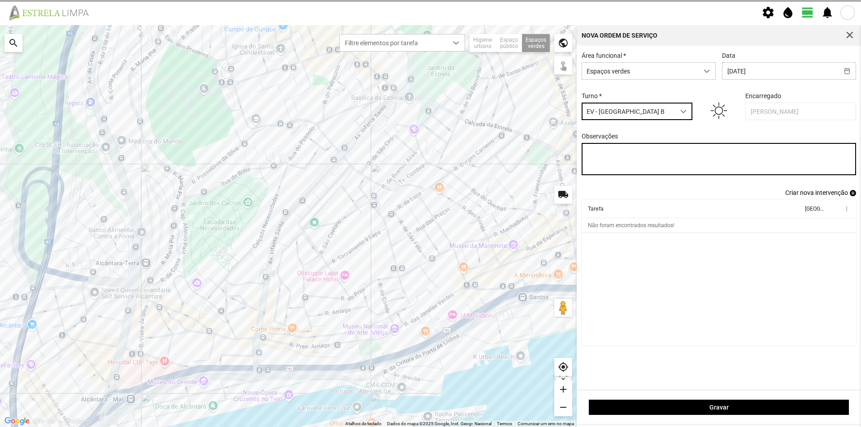
click at [626, 151] on textarea "Observações" at bounding box center [718, 159] width 275 height 32
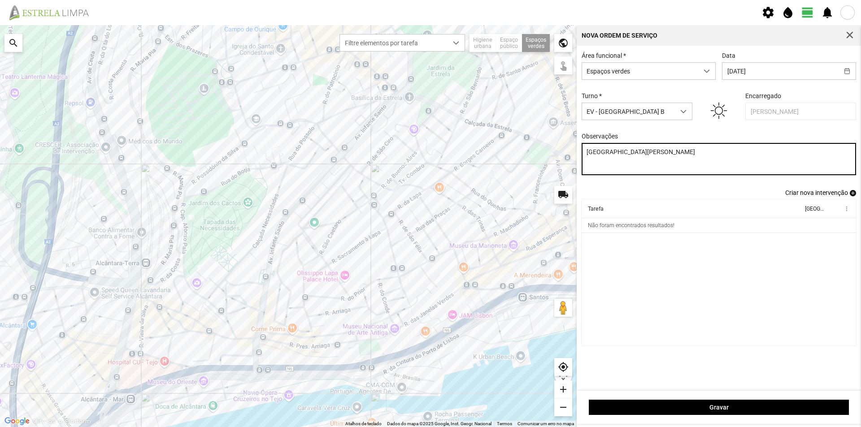
type textarea "[GEOGRAPHIC_DATA][PERSON_NAME]"
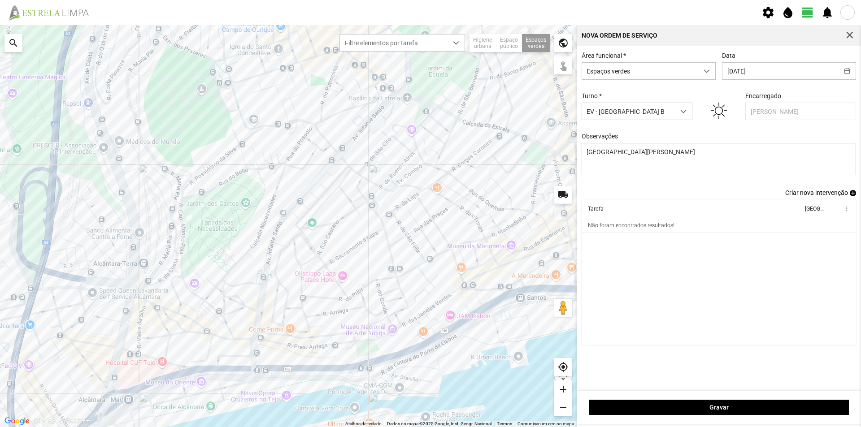
drag, startPoint x: 358, startPoint y: 268, endPoint x: 301, endPoint y: 272, distance: 57.1
click at [302, 272] on div at bounding box center [288, 226] width 576 height 402
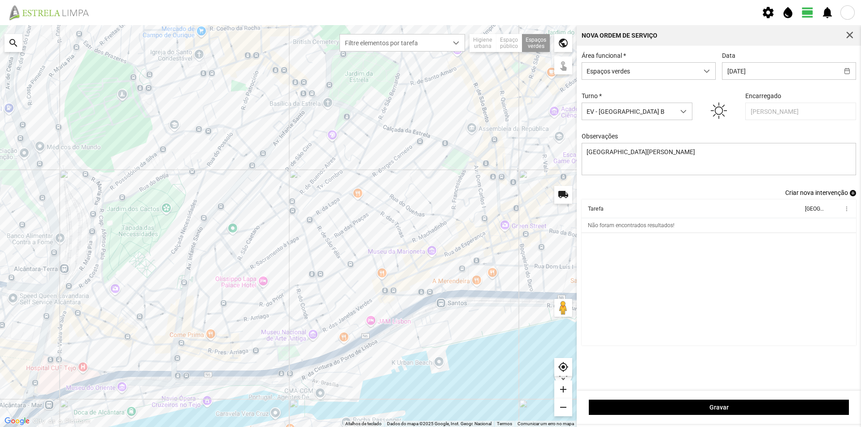
click at [456, 282] on div at bounding box center [288, 226] width 576 height 402
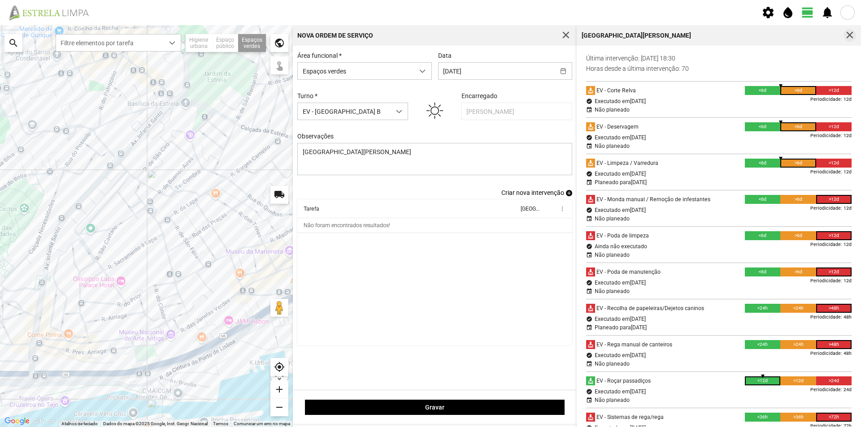
click at [850, 30] on button "button" at bounding box center [849, 35] width 13 height 13
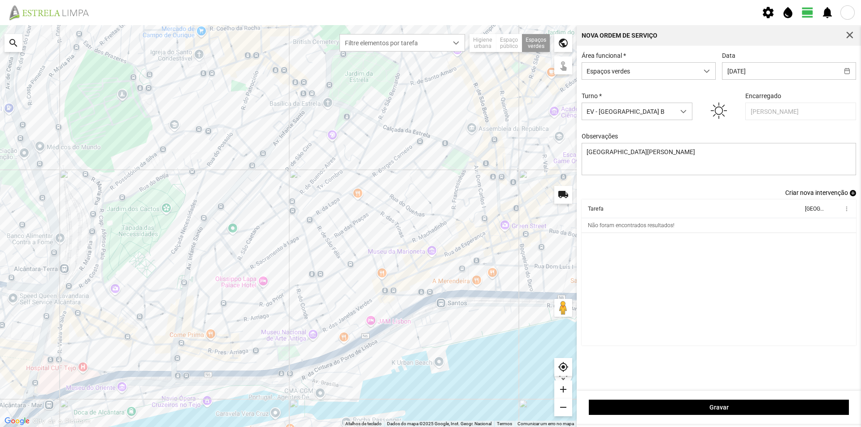
click at [456, 278] on div at bounding box center [288, 226] width 576 height 402
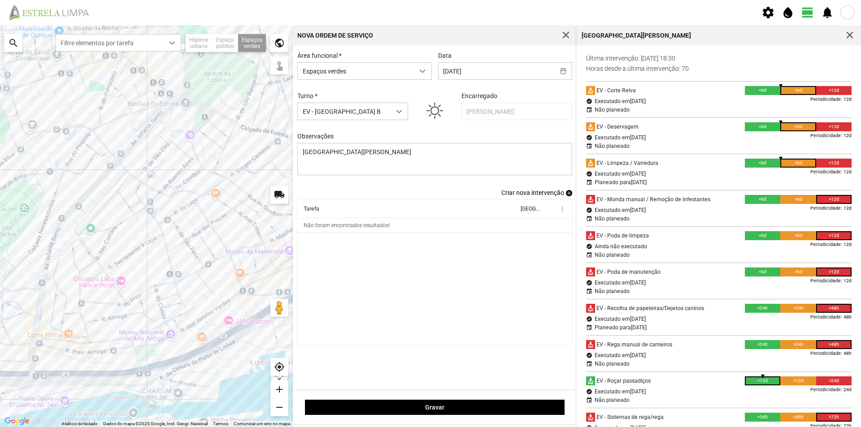
drag, startPoint x: 849, startPoint y: 33, endPoint x: 823, endPoint y: 42, distance: 27.5
click at [850, 34] on span "button" at bounding box center [849, 35] width 8 height 8
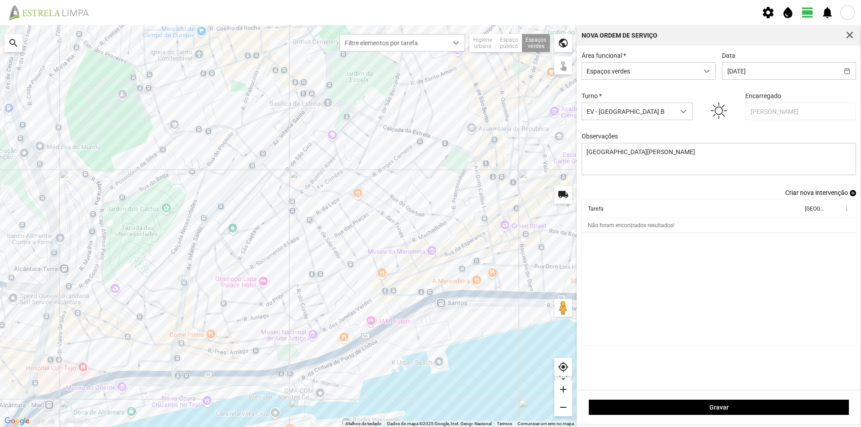
click at [853, 196] on span "add" at bounding box center [852, 193] width 6 height 6
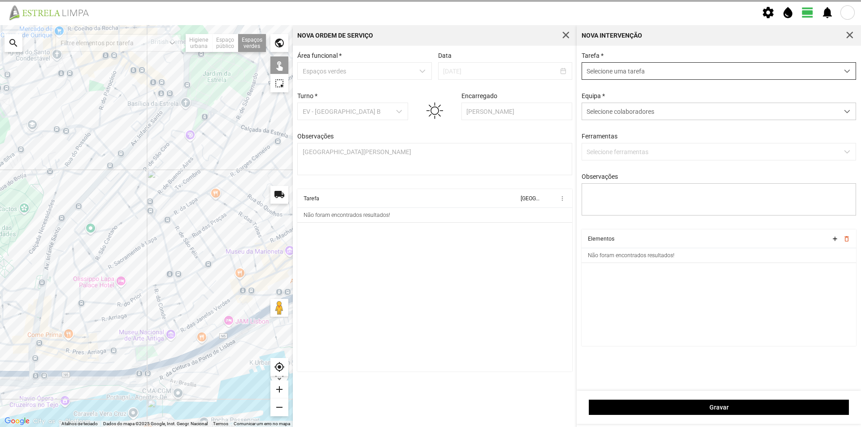
click at [620, 71] on span "Selecione uma tarefa" at bounding box center [710, 71] width 256 height 17
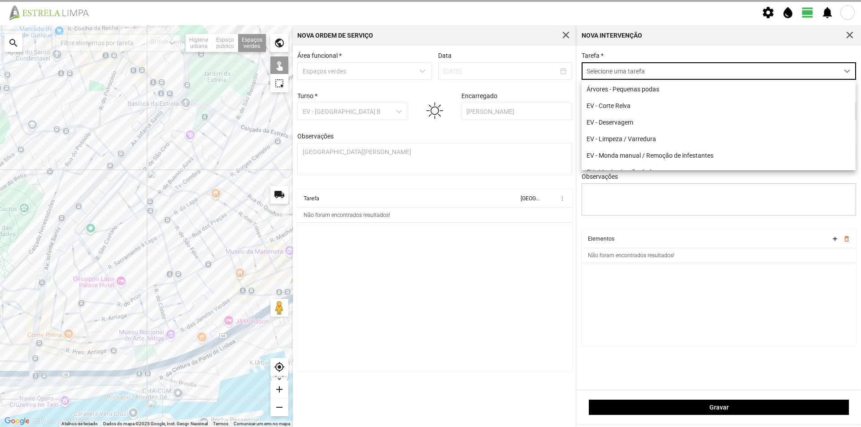
scroll to position [5, 40]
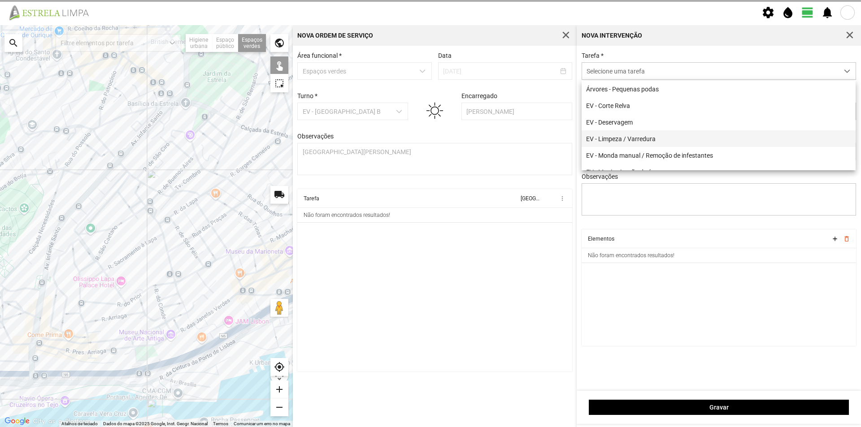
click at [659, 139] on li "EV - Limpeza / Varredura" at bounding box center [718, 138] width 274 height 17
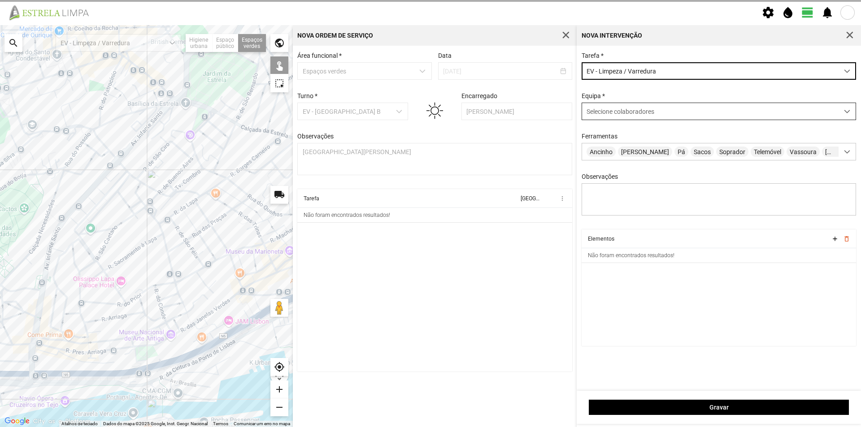
click at [637, 113] on span "Selecione colaboradores" at bounding box center [620, 111] width 68 height 7
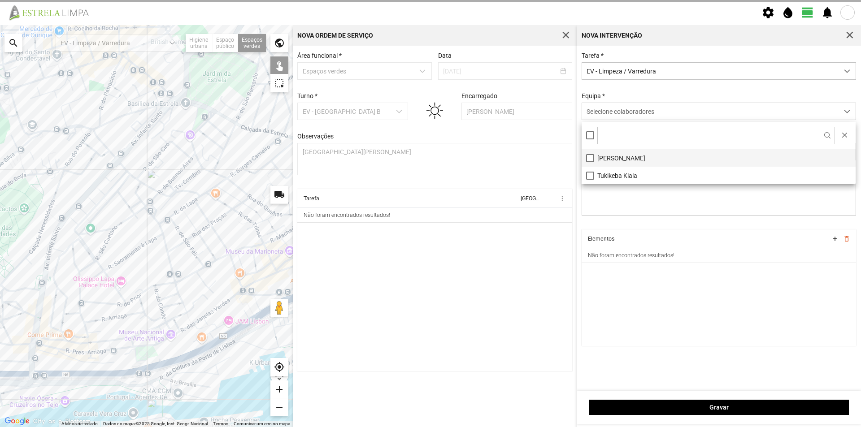
click at [628, 157] on li "[PERSON_NAME]" at bounding box center [718, 157] width 274 height 17
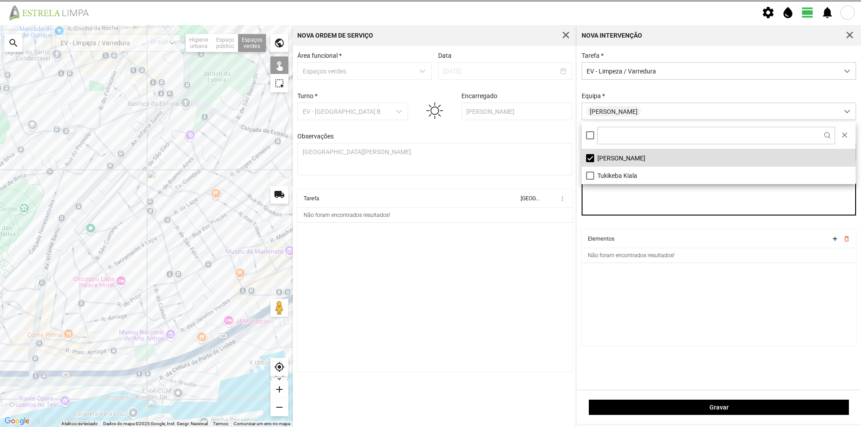
click at [628, 210] on textarea "Observações" at bounding box center [718, 199] width 275 height 32
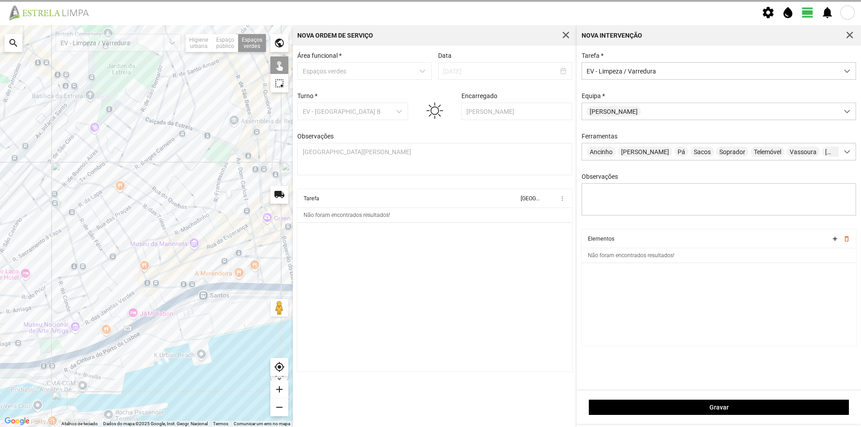
drag, startPoint x: 238, startPoint y: 245, endPoint x: 145, endPoint y: 238, distance: 92.6
click at [145, 238] on div at bounding box center [146, 226] width 293 height 402
click at [219, 273] on div at bounding box center [146, 226] width 293 height 402
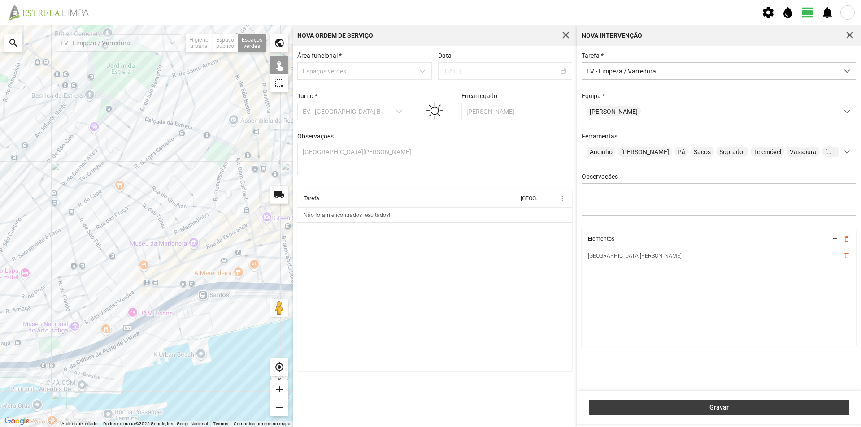
click at [673, 405] on span "Gravar" at bounding box center [718, 407] width 251 height 7
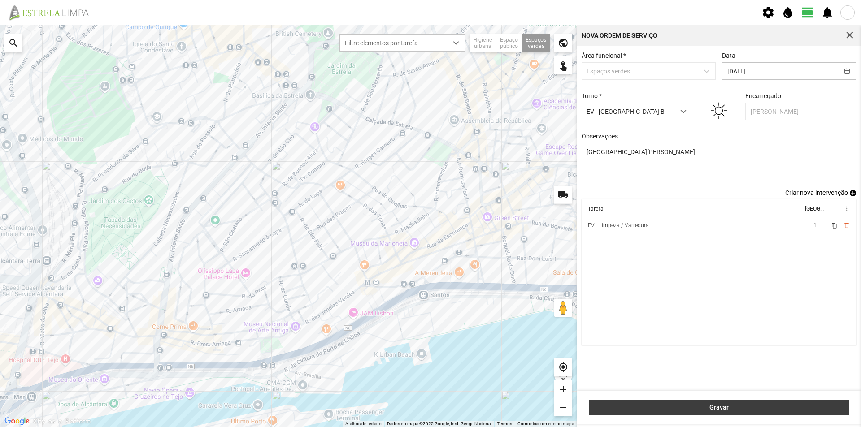
click at [714, 405] on span "Gravar" at bounding box center [718, 407] width 251 height 7
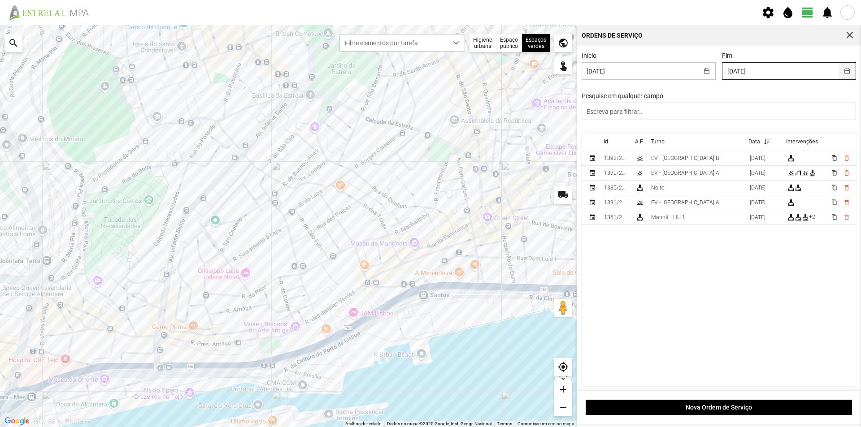
click at [841, 72] on button "button" at bounding box center [846, 71] width 17 height 17
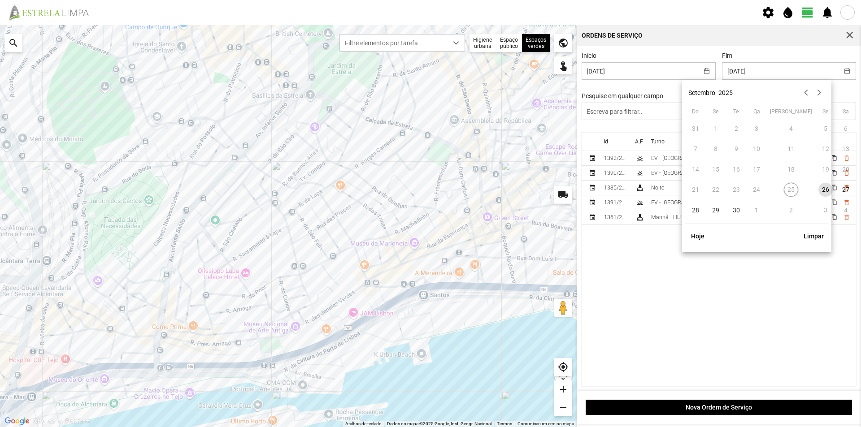
click at [777, 188] on td "25" at bounding box center [790, 190] width 48 height 21
click at [705, 73] on button "button" at bounding box center [706, 71] width 17 height 17
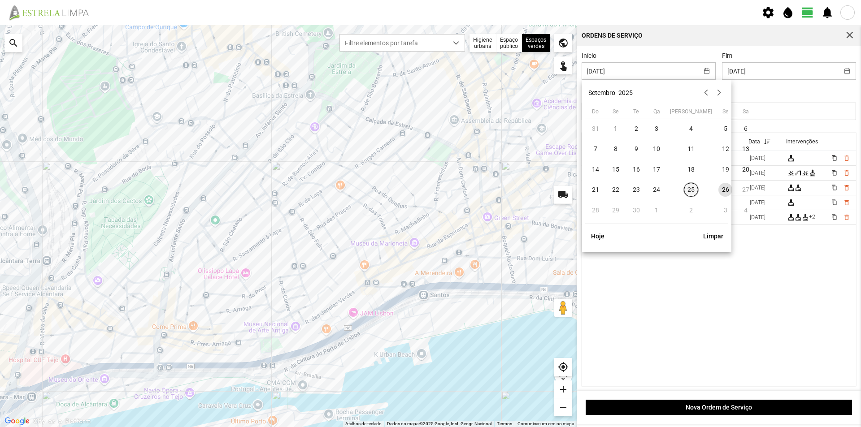
click at [684, 191] on span "25" at bounding box center [691, 190] width 14 height 14
type input "[DATE]"
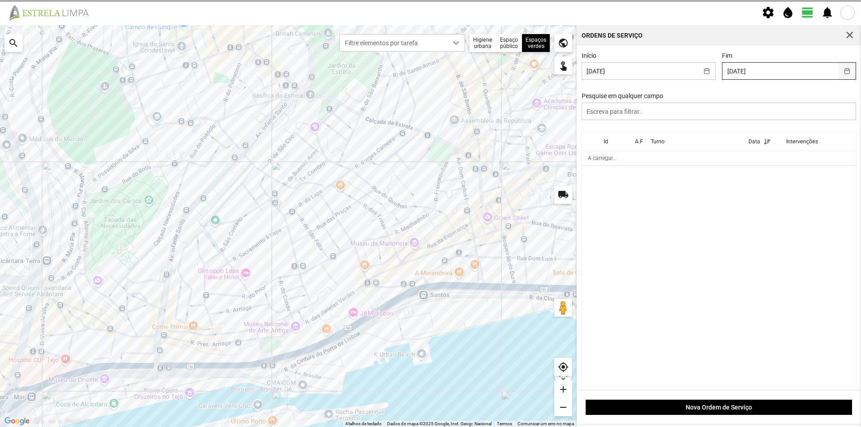
click at [842, 70] on button "button" at bounding box center [846, 71] width 17 height 17
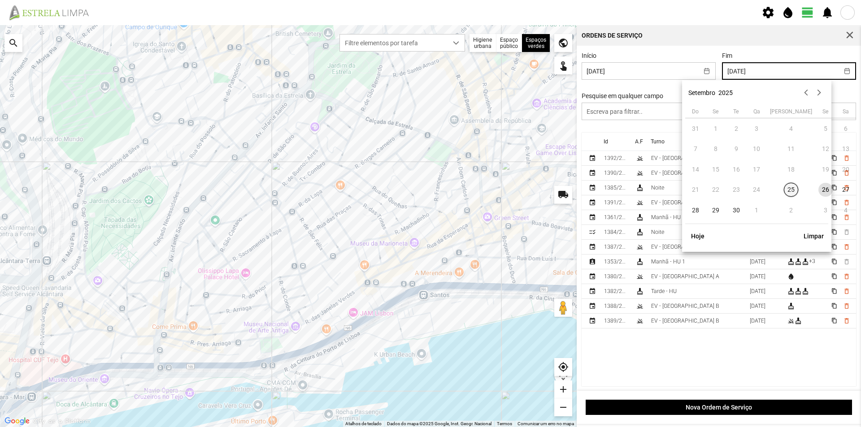
click at [783, 189] on span "25" at bounding box center [790, 190] width 14 height 14
type input "[DATE]"
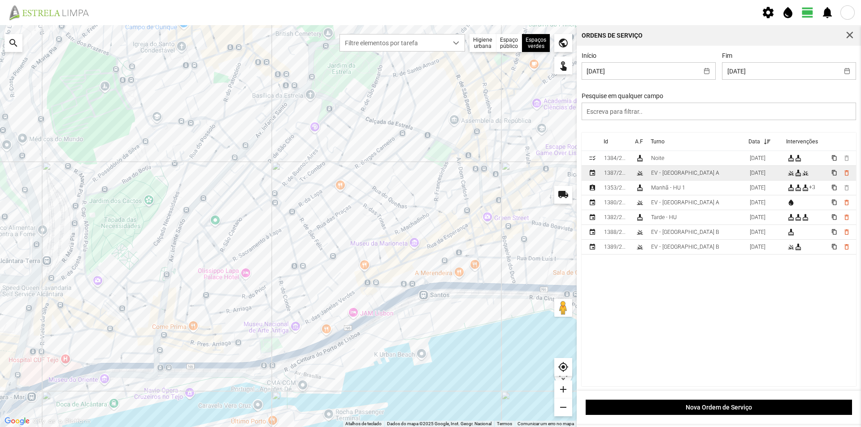
click at [692, 171] on td "EV - [GEOGRAPHIC_DATA] A" at bounding box center [696, 173] width 99 height 15
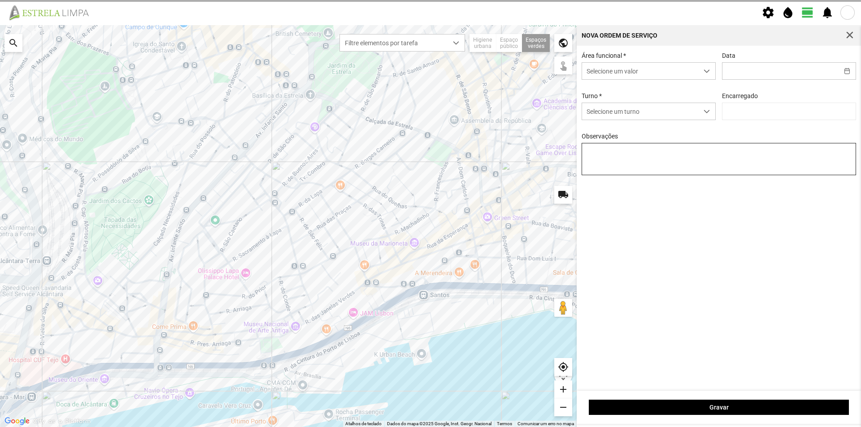
type input "[DATE]"
type textarea "Praça da Constituição"
type input "[PERSON_NAME]"
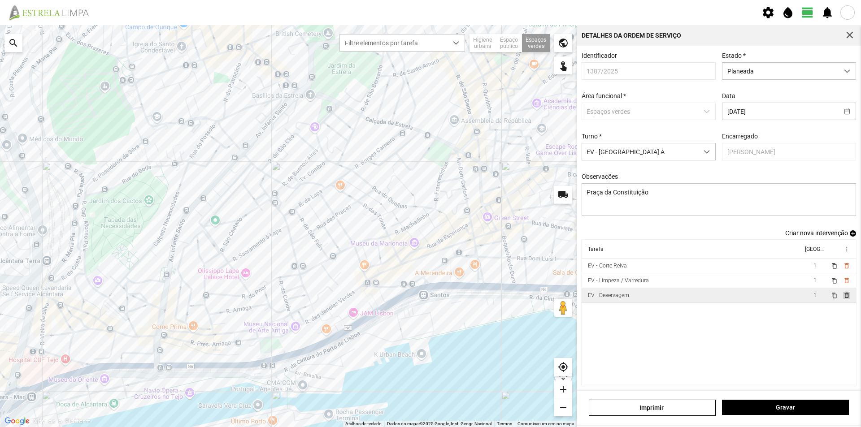
click at [842, 299] on span "delete_outline" at bounding box center [845, 295] width 7 height 7
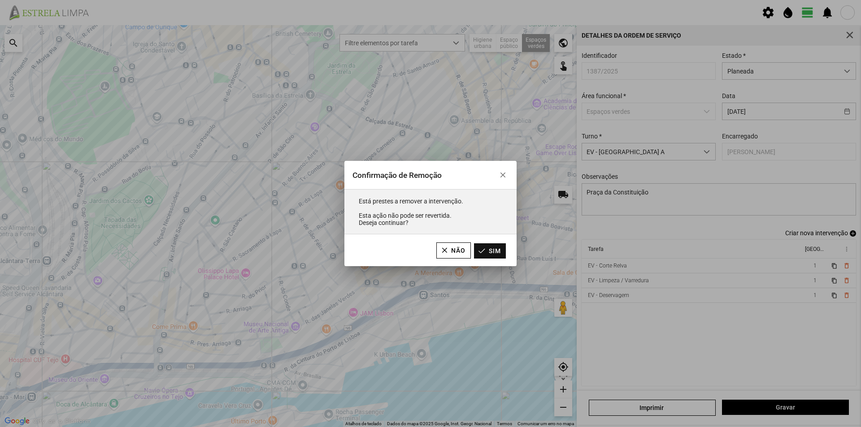
click at [499, 252] on button "Sim" at bounding box center [490, 250] width 32 height 15
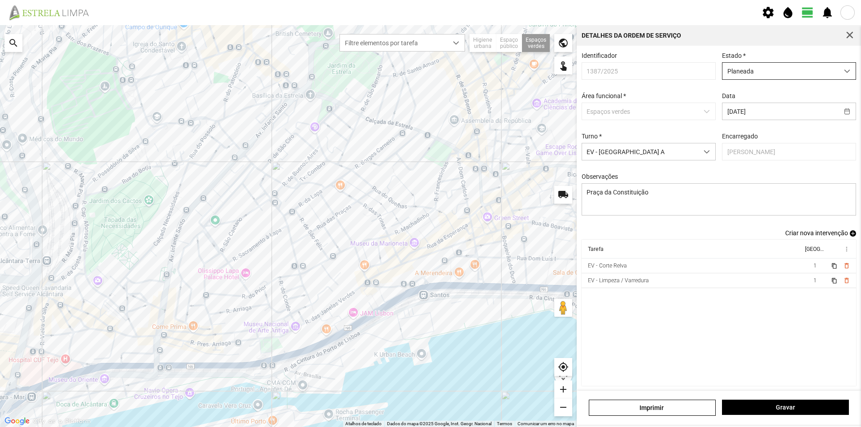
click at [819, 74] on span "Planeada" at bounding box center [780, 71] width 116 height 17
click at [764, 109] on li "Atribuída" at bounding box center [783, 105] width 130 height 17
click at [764, 409] on span "Gravar" at bounding box center [785, 407] width 117 height 7
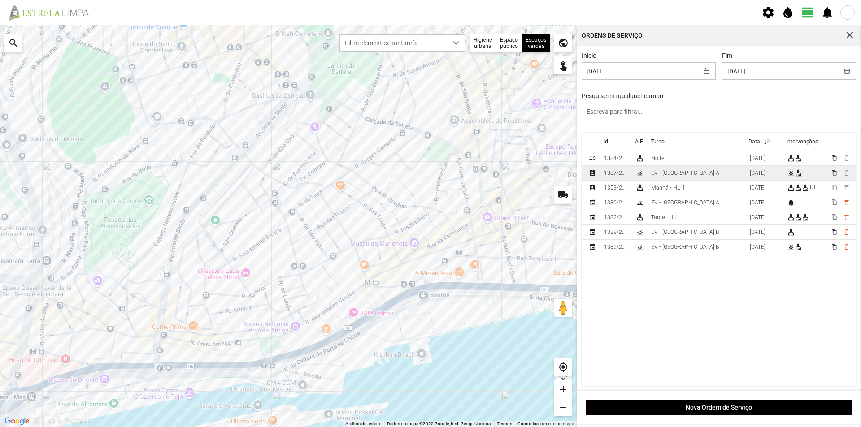
click at [675, 174] on div "EV - [GEOGRAPHIC_DATA] A" at bounding box center [685, 173] width 68 height 6
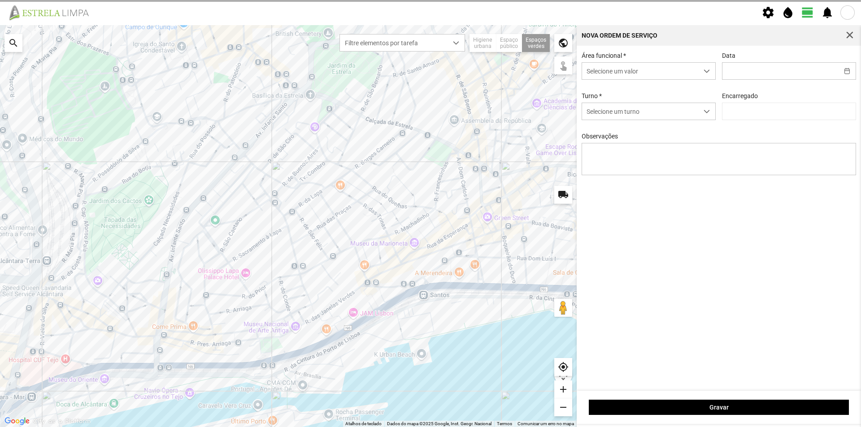
type input "[DATE]"
type textarea "Praça da Constituição"
type input "[PERSON_NAME]"
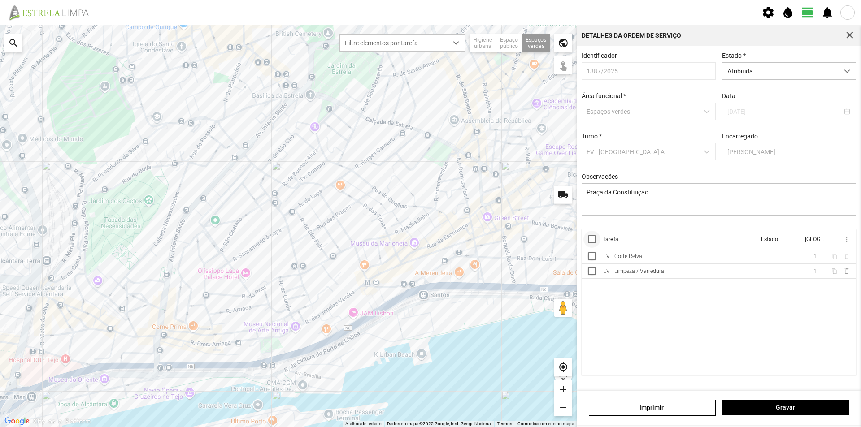
click at [594, 243] on div at bounding box center [592, 239] width 8 height 8
click at [845, 243] on span "more_vert" at bounding box center [845, 239] width 7 height 7
click at [815, 258] on span "Marcar como Concluída" at bounding box center [798, 257] width 66 height 6
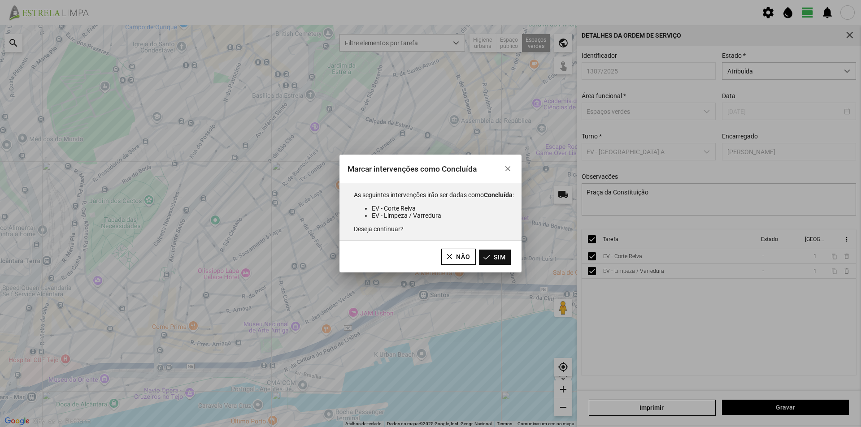
click at [498, 255] on button "Sim" at bounding box center [495, 257] width 32 height 15
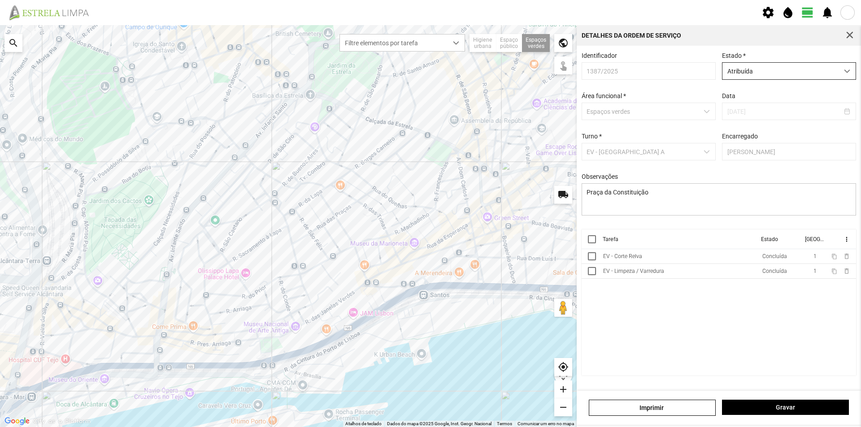
click at [786, 74] on span "Atribuída" at bounding box center [780, 71] width 116 height 17
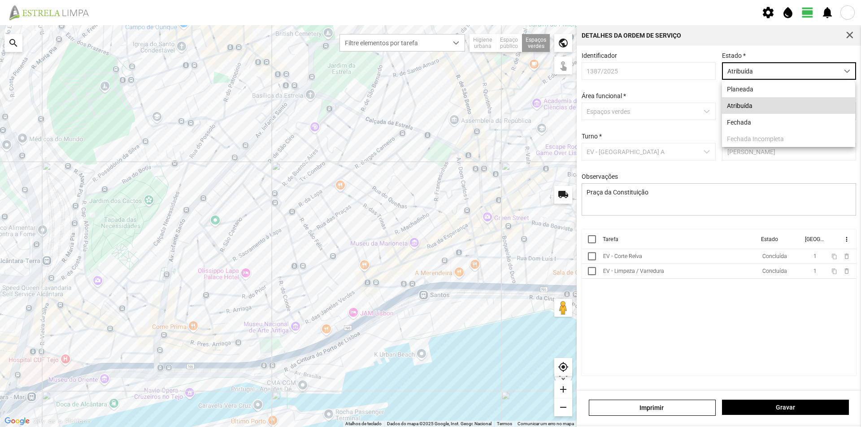
scroll to position [5, 40]
click at [750, 124] on li "Fechada" at bounding box center [788, 122] width 133 height 17
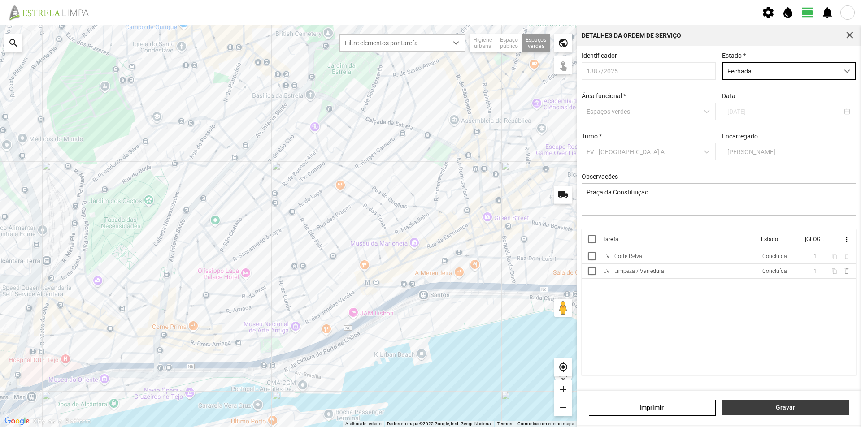
click at [762, 407] on span "Gravar" at bounding box center [785, 407] width 117 height 7
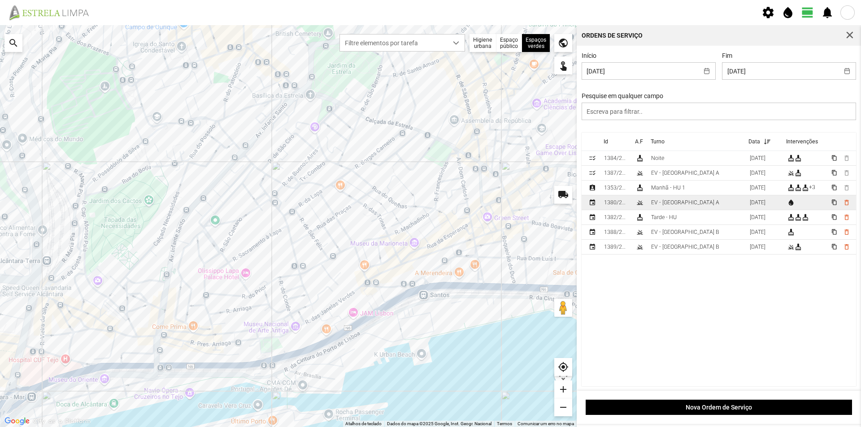
click at [676, 204] on div "EV - [GEOGRAPHIC_DATA] A" at bounding box center [685, 202] width 68 height 6
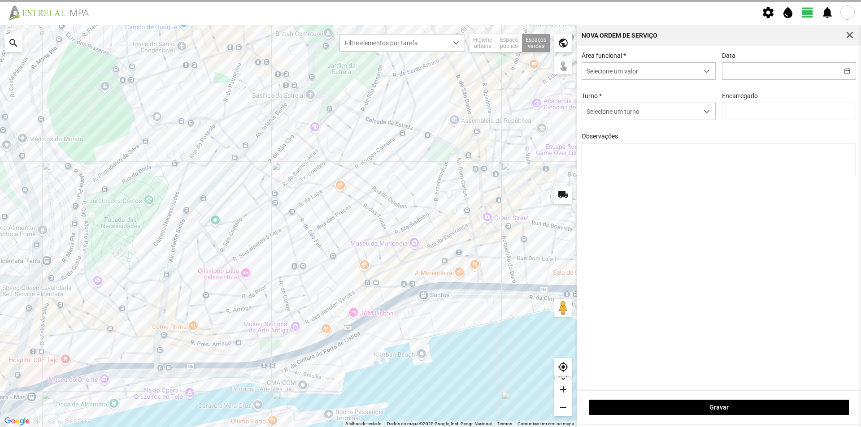
type input "[DATE]"
type input "[PERSON_NAME]"
type textarea "Jardim [PERSON_NAME] do [PERSON_NAME]"
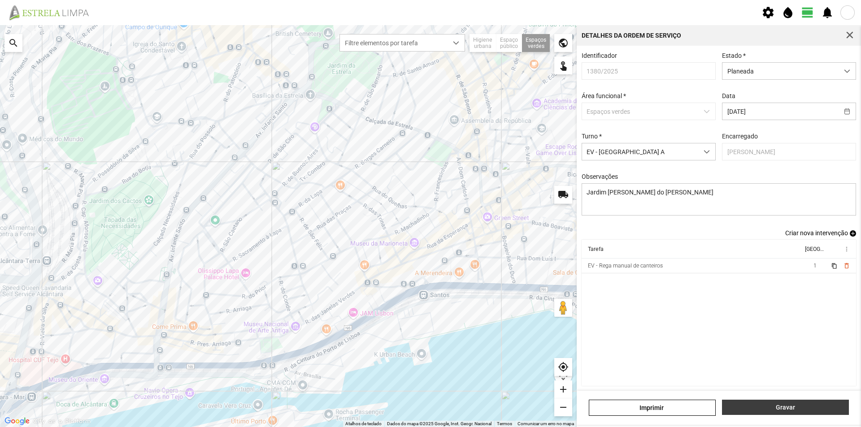
click at [792, 407] on span "Gravar" at bounding box center [785, 407] width 117 height 7
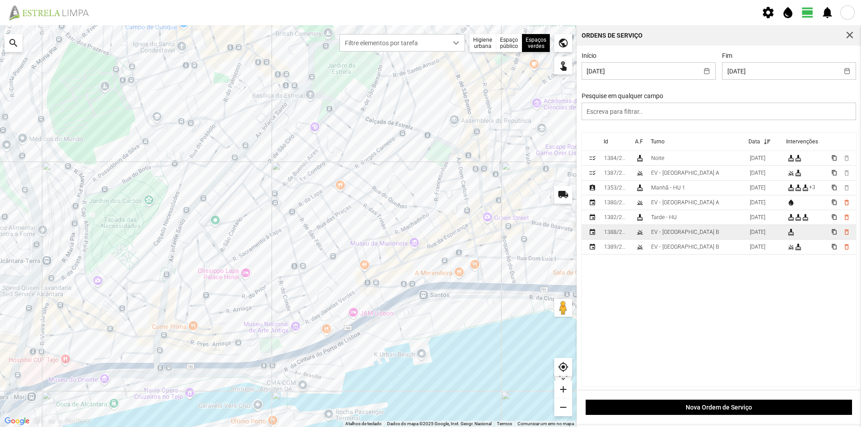
click at [688, 234] on td "EV - [GEOGRAPHIC_DATA] B" at bounding box center [696, 232] width 99 height 15
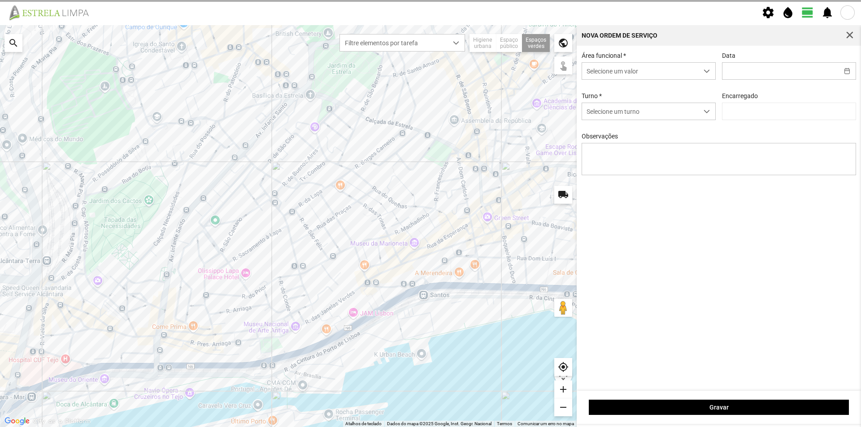
type input "[DATE]"
type textarea "Reocolher papeleiras"
type input "[PERSON_NAME]"
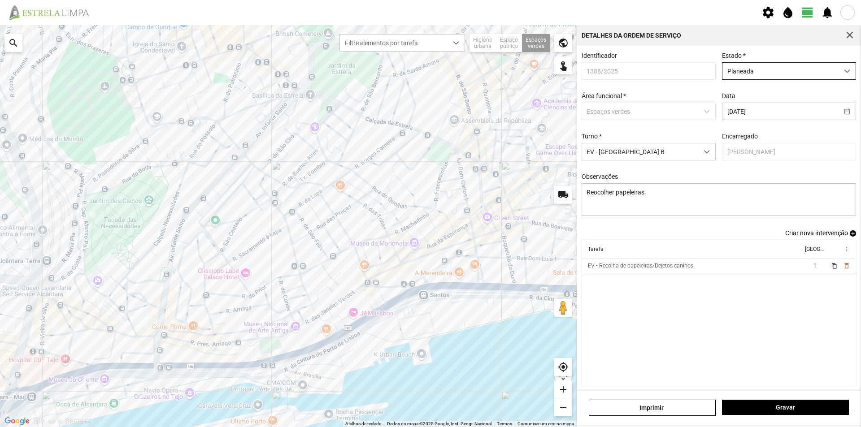
click at [800, 71] on span "Planeada" at bounding box center [780, 71] width 116 height 17
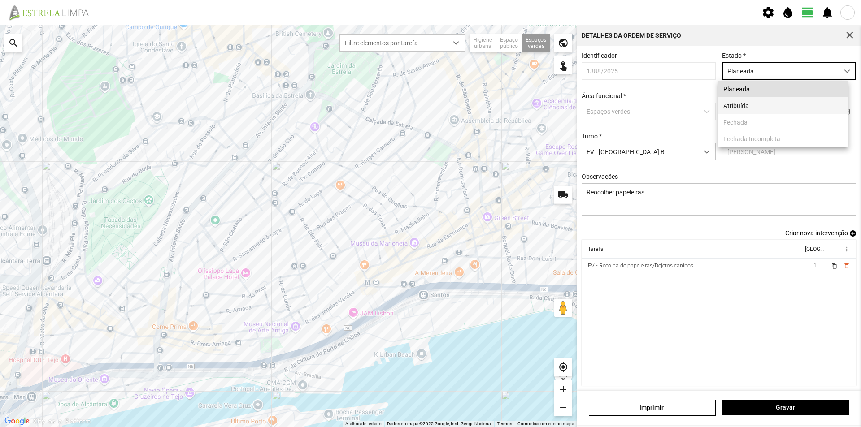
click at [749, 105] on li "Atribuída" at bounding box center [783, 105] width 130 height 17
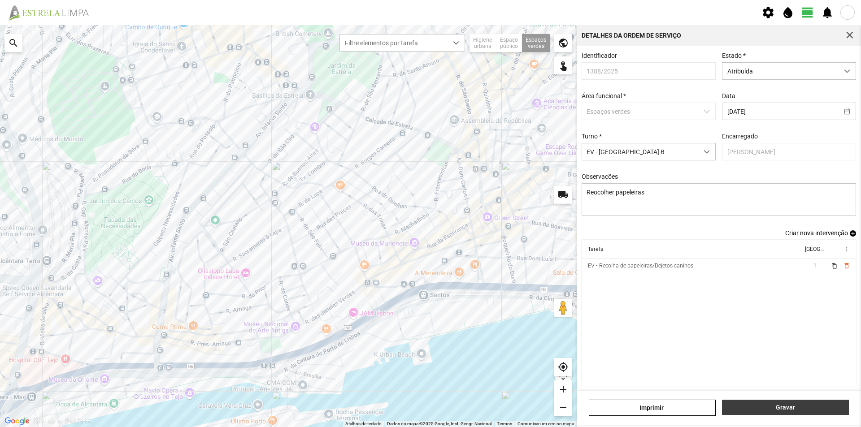
click at [757, 407] on span "Gravar" at bounding box center [785, 407] width 117 height 7
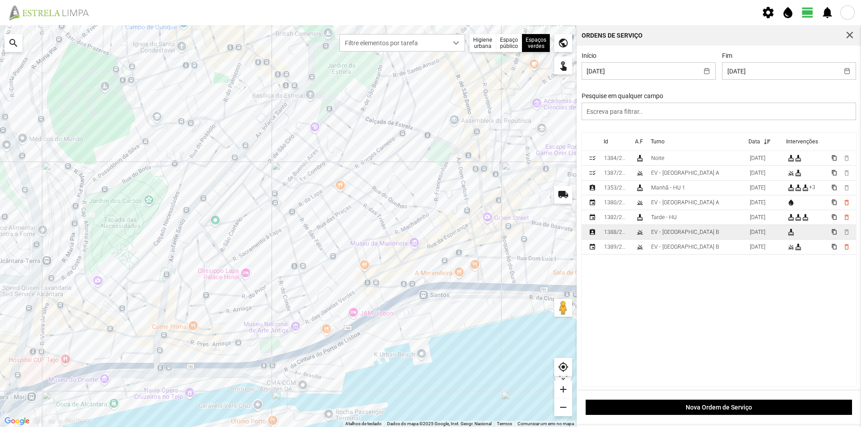
click at [697, 235] on td "EV - [GEOGRAPHIC_DATA] B" at bounding box center [696, 232] width 99 height 15
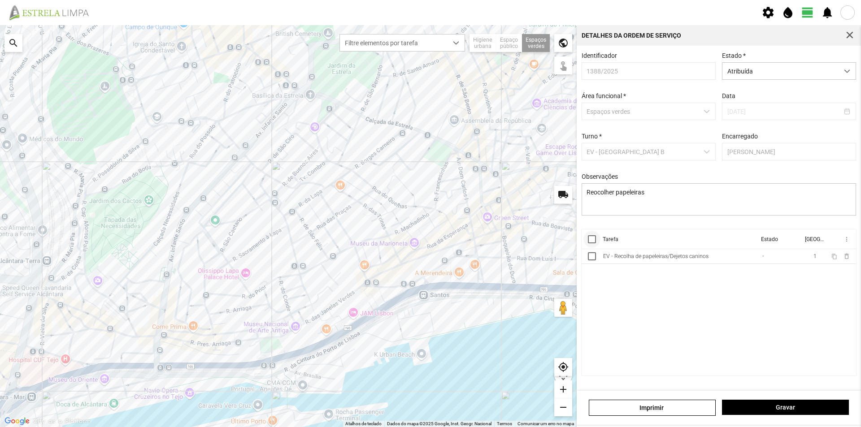
click at [590, 242] on div at bounding box center [592, 239] width 8 height 8
click at [844, 243] on span "more_vert" at bounding box center [845, 239] width 7 height 7
click at [820, 258] on span "Marcar como Concluída" at bounding box center [798, 257] width 66 height 6
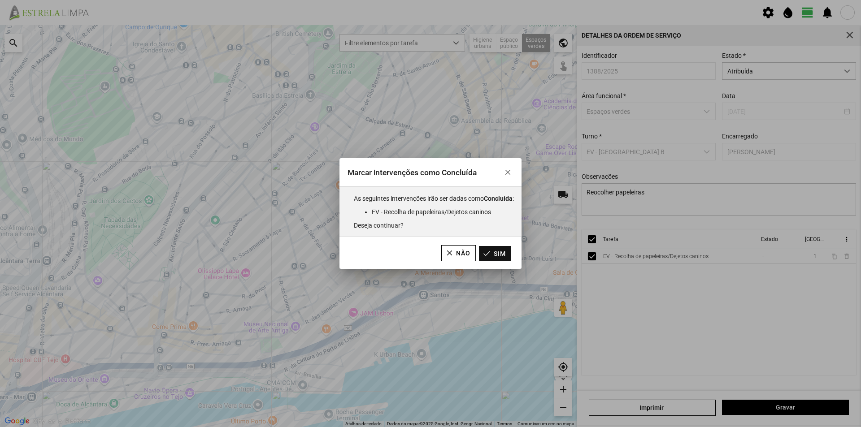
click at [505, 255] on button "Sim" at bounding box center [495, 253] width 32 height 15
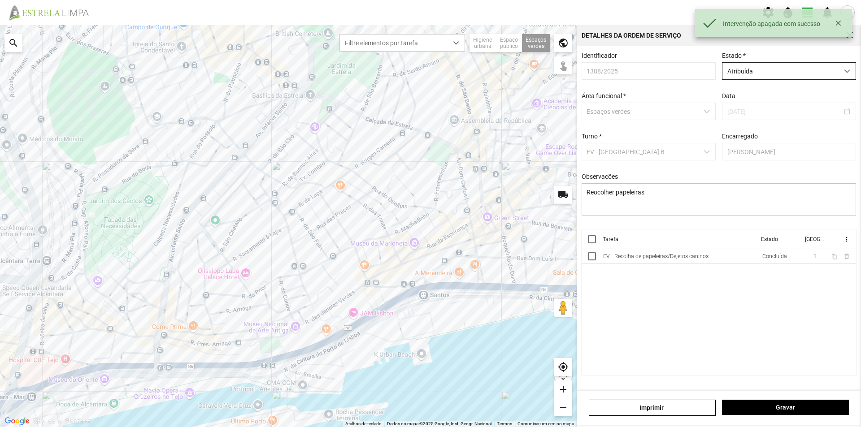
click at [802, 78] on span "Atribuída" at bounding box center [780, 71] width 116 height 17
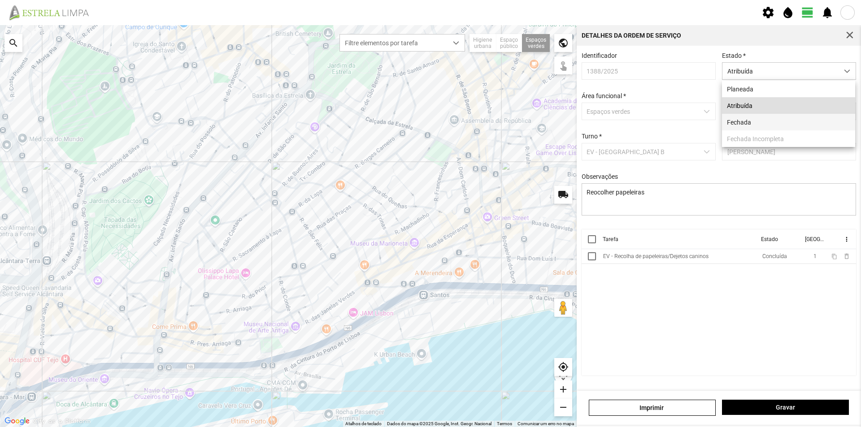
click at [766, 120] on li "Fechada" at bounding box center [788, 122] width 133 height 17
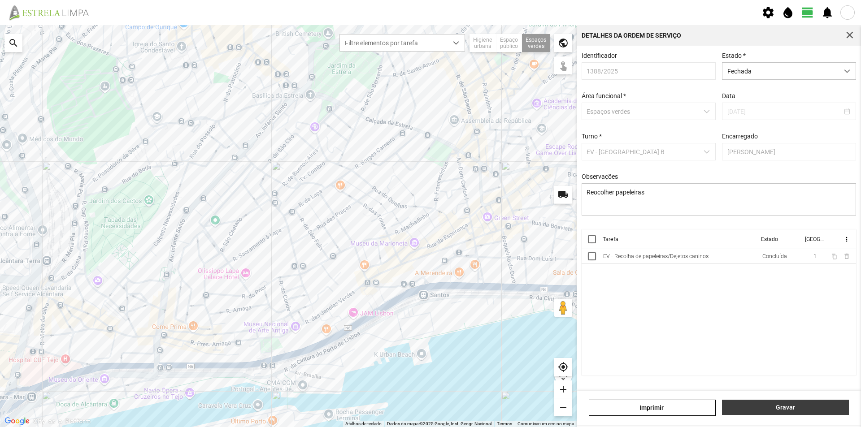
click at [766, 403] on button "Gravar" at bounding box center [785, 407] width 127 height 15
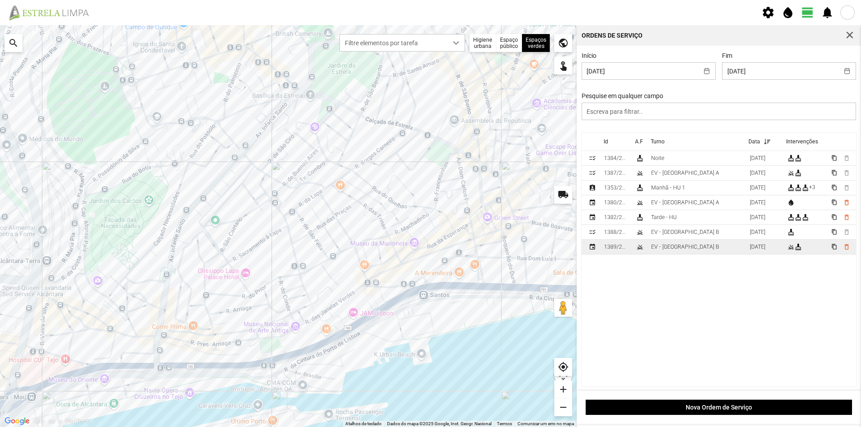
click at [694, 251] on td "EV - [GEOGRAPHIC_DATA] B" at bounding box center [696, 247] width 99 height 15
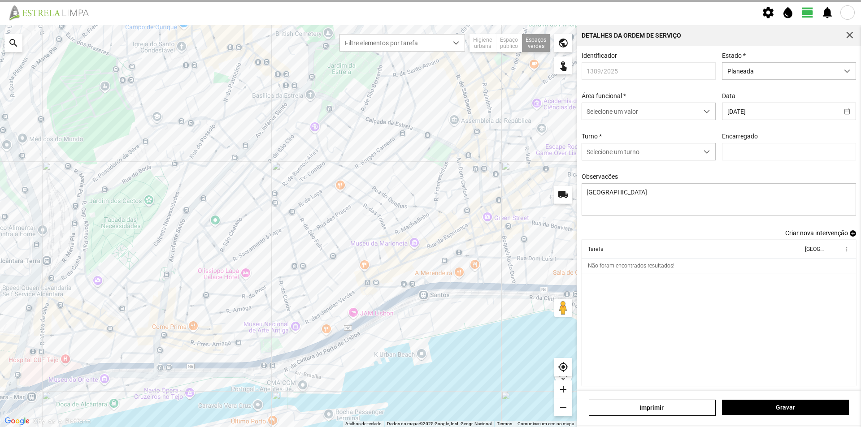
type input "[PERSON_NAME]"
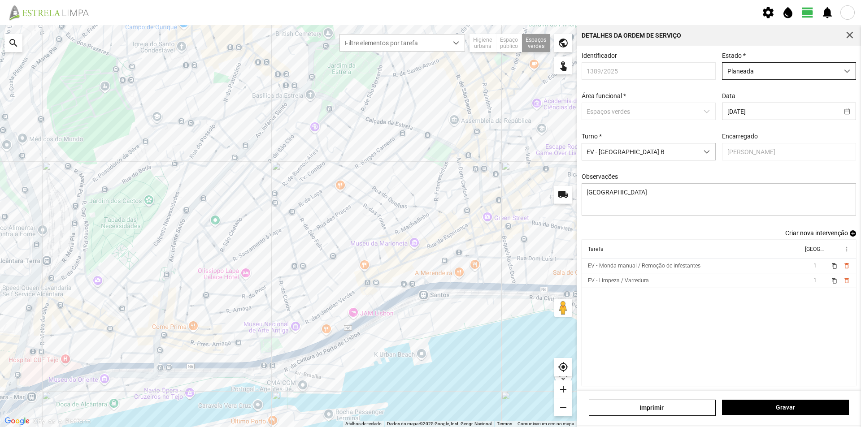
click at [789, 74] on span "Planeada" at bounding box center [780, 71] width 116 height 17
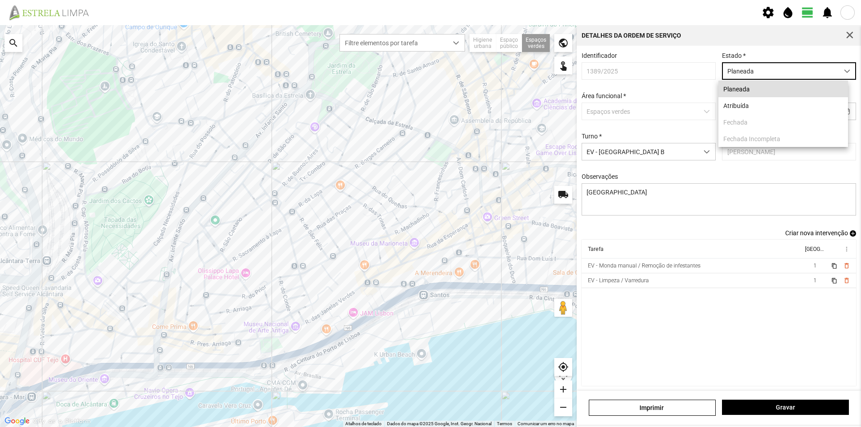
scroll to position [5, 40]
click at [775, 106] on li "Atribuída" at bounding box center [783, 105] width 130 height 17
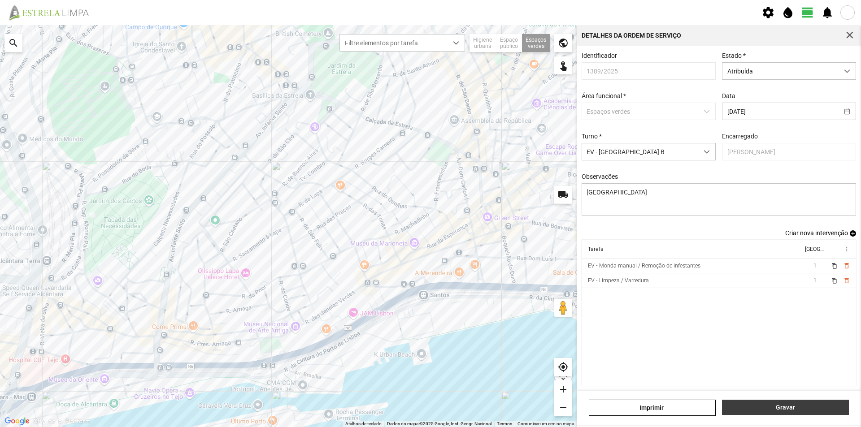
click at [778, 406] on span "Gravar" at bounding box center [785, 407] width 117 height 7
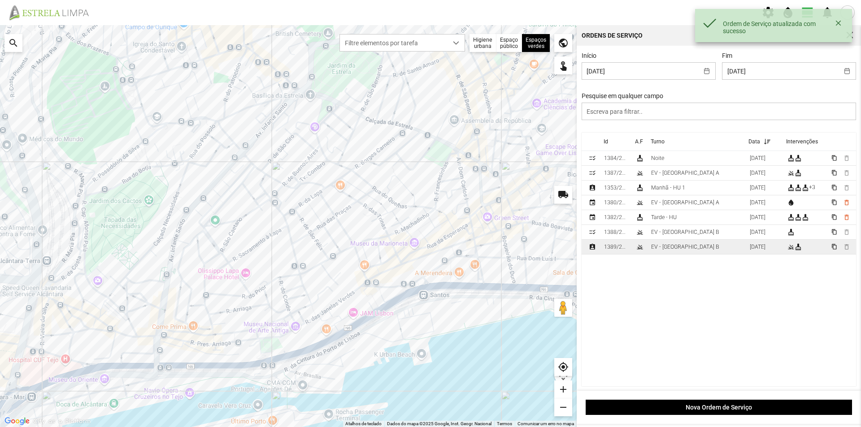
click at [655, 248] on div "EV - [GEOGRAPHIC_DATA] B" at bounding box center [685, 247] width 68 height 6
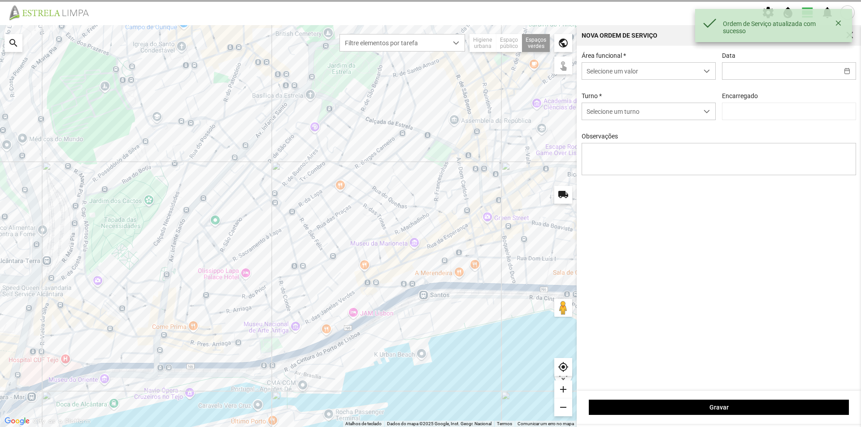
type input "[DATE]"
type textarea "[GEOGRAPHIC_DATA]"
type input "[PERSON_NAME]"
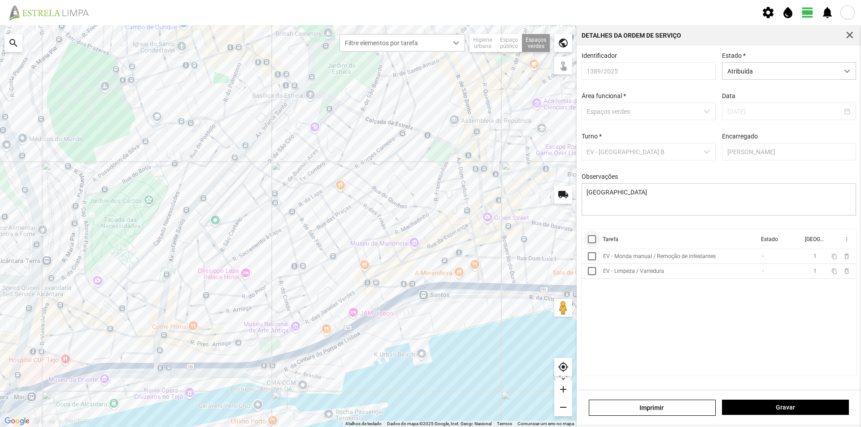
click at [591, 241] on div at bounding box center [592, 239] width 8 height 8
click at [847, 243] on span "more_vert" at bounding box center [845, 239] width 7 height 7
click at [810, 256] on span "Marcar como Concluída" at bounding box center [798, 257] width 66 height 6
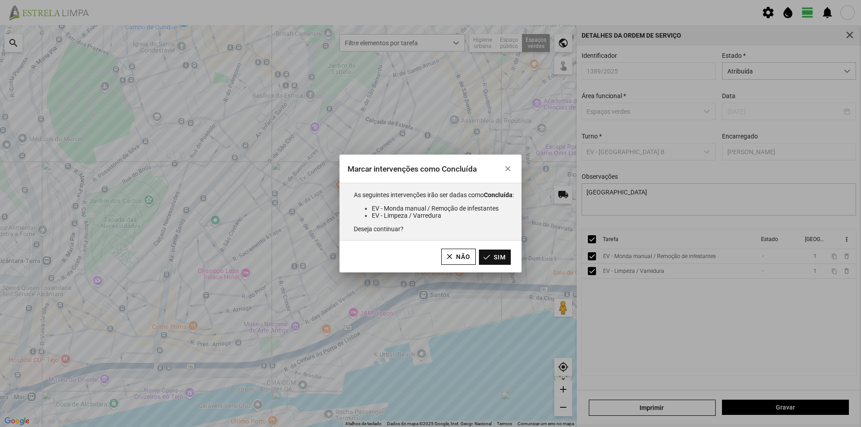
click at [506, 255] on button "Sim" at bounding box center [495, 257] width 32 height 15
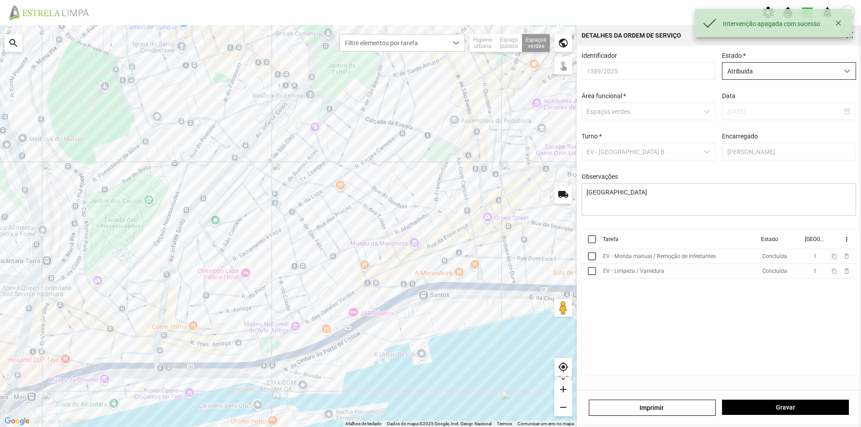
click at [788, 77] on span "Atribuída" at bounding box center [780, 71] width 116 height 17
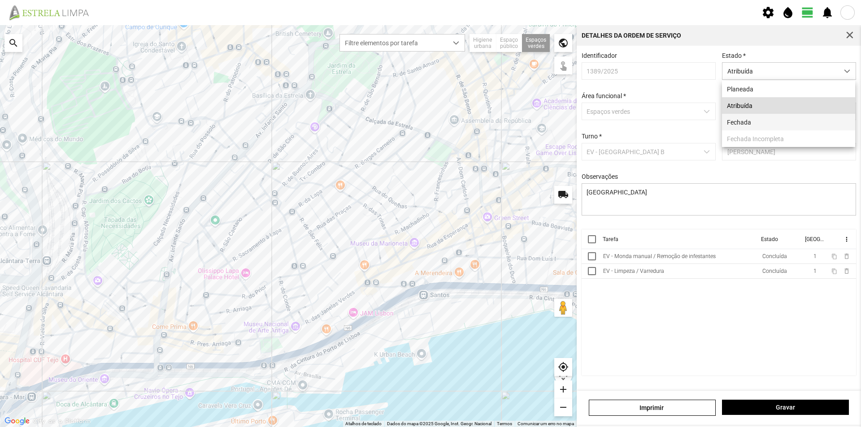
click at [770, 121] on li "Fechada" at bounding box center [788, 122] width 133 height 17
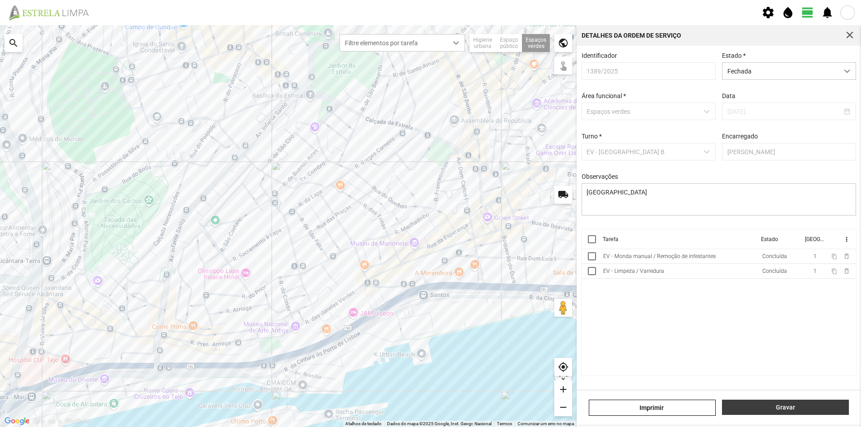
click at [764, 407] on span "Gravar" at bounding box center [785, 407] width 117 height 7
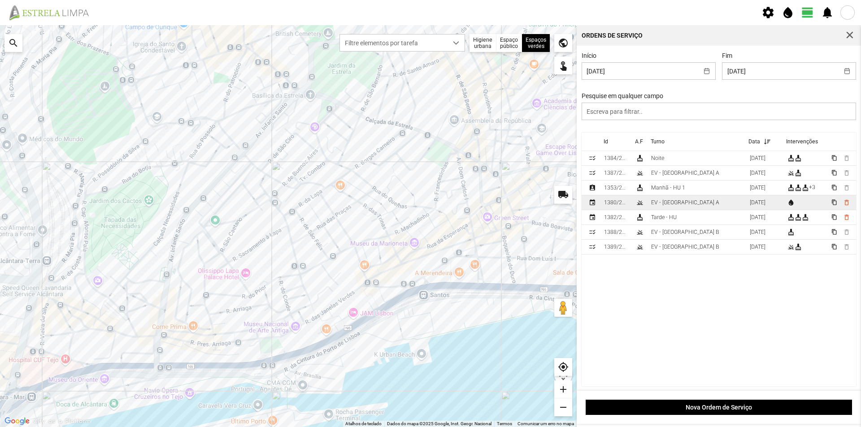
click at [690, 203] on td "EV - [GEOGRAPHIC_DATA] A" at bounding box center [696, 202] width 99 height 15
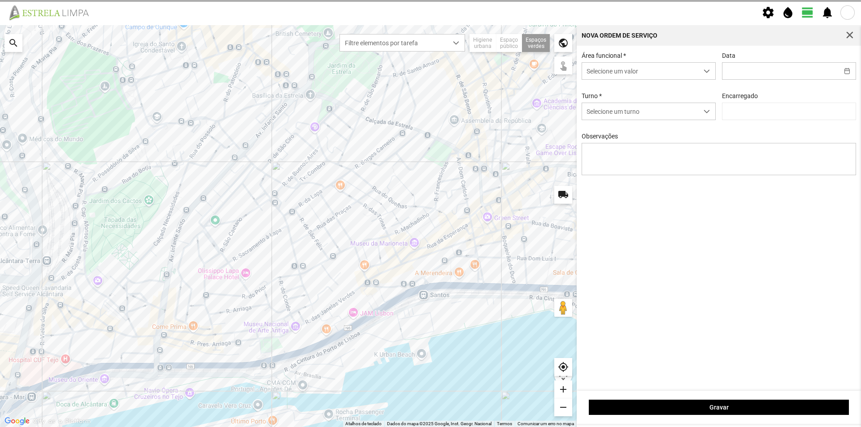
type input "[DATE]"
type input "[PERSON_NAME]"
type textarea "Jardim [PERSON_NAME] do [PERSON_NAME]"
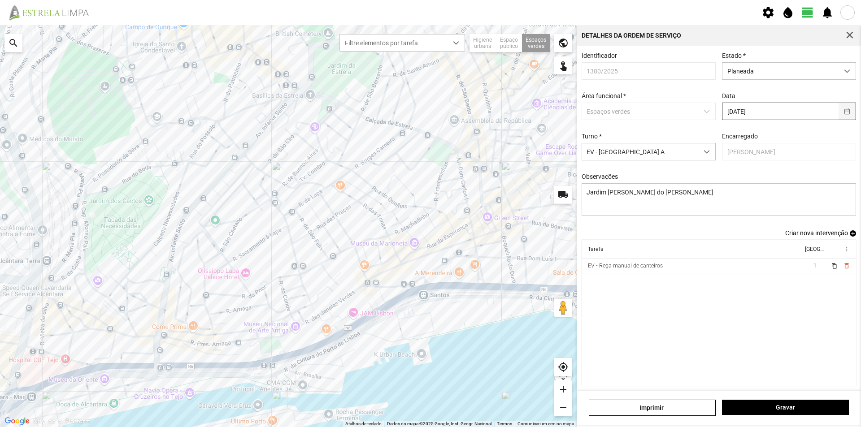
click at [841, 113] on button "button" at bounding box center [846, 111] width 17 height 17
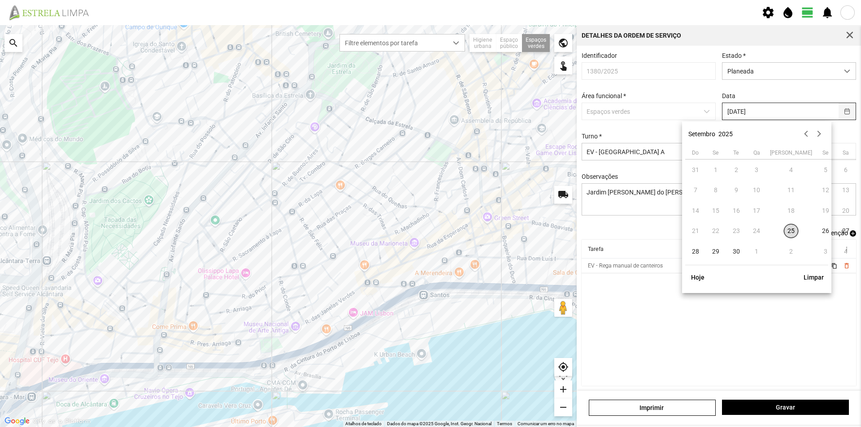
click at [840, 113] on button "button" at bounding box center [846, 111] width 17 height 17
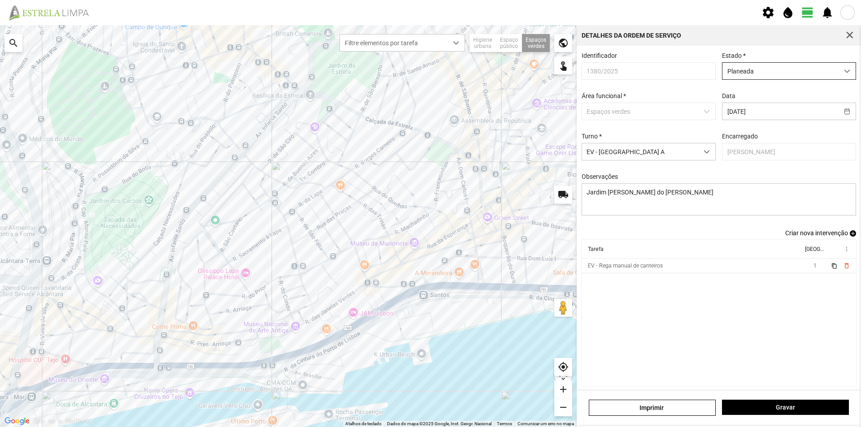
click at [799, 70] on span "Planeada" at bounding box center [780, 71] width 116 height 17
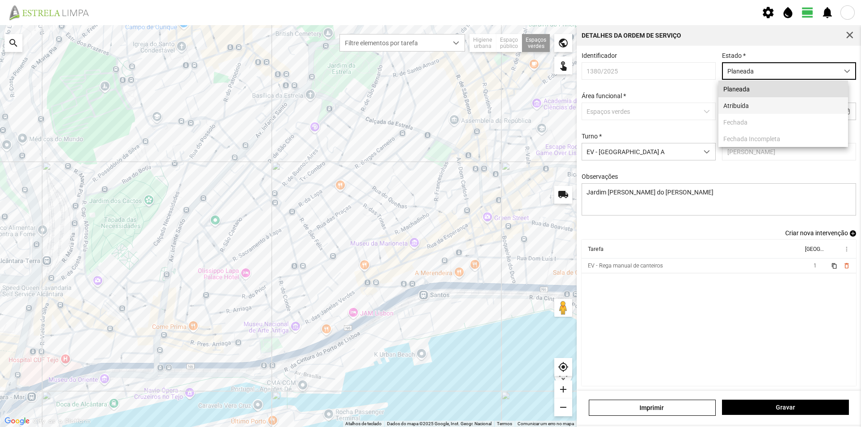
click at [749, 108] on li "Atribuída" at bounding box center [783, 105] width 130 height 17
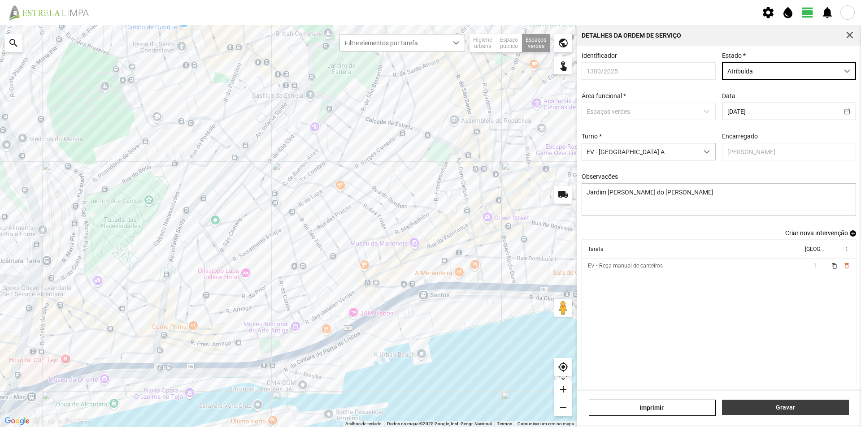
click at [771, 410] on span "Gravar" at bounding box center [785, 407] width 117 height 7
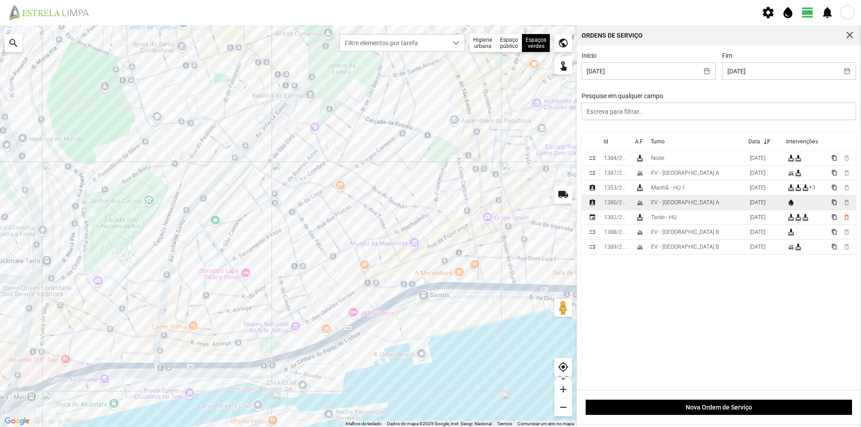
click at [695, 206] on td "EV - [GEOGRAPHIC_DATA] A" at bounding box center [696, 202] width 99 height 15
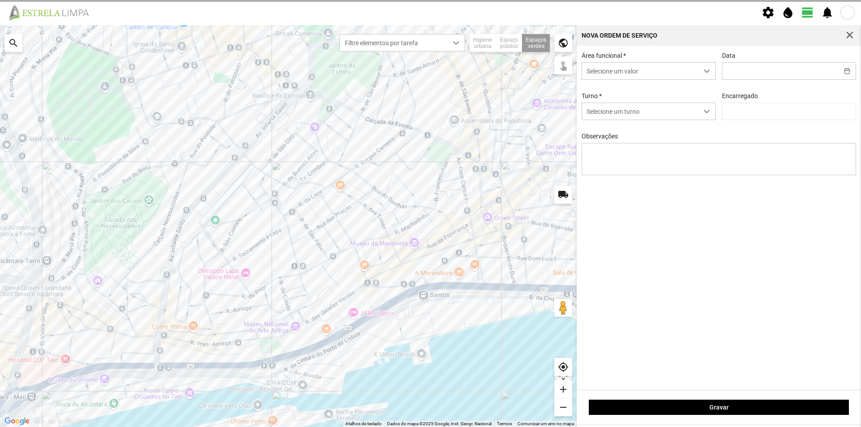
type input "[DATE]"
type textarea "Jardim [PERSON_NAME] do [PERSON_NAME]"
type input "[PERSON_NAME]"
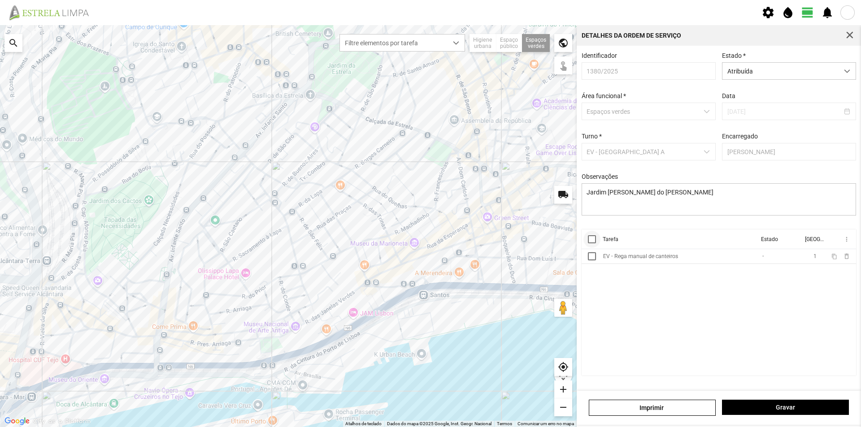
click at [595, 242] on div at bounding box center [592, 239] width 8 height 8
drag, startPoint x: 844, startPoint y: 244, endPoint x: 838, endPoint y: 245, distance: 5.5
click at [842, 244] on th "more_vert" at bounding box center [841, 239] width 30 height 20
click at [844, 241] on span "more_vert" at bounding box center [845, 239] width 7 height 7
click at [810, 259] on span "Marcar como Concluída" at bounding box center [798, 257] width 66 height 6
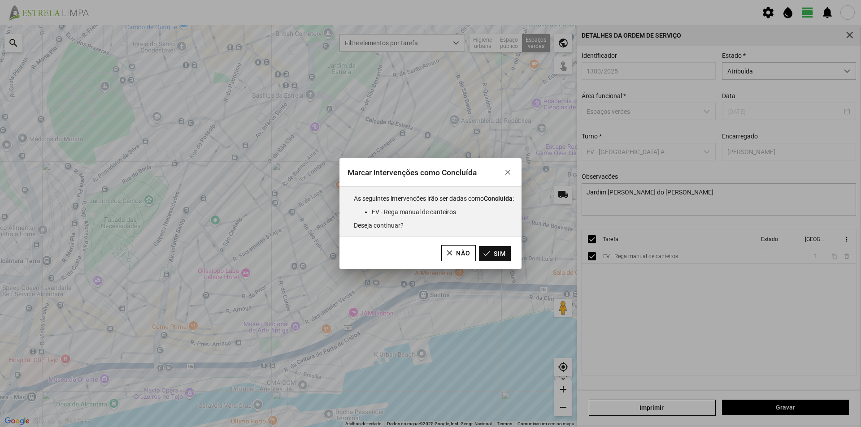
click at [494, 253] on button "Sim" at bounding box center [495, 253] width 32 height 15
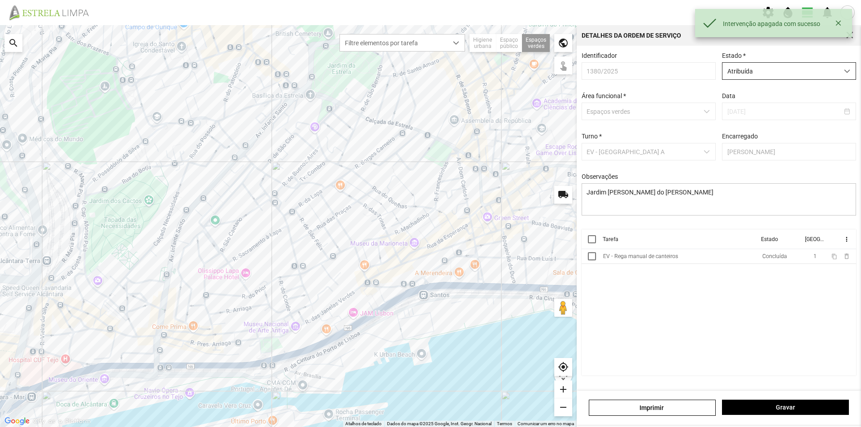
click at [776, 77] on span "Atribuída" at bounding box center [780, 71] width 116 height 17
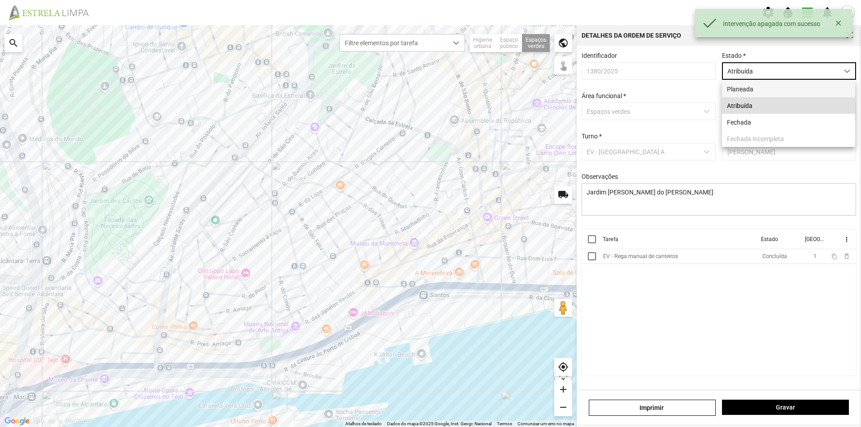
scroll to position [5, 40]
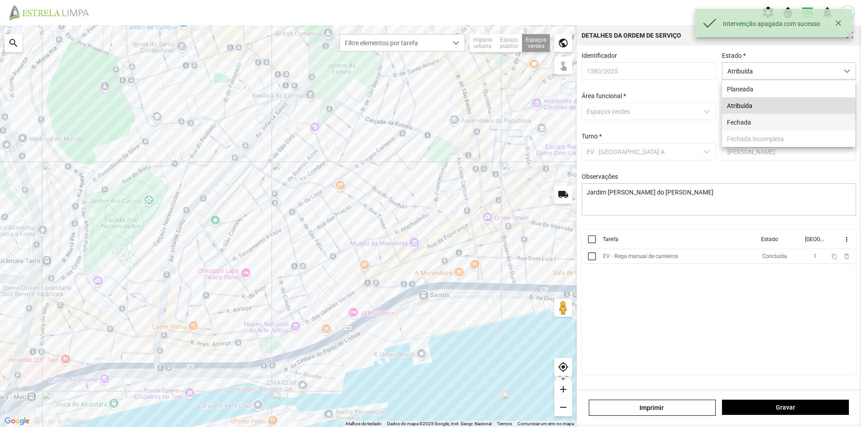
click at [740, 123] on li "Fechada" at bounding box center [788, 122] width 133 height 17
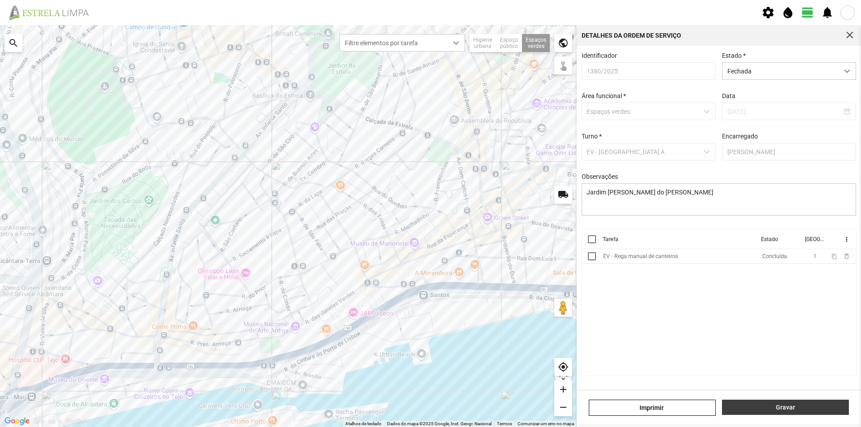
click at [773, 409] on span "Gravar" at bounding box center [785, 407] width 117 height 7
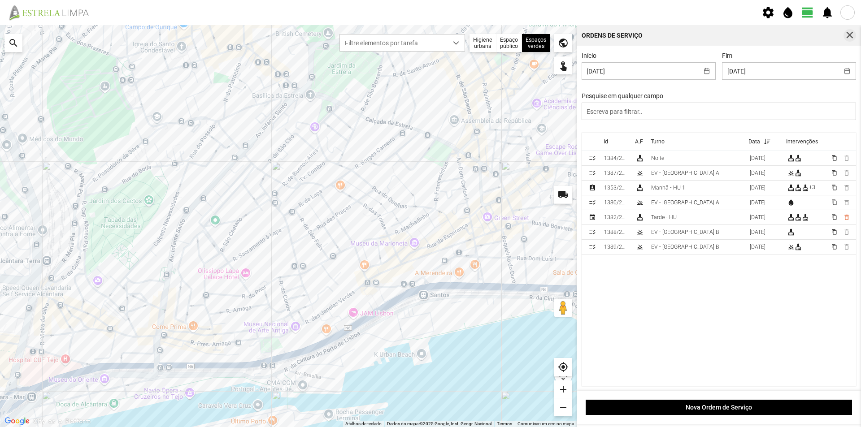
click at [851, 33] on span "button" at bounding box center [849, 35] width 8 height 8
